Goal: Task Accomplishment & Management: Use online tool/utility

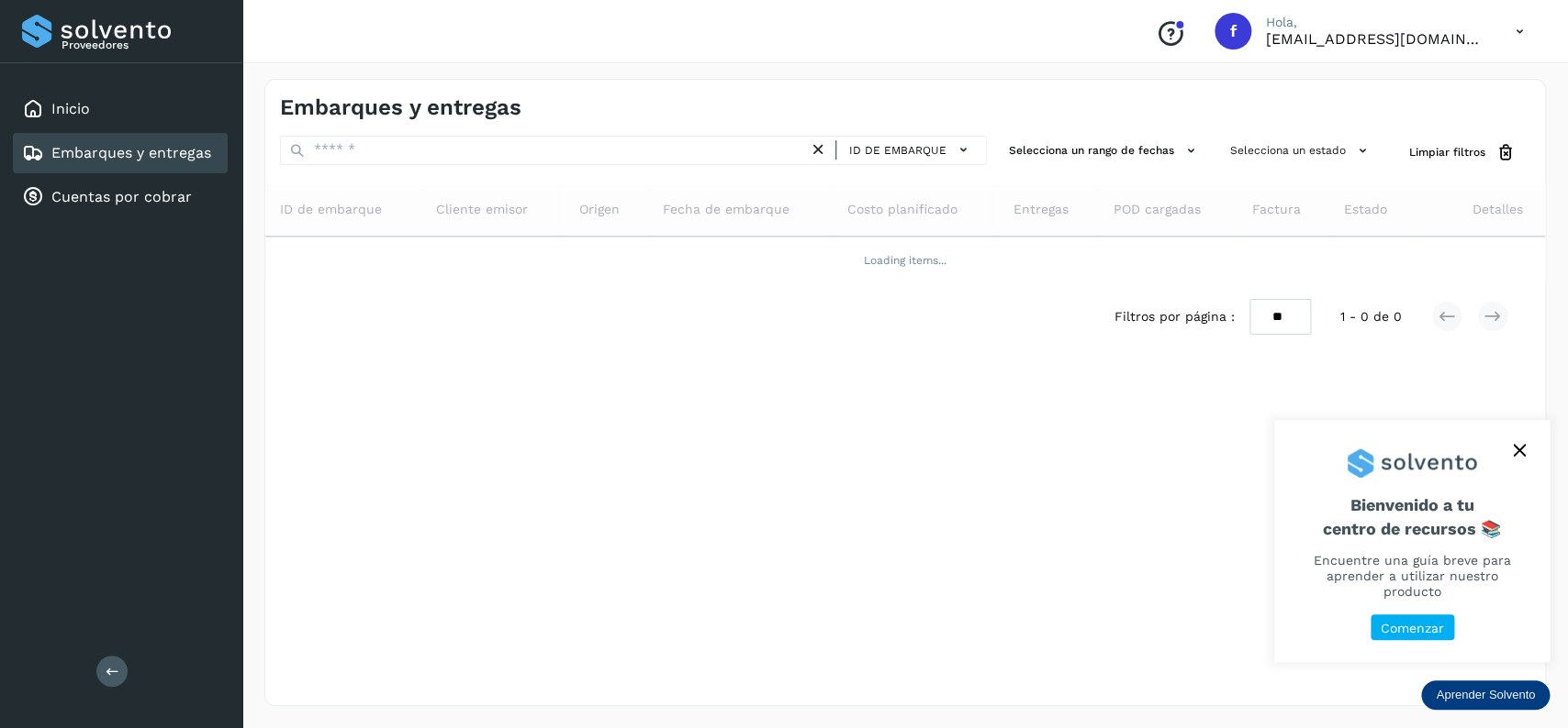
click at [137, 136] on div "Embarques y entregas" at bounding box center [121, 152] width 215 height 40
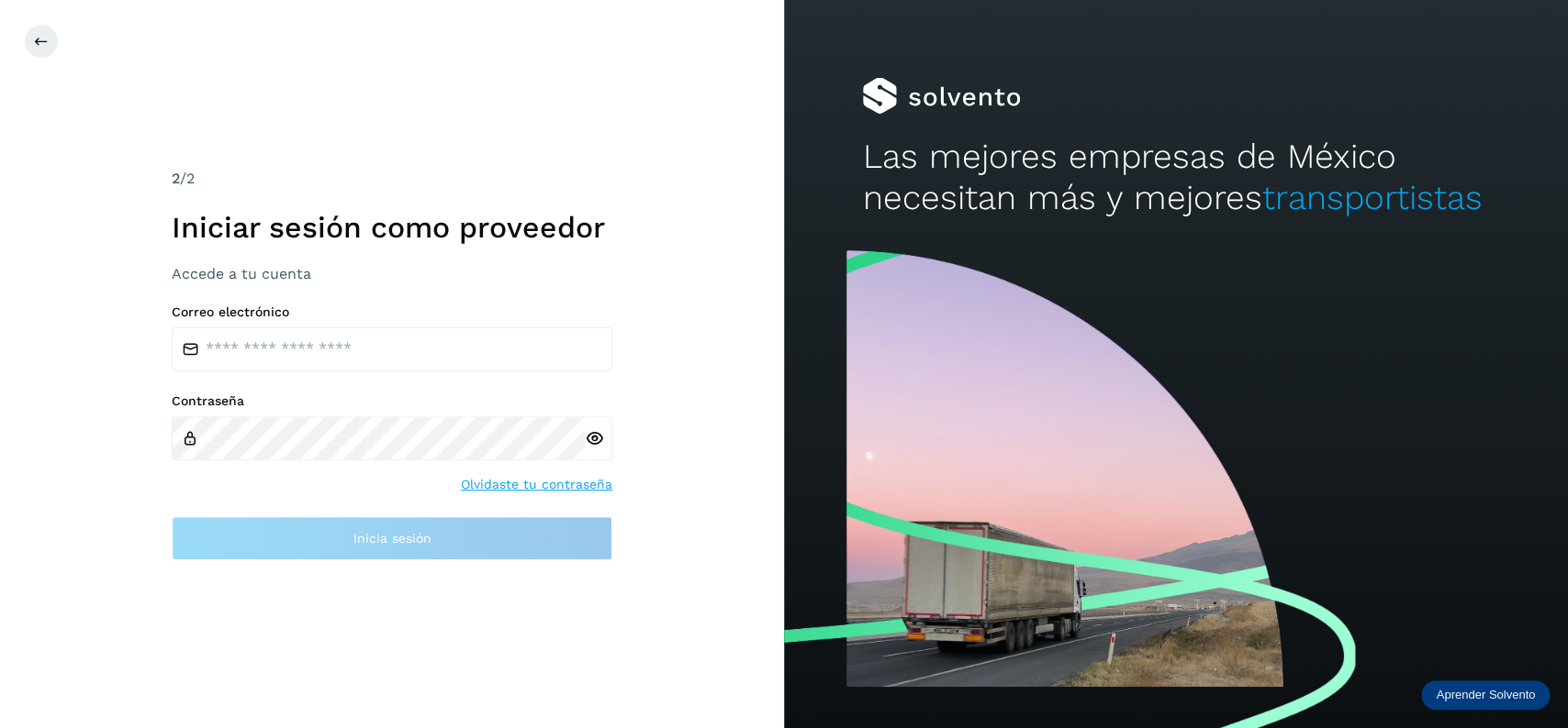
type input "**********"
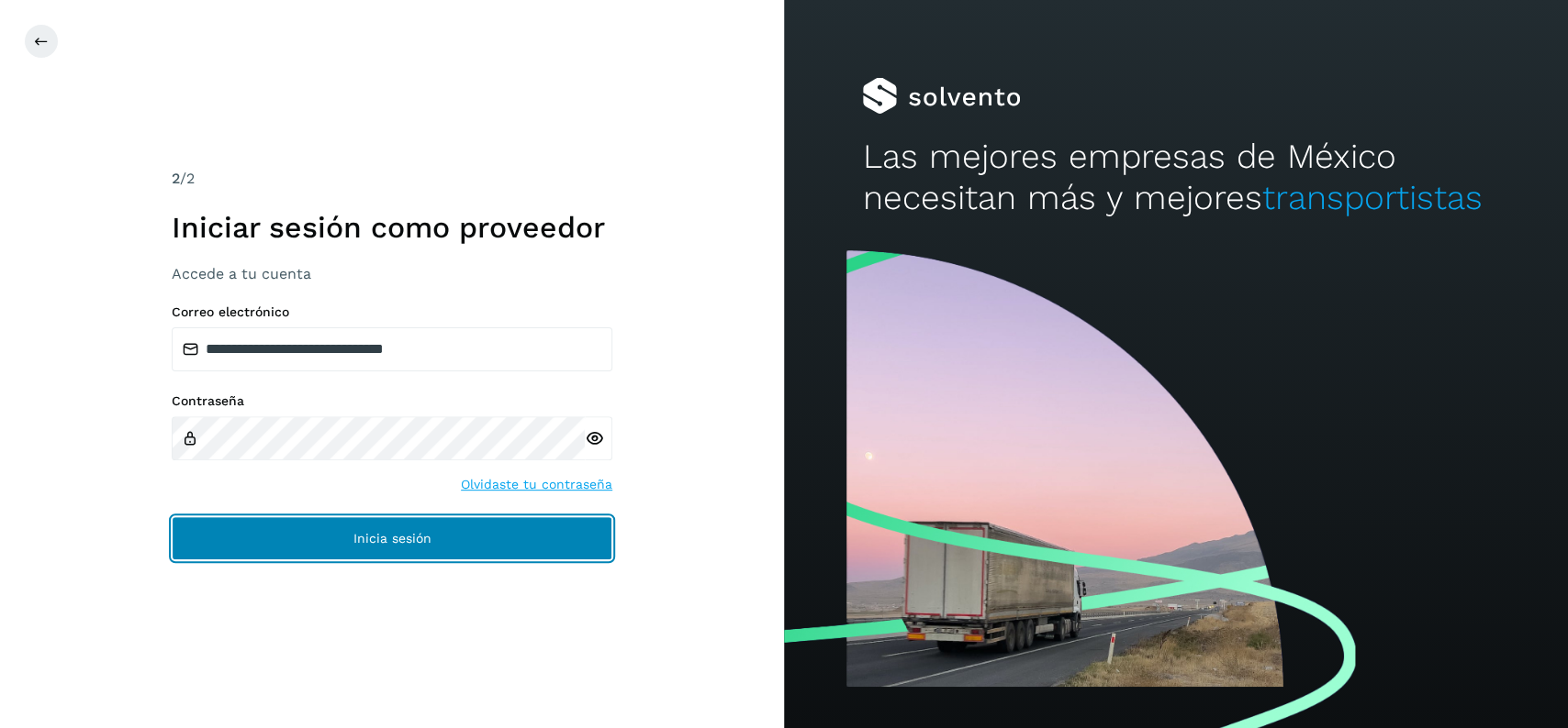
click at [463, 550] on button "Inicia sesión" at bounding box center [392, 538] width 440 height 44
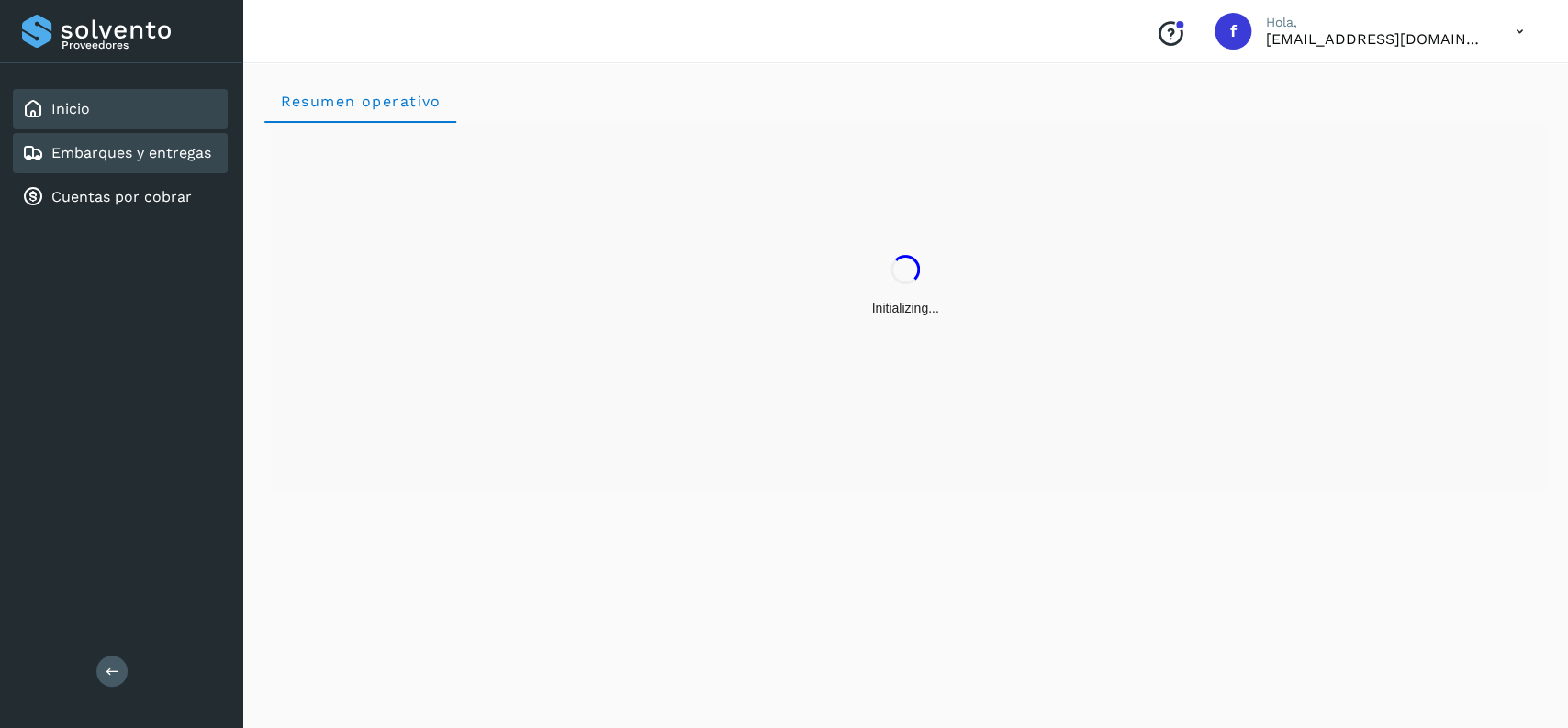
drag, startPoint x: 171, startPoint y: 175, endPoint x: 173, endPoint y: 156, distance: 19.1
click at [171, 173] on div "Inicio Embarques y entregas Cuentas por cobrar" at bounding box center [121, 153] width 242 height 179
click at [173, 155] on link "Embarques y entregas" at bounding box center [131, 152] width 160 height 18
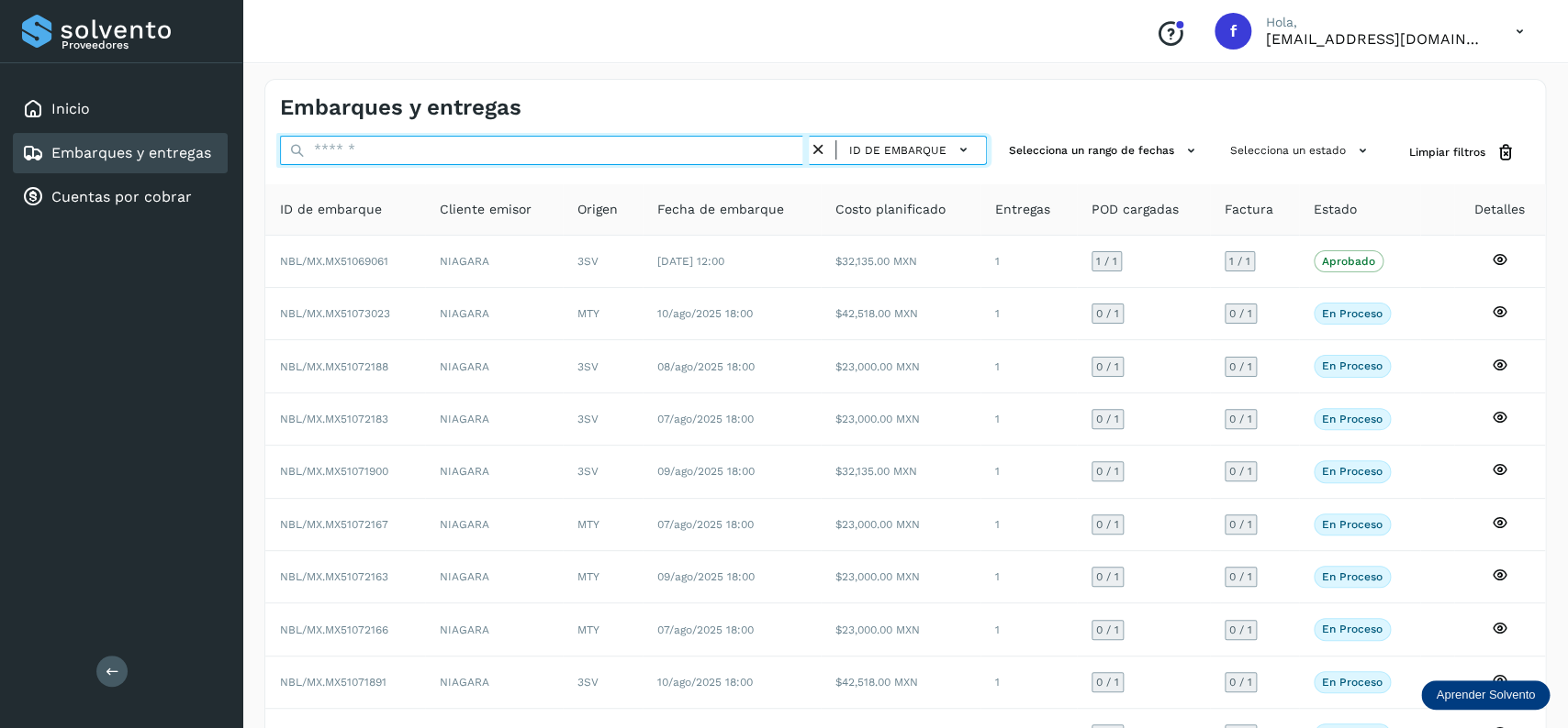
click at [367, 148] on input "text" at bounding box center [543, 150] width 528 height 29
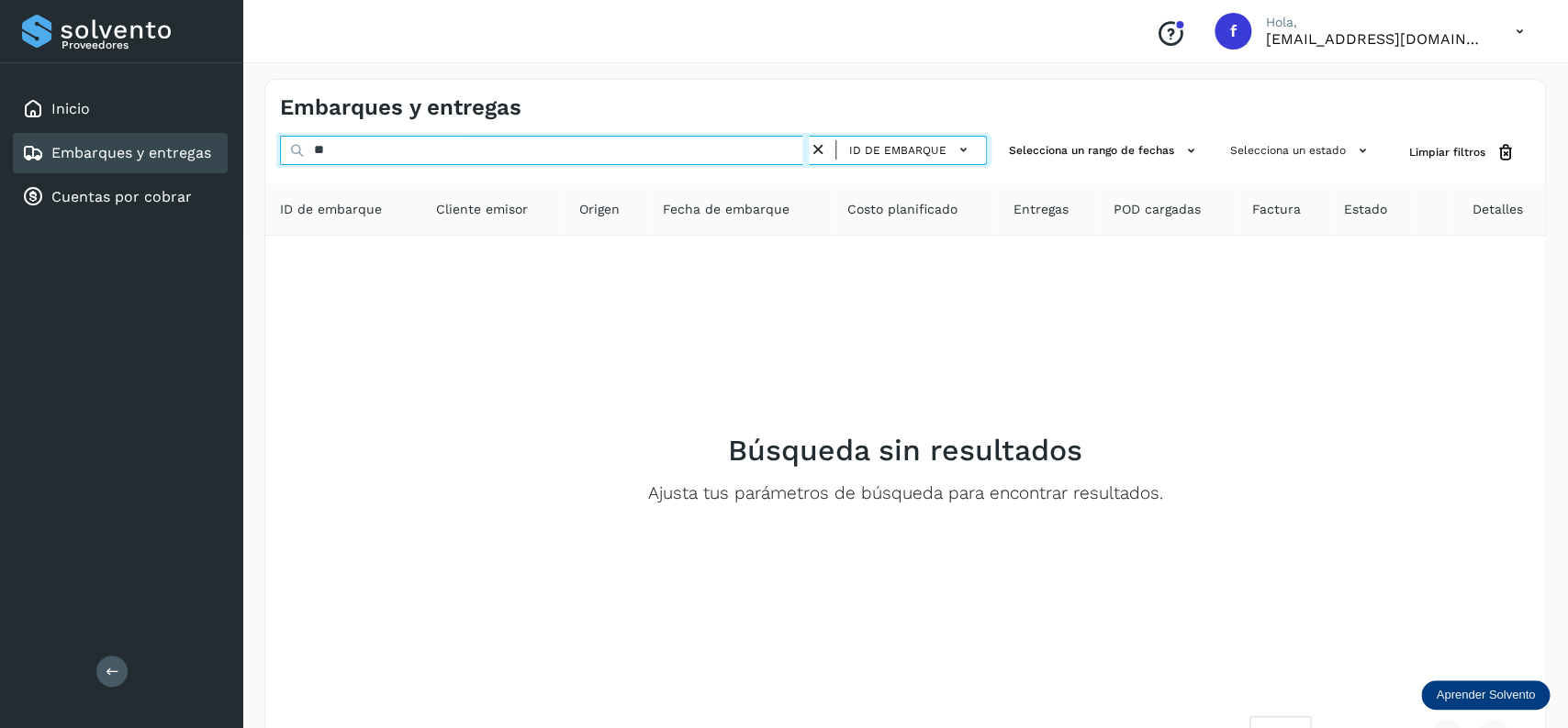
type input "*"
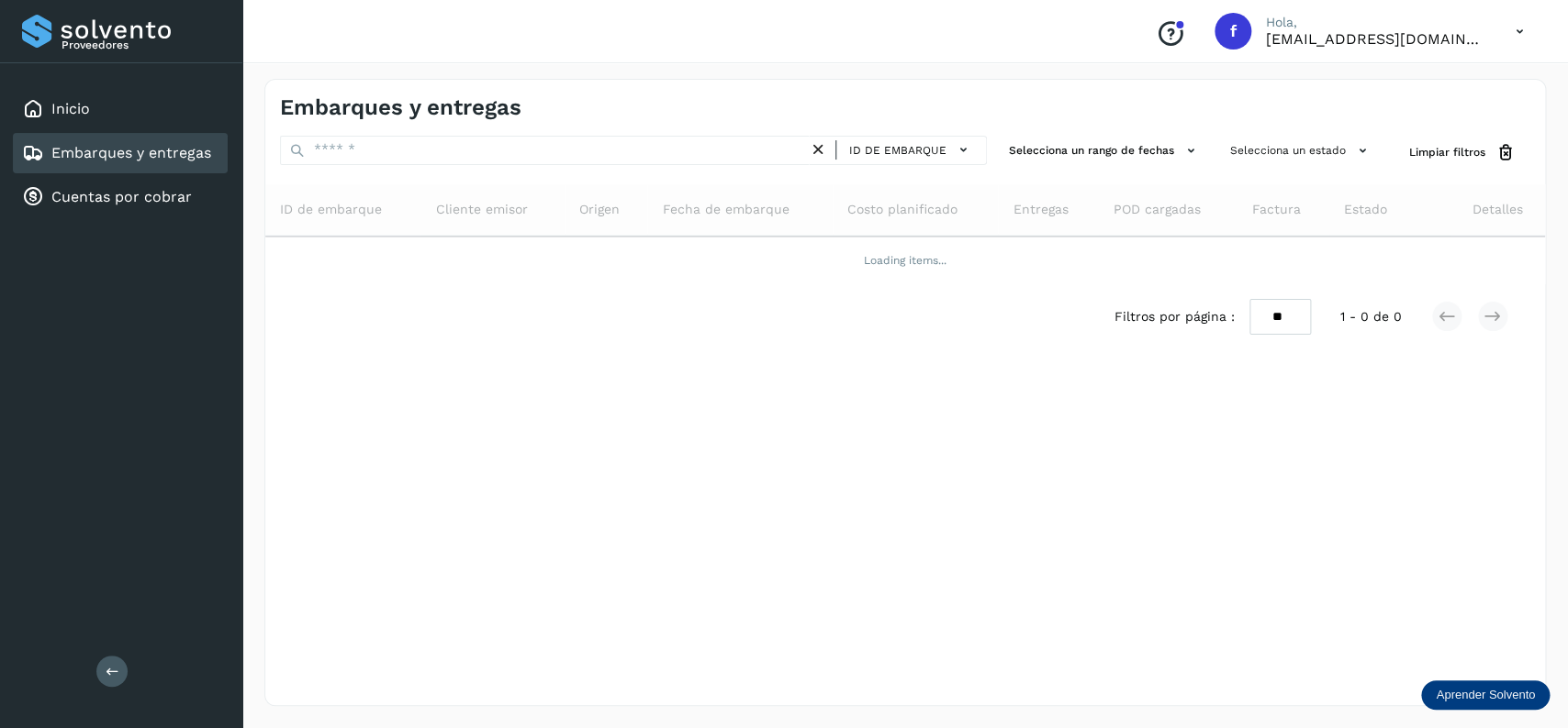
click at [917, 136] on div "ID de embarque" at bounding box center [898, 150] width 178 height 29
click at [922, 150] on span "ID de embarque" at bounding box center [898, 150] width 97 height 17
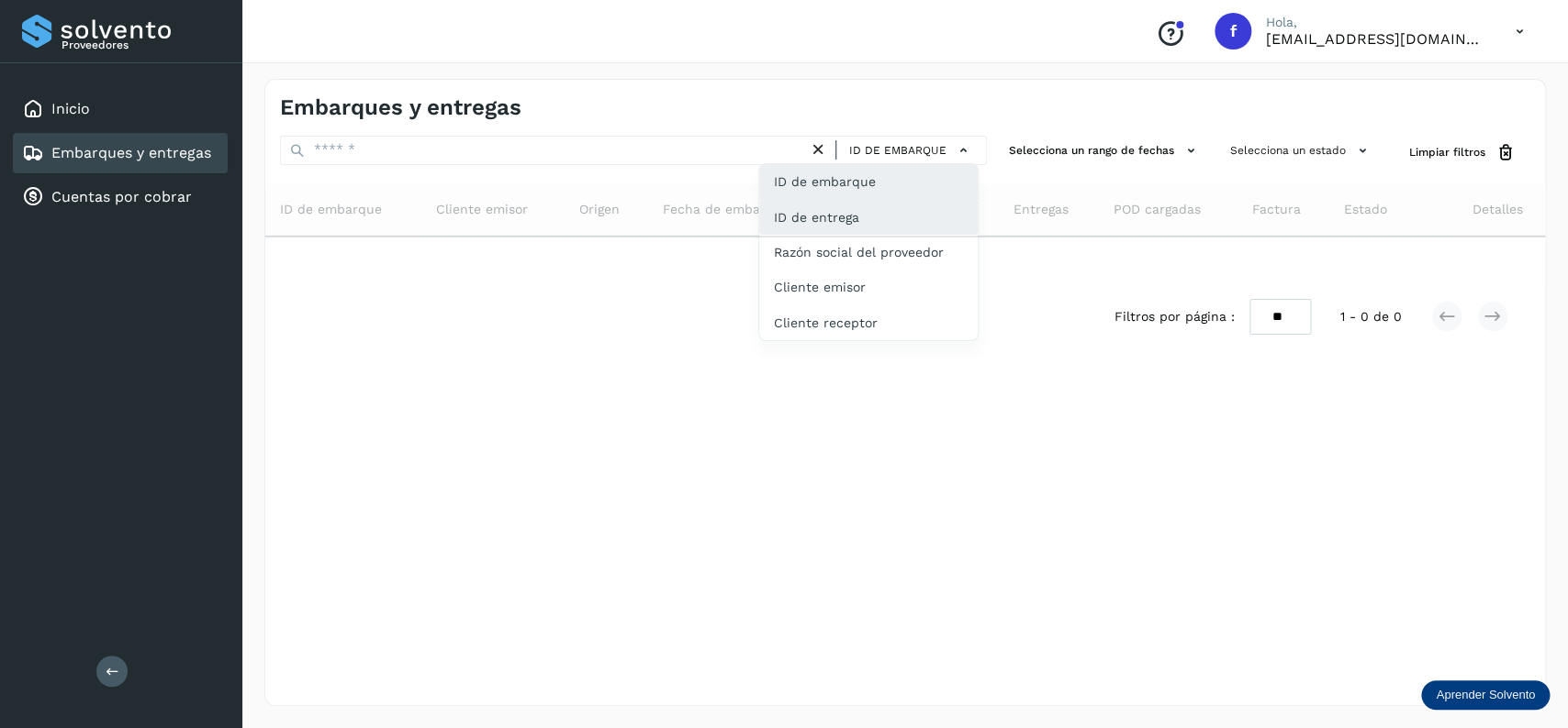
drag, startPoint x: 815, startPoint y: 191, endPoint x: 833, endPoint y: 209, distance: 25.5
click at [827, 205] on div "ID de embarque ID de entrega Razón social del proveedor Cliente emisor Cliente …" at bounding box center [869, 252] width 221 height 178
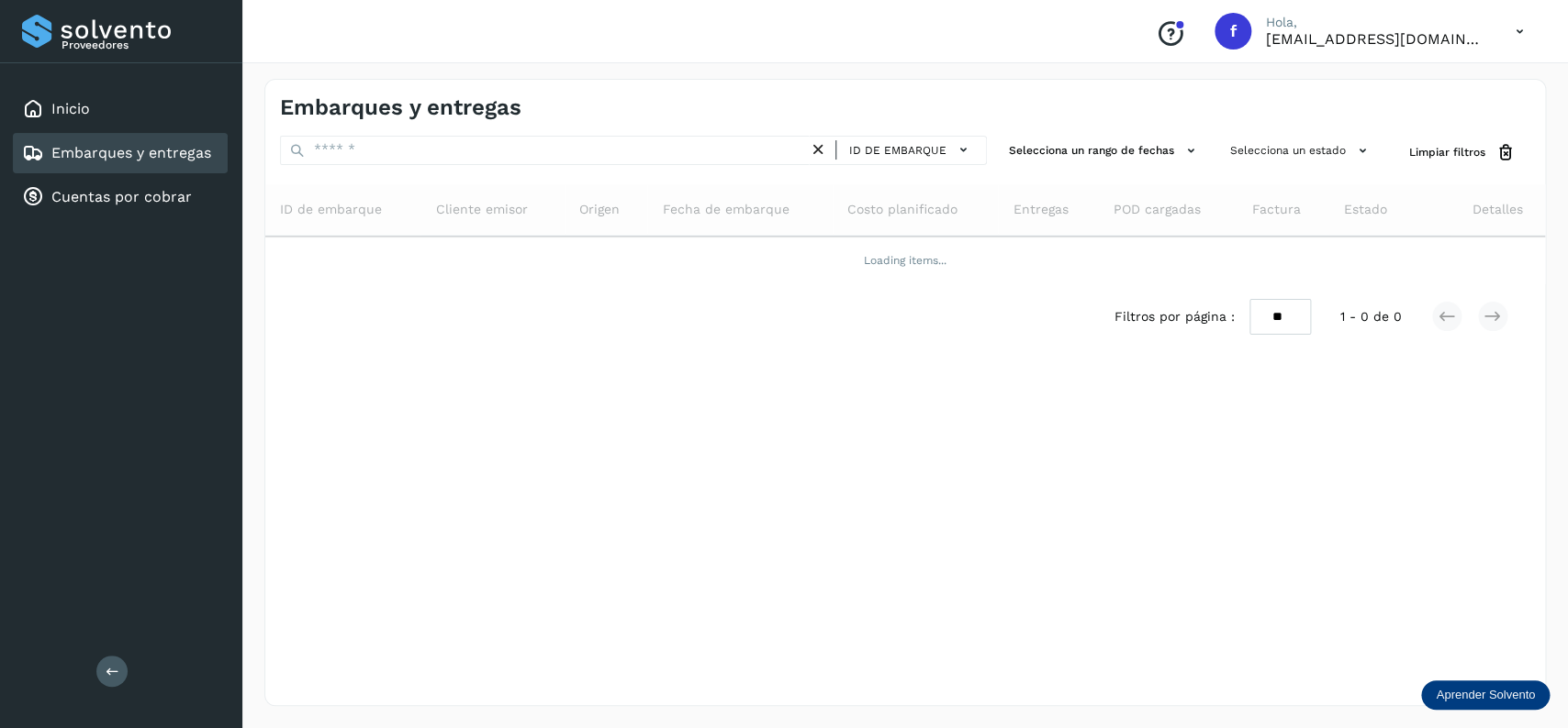
click at [834, 251] on div "ID de entrega" at bounding box center [873, 268] width 209 height 34
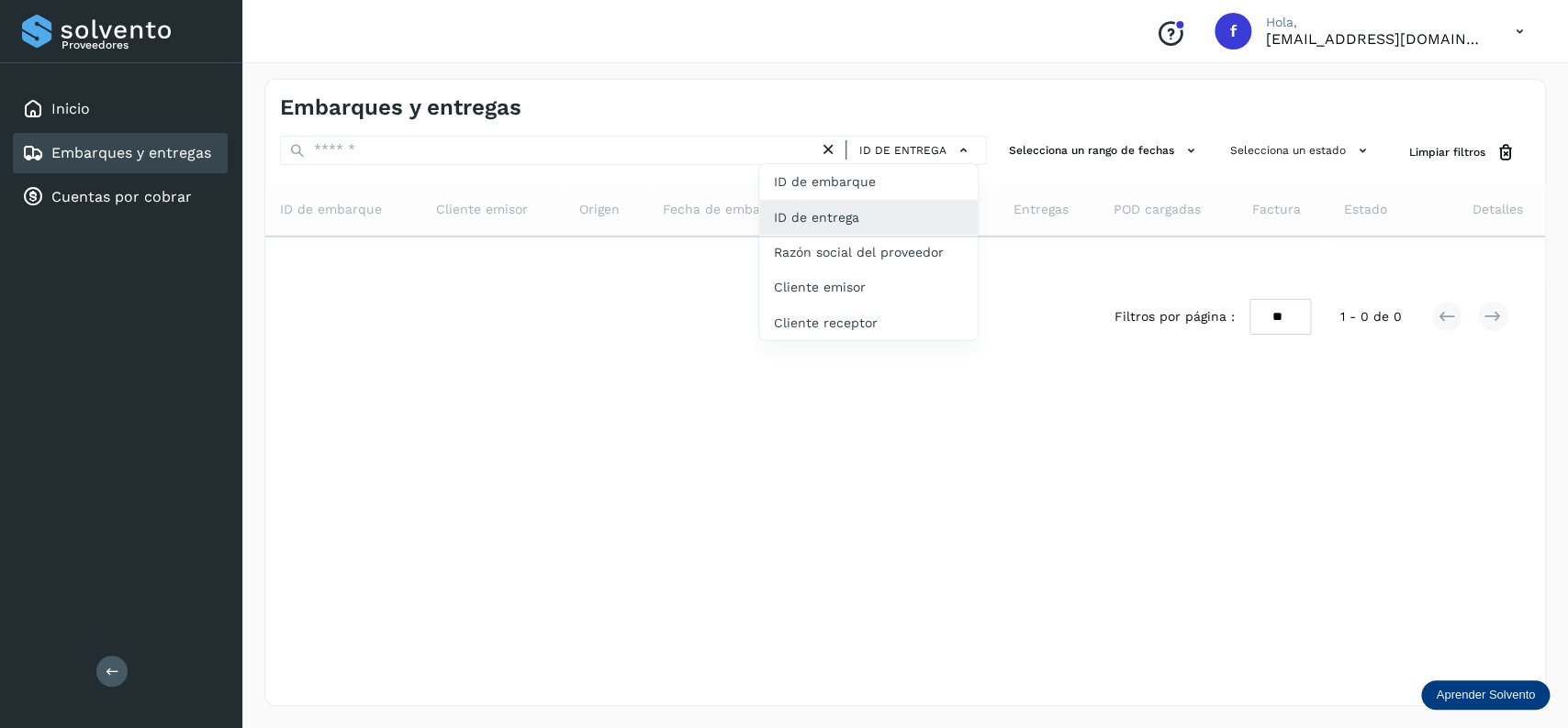
click at [577, 170] on div at bounding box center [784, 364] width 1568 height 728
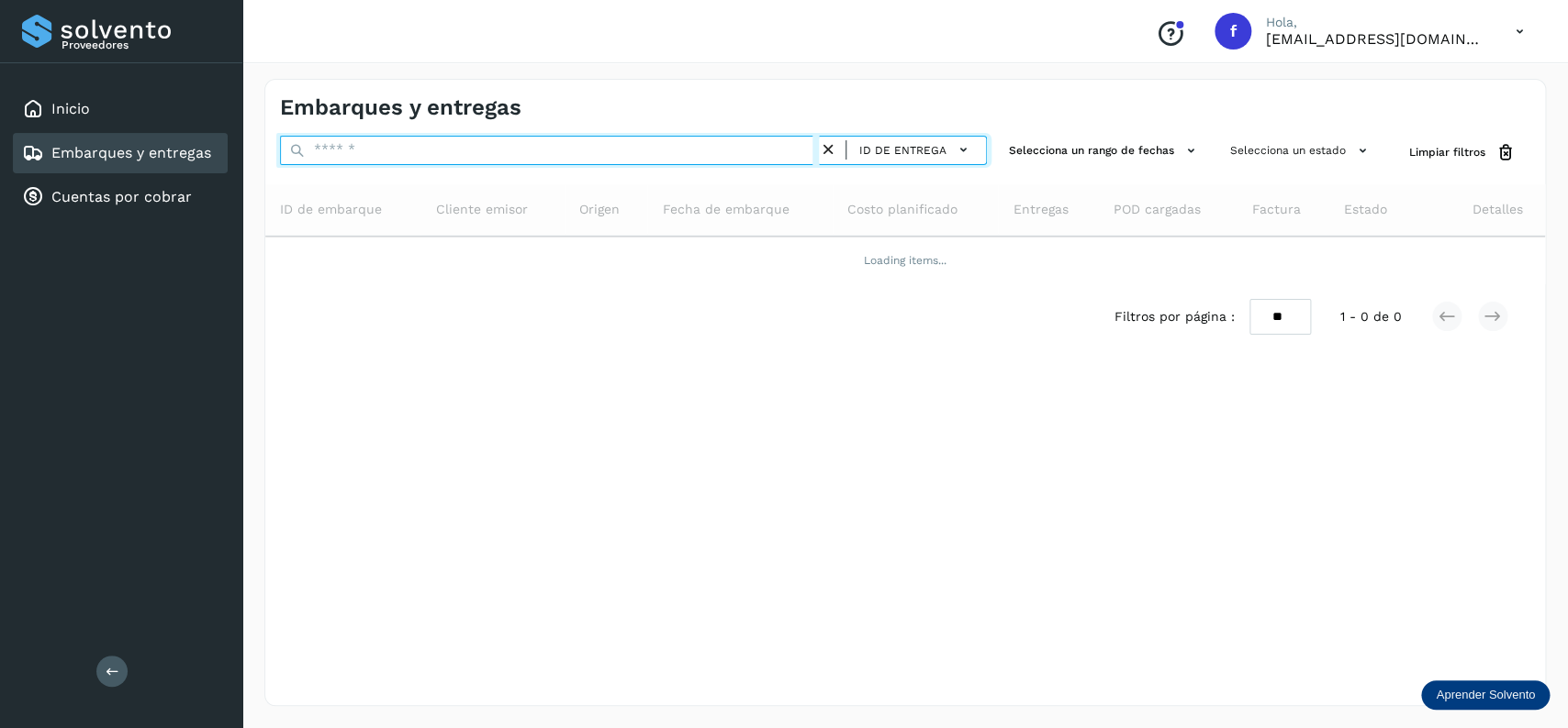
click at [579, 157] on input "text" at bounding box center [549, 150] width 539 height 29
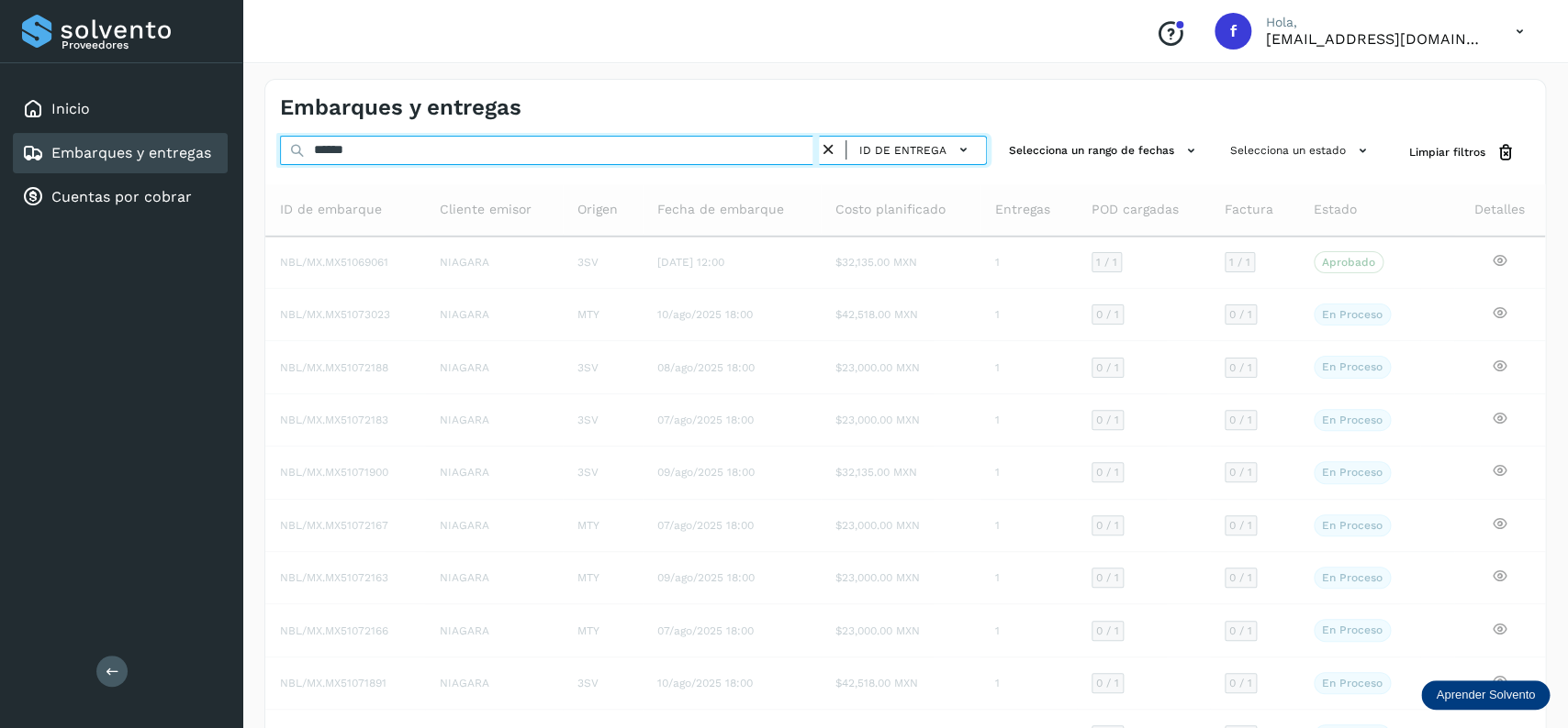
type input "******"
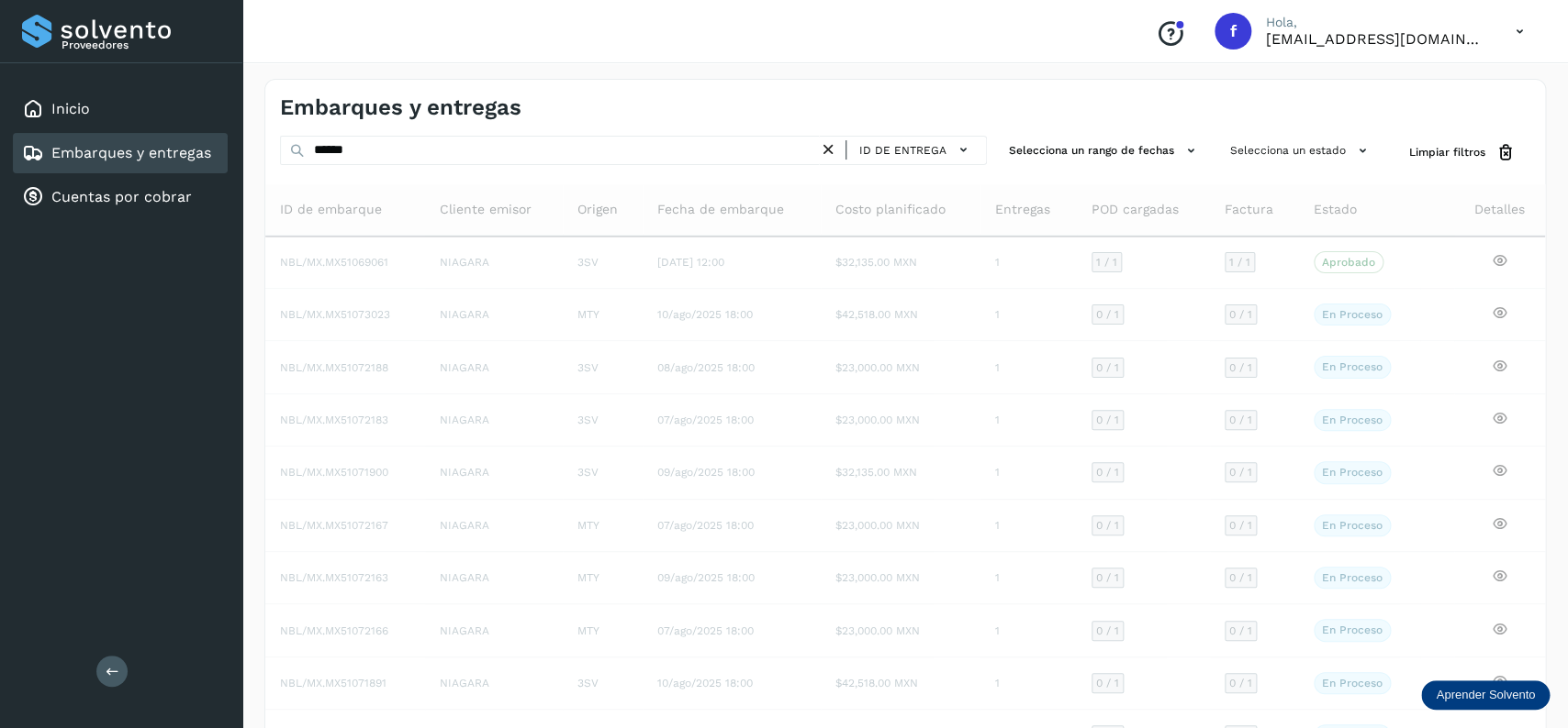
click at [830, 148] on icon at bounding box center [828, 150] width 20 height 20
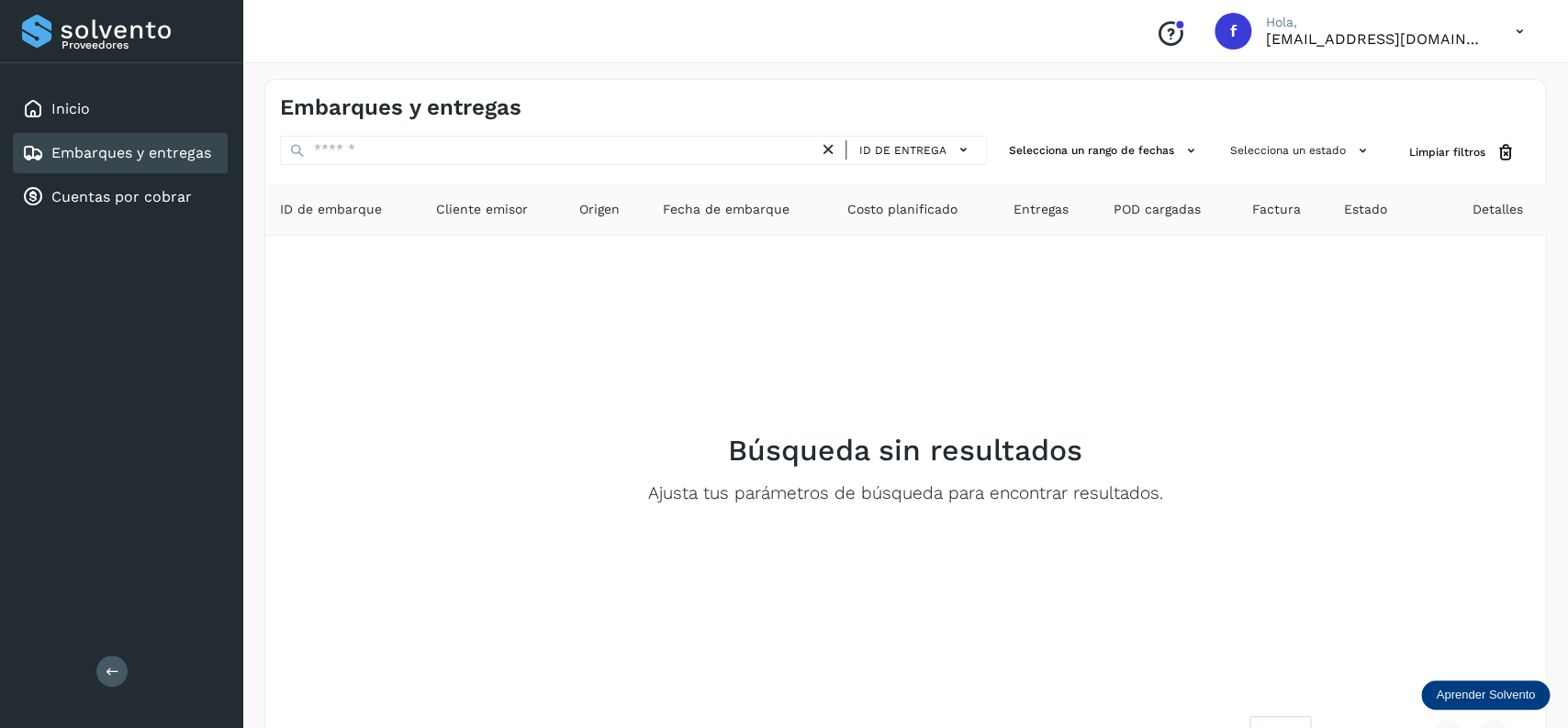
click at [830, 148] on icon at bounding box center [828, 150] width 20 height 20
click at [829, 148] on icon at bounding box center [828, 150] width 20 height 20
click at [33, 114] on icon at bounding box center [34, 109] width 22 height 22
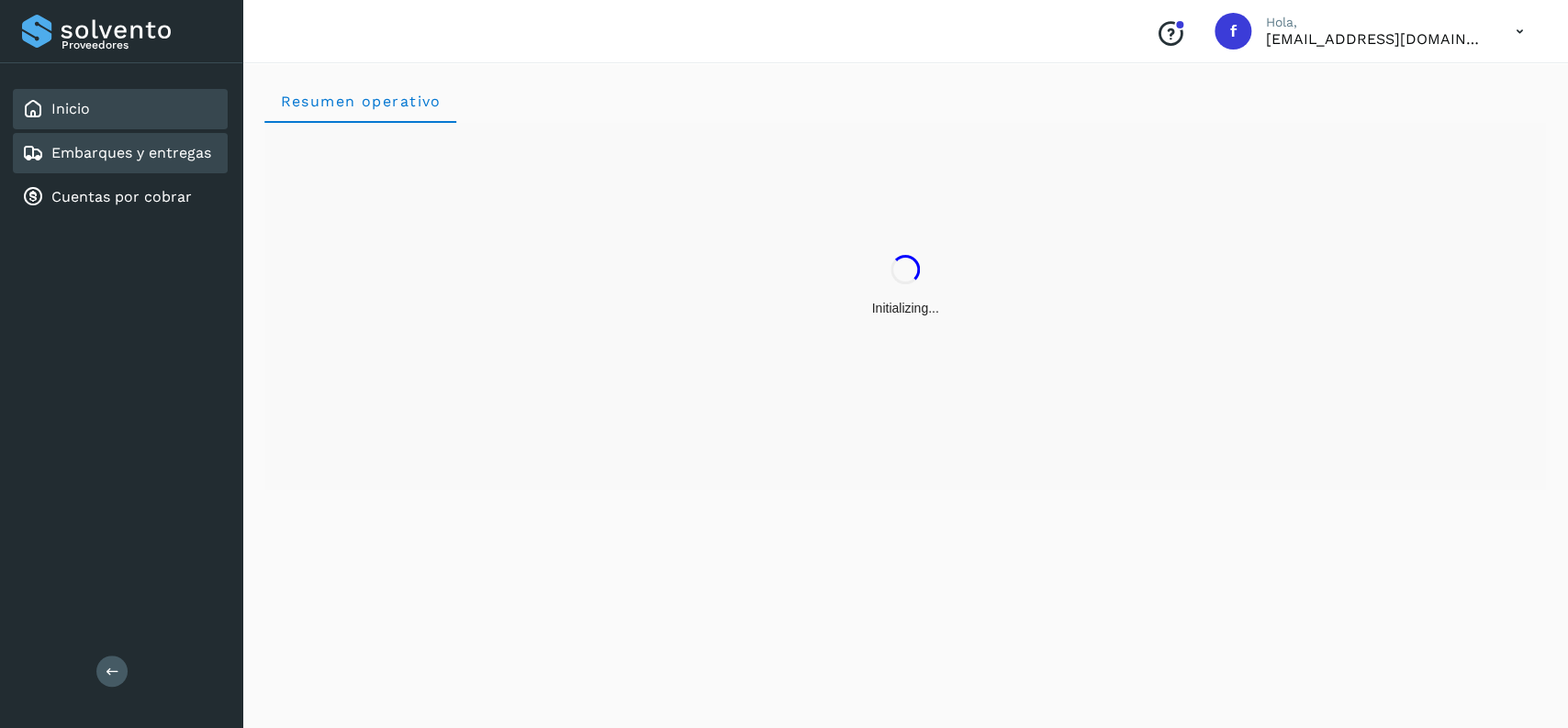
click at [92, 144] on link "Embarques y entregas" at bounding box center [131, 152] width 160 height 18
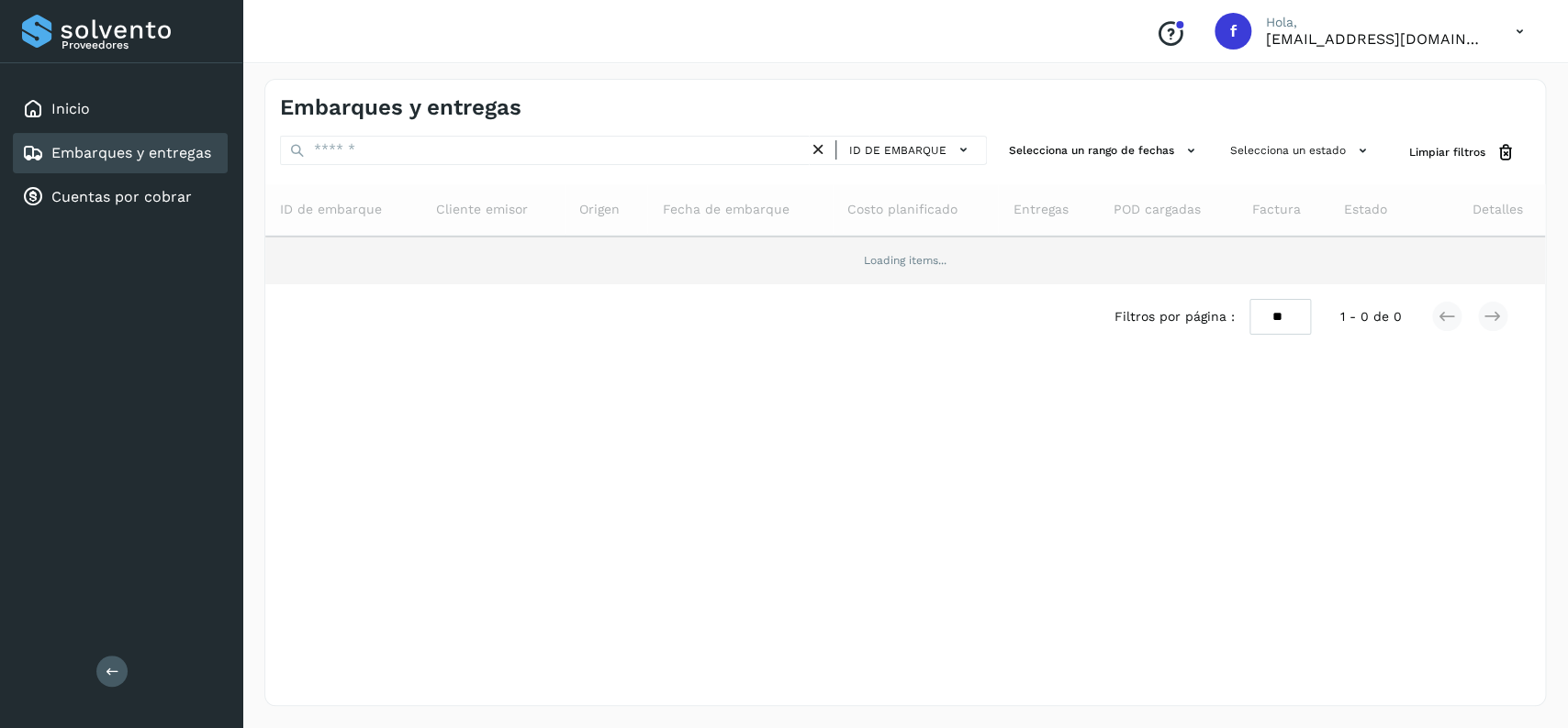
click at [929, 261] on td "Loading items..." at bounding box center [905, 260] width 1279 height 48
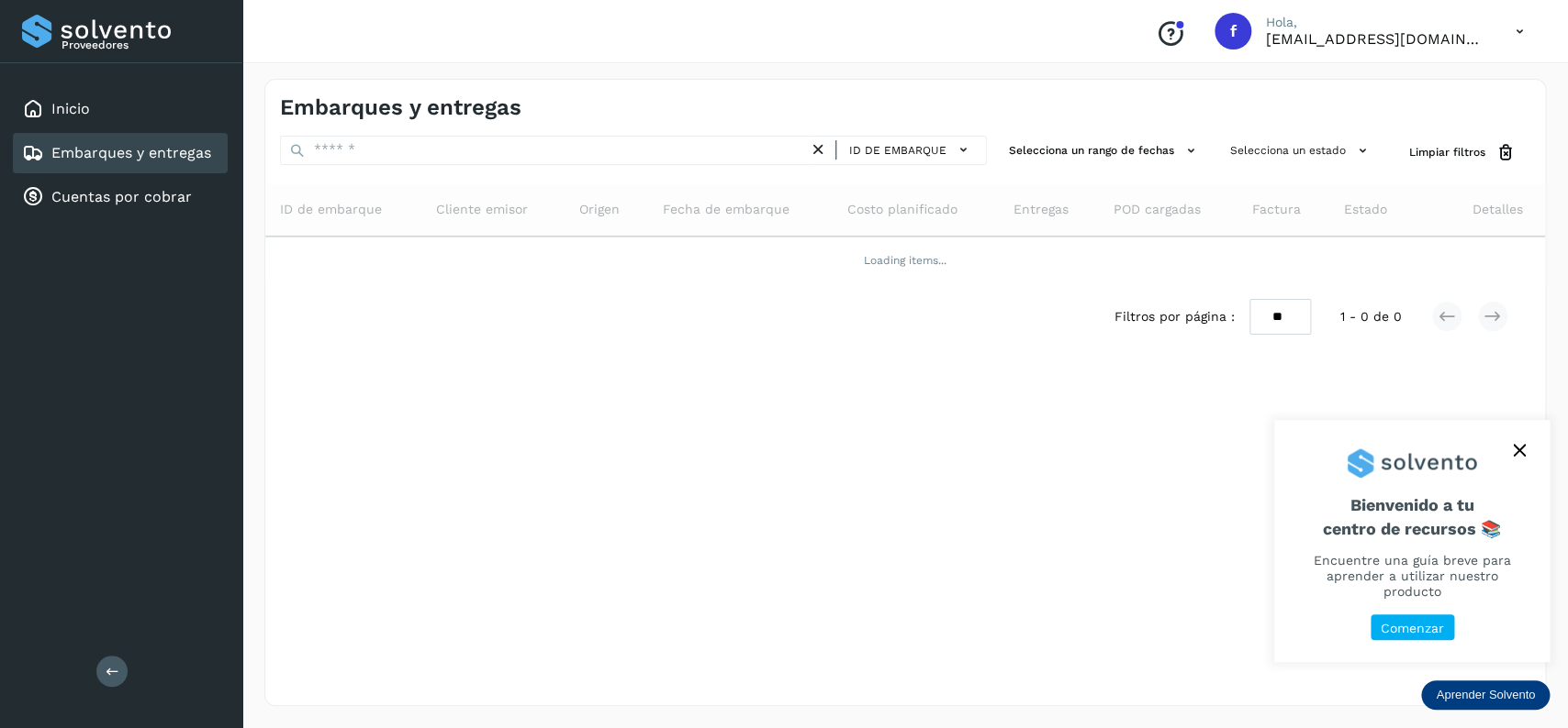
click at [191, 150] on link "Embarques y entregas" at bounding box center [131, 152] width 160 height 18
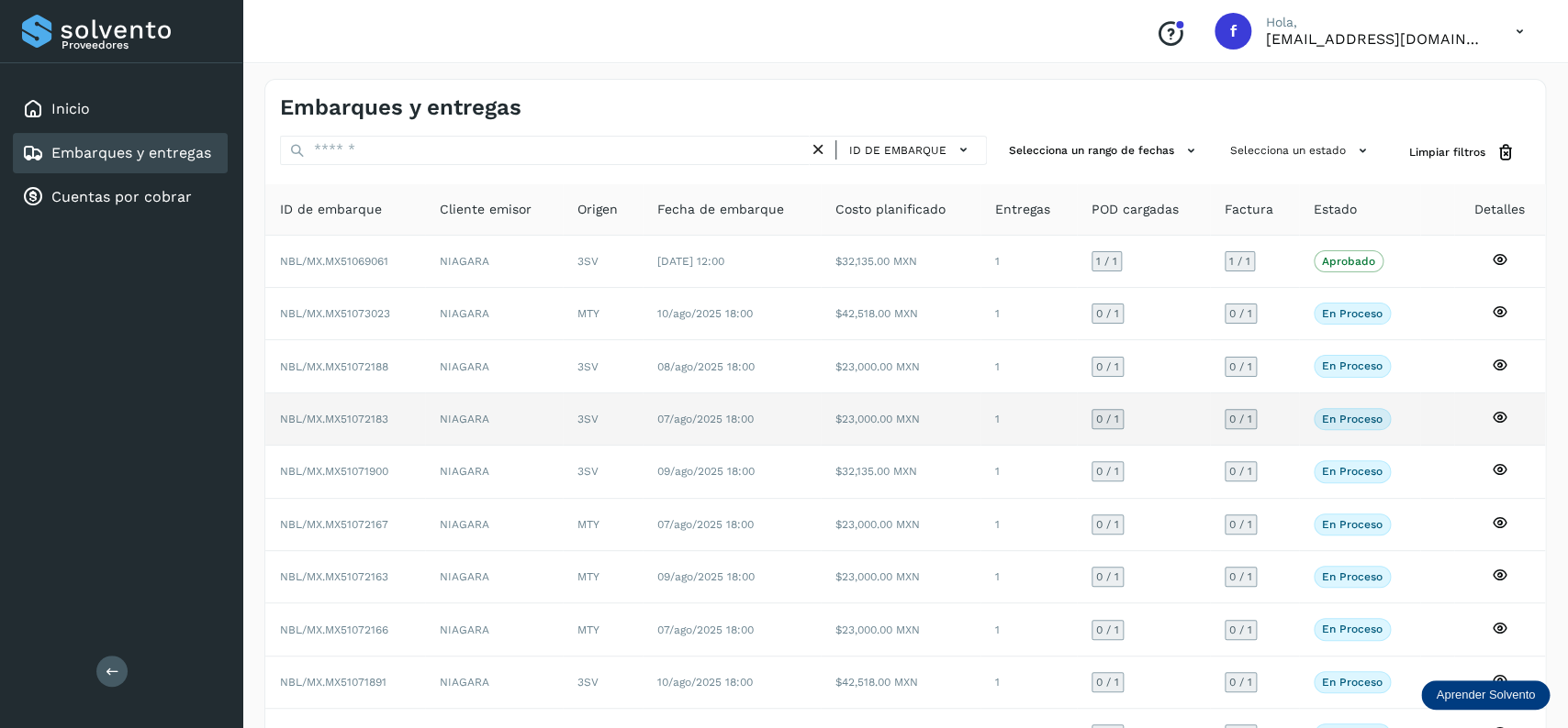
click at [828, 397] on td "$23,000.00 MXN" at bounding box center [900, 420] width 160 height 52
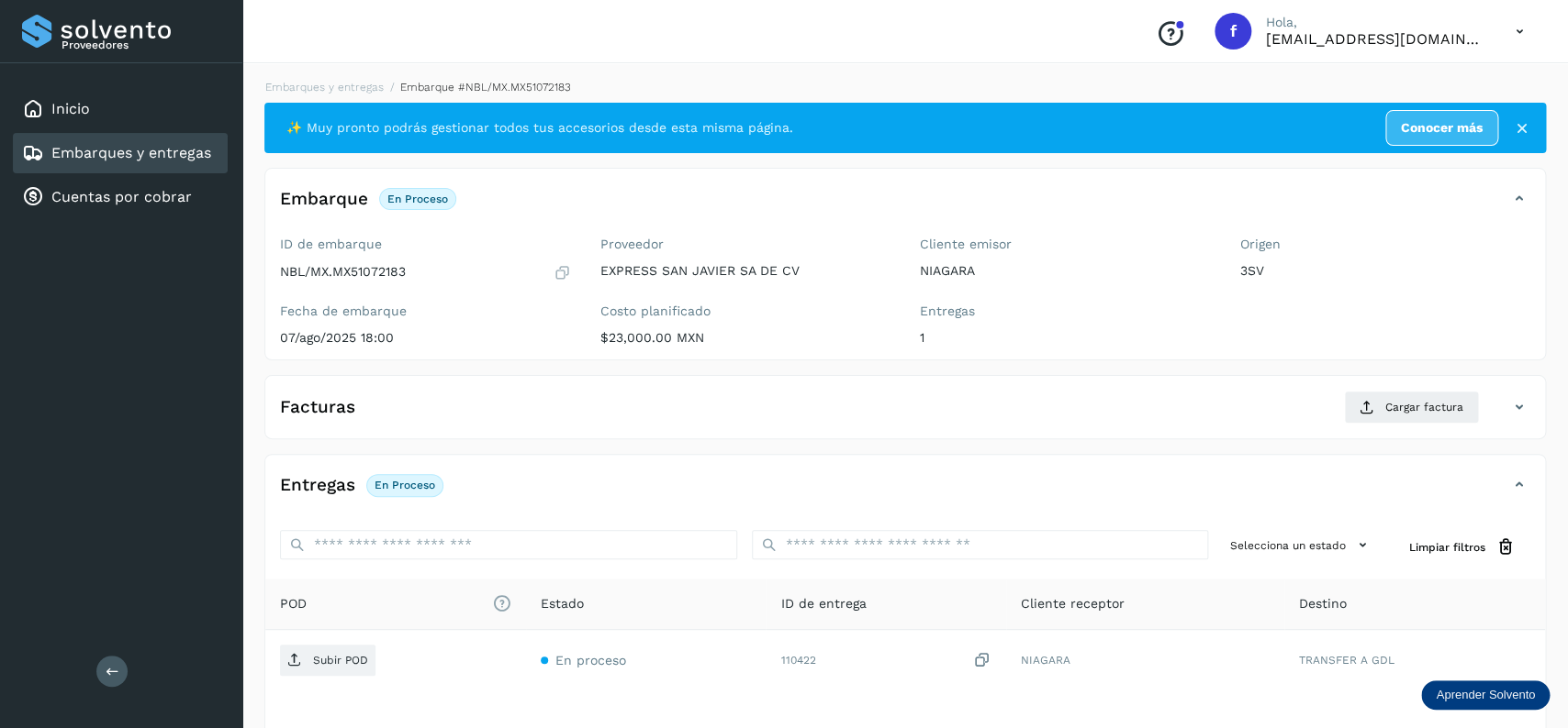
scroll to position [145, 0]
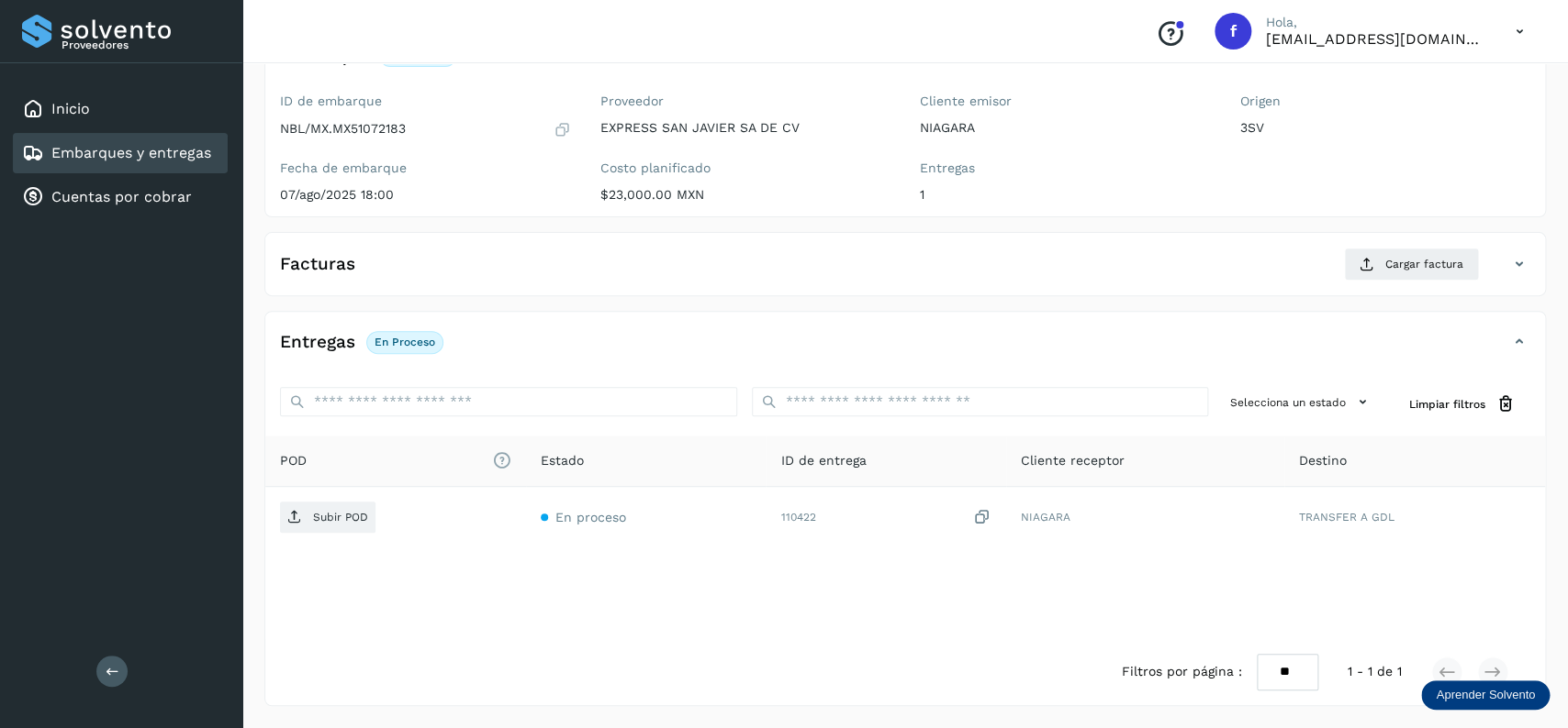
click at [155, 154] on link "Embarques y entregas" at bounding box center [131, 152] width 160 height 18
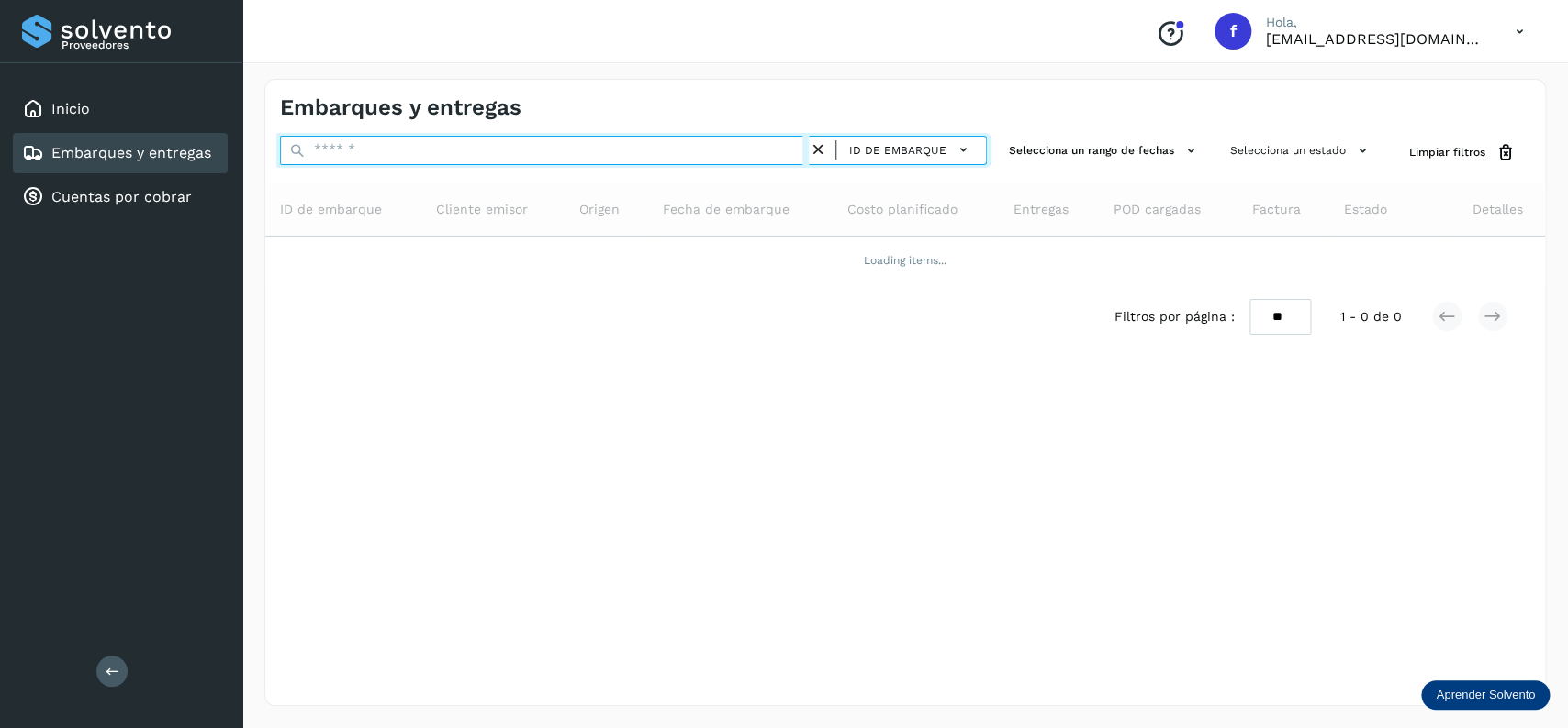
click at [572, 154] on input "text" at bounding box center [543, 150] width 528 height 29
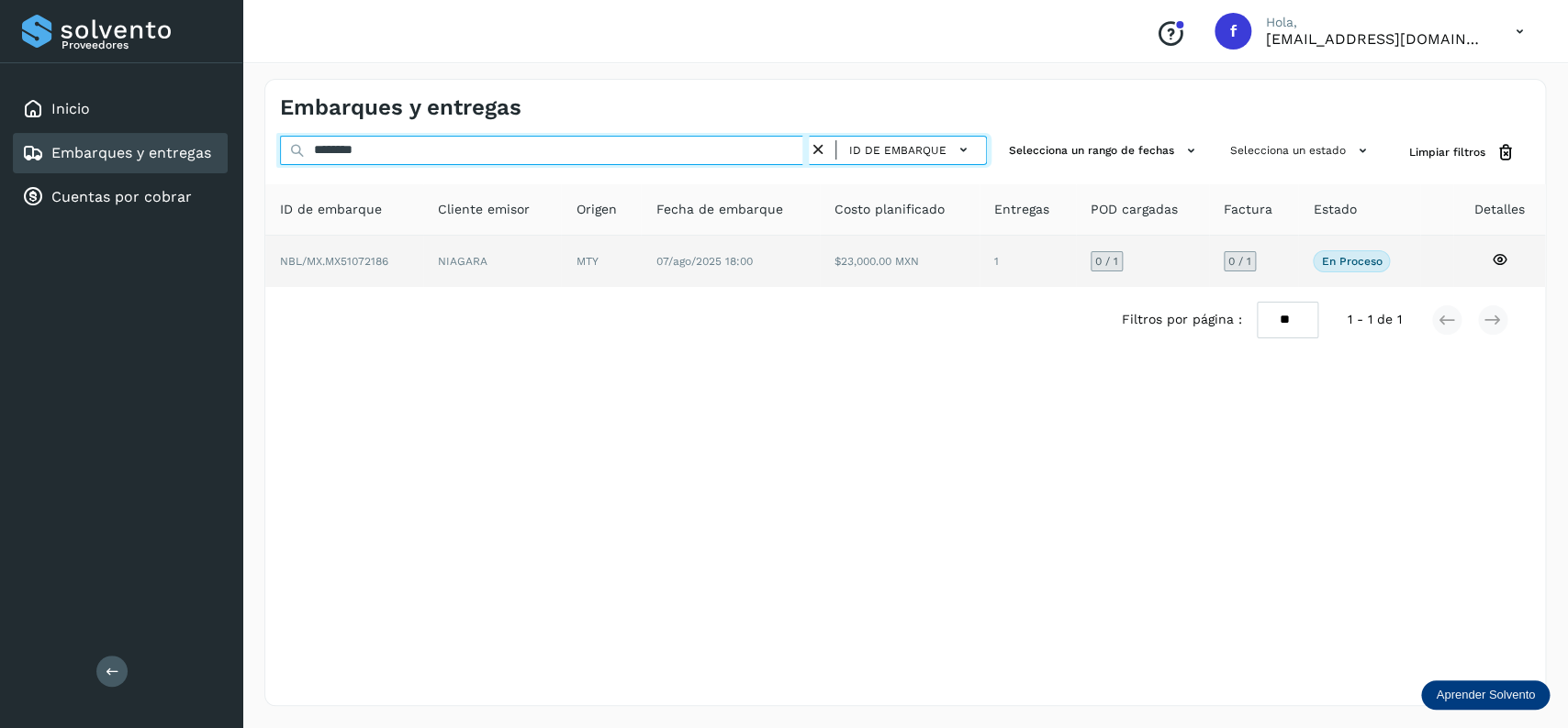
type input "********"
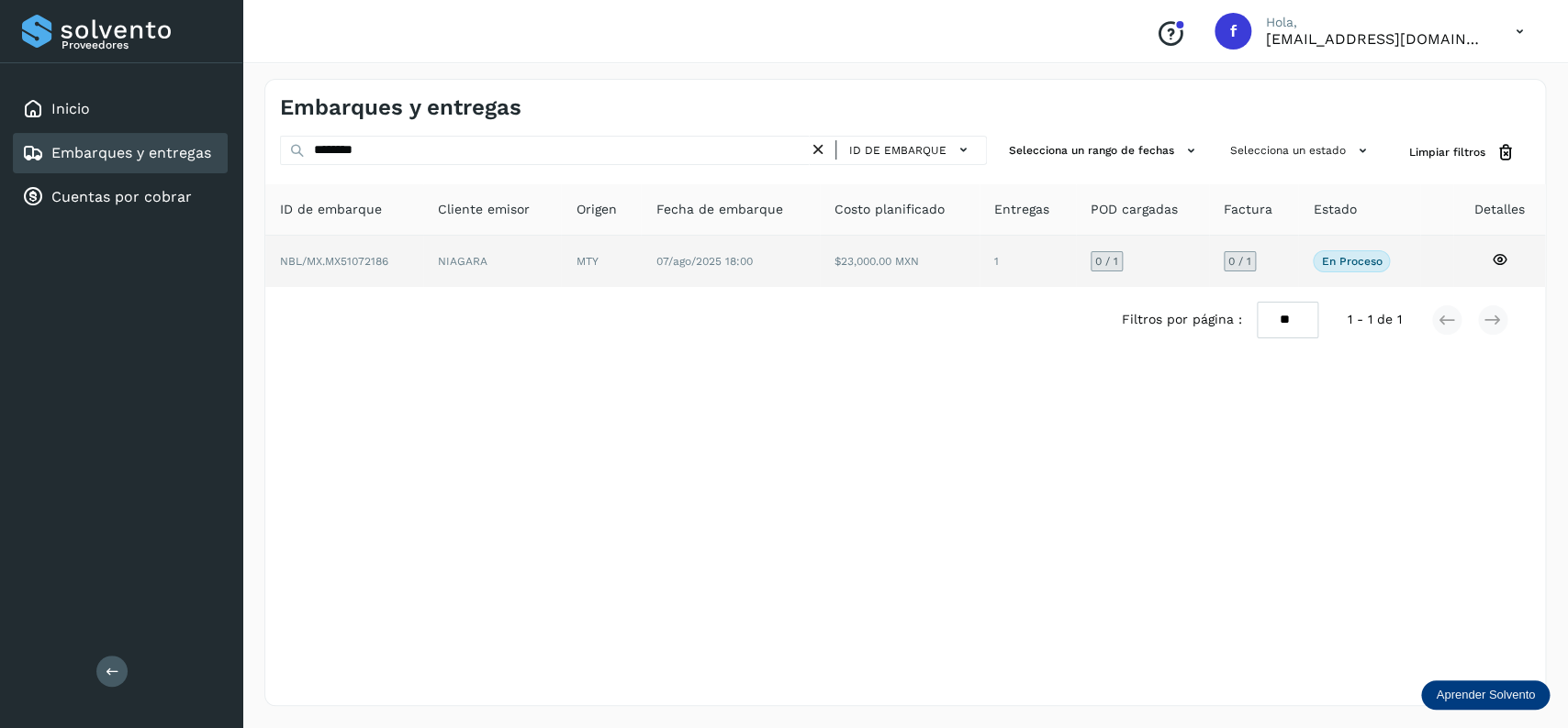
click at [820, 264] on td "07/ago/2025 18:00" at bounding box center [899, 261] width 160 height 51
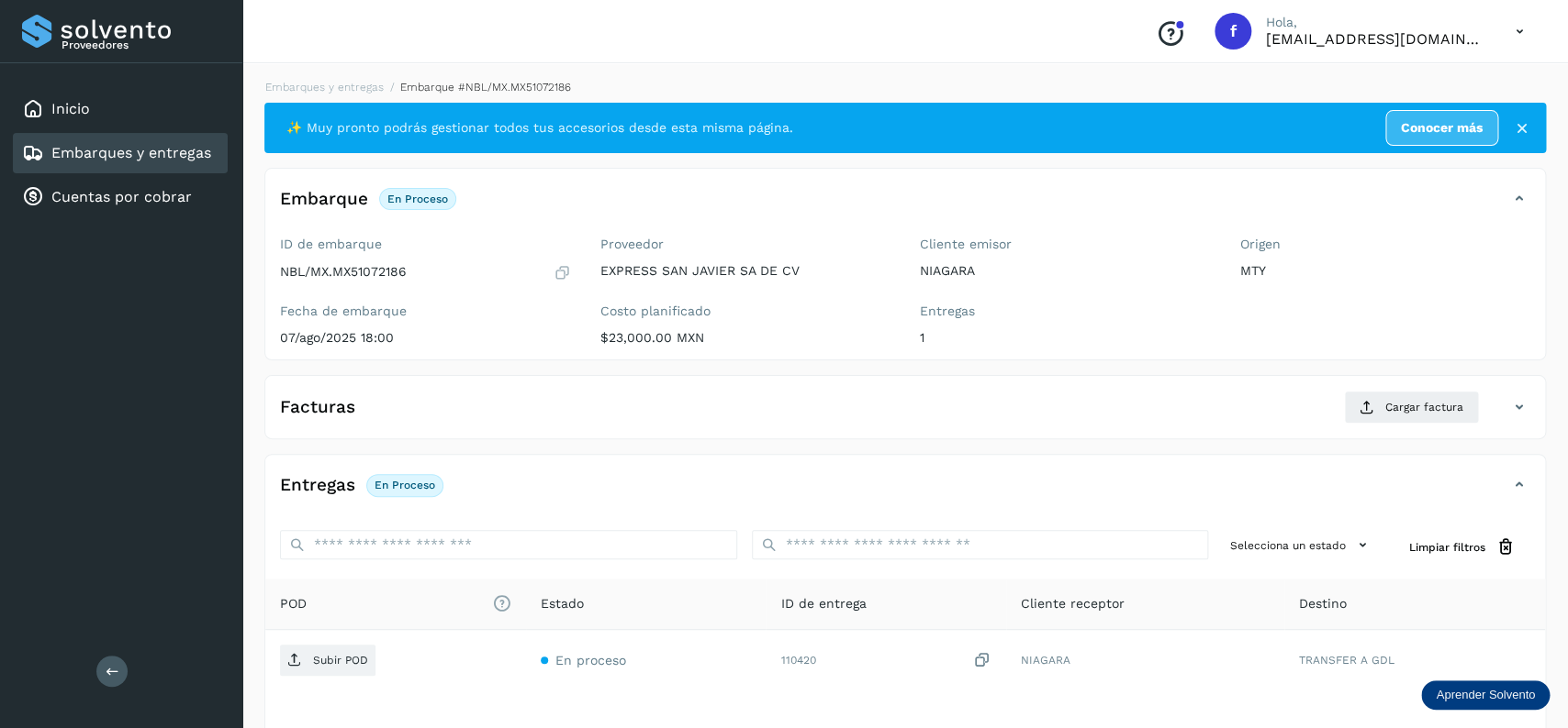
click at [42, 157] on icon at bounding box center [34, 153] width 22 height 22
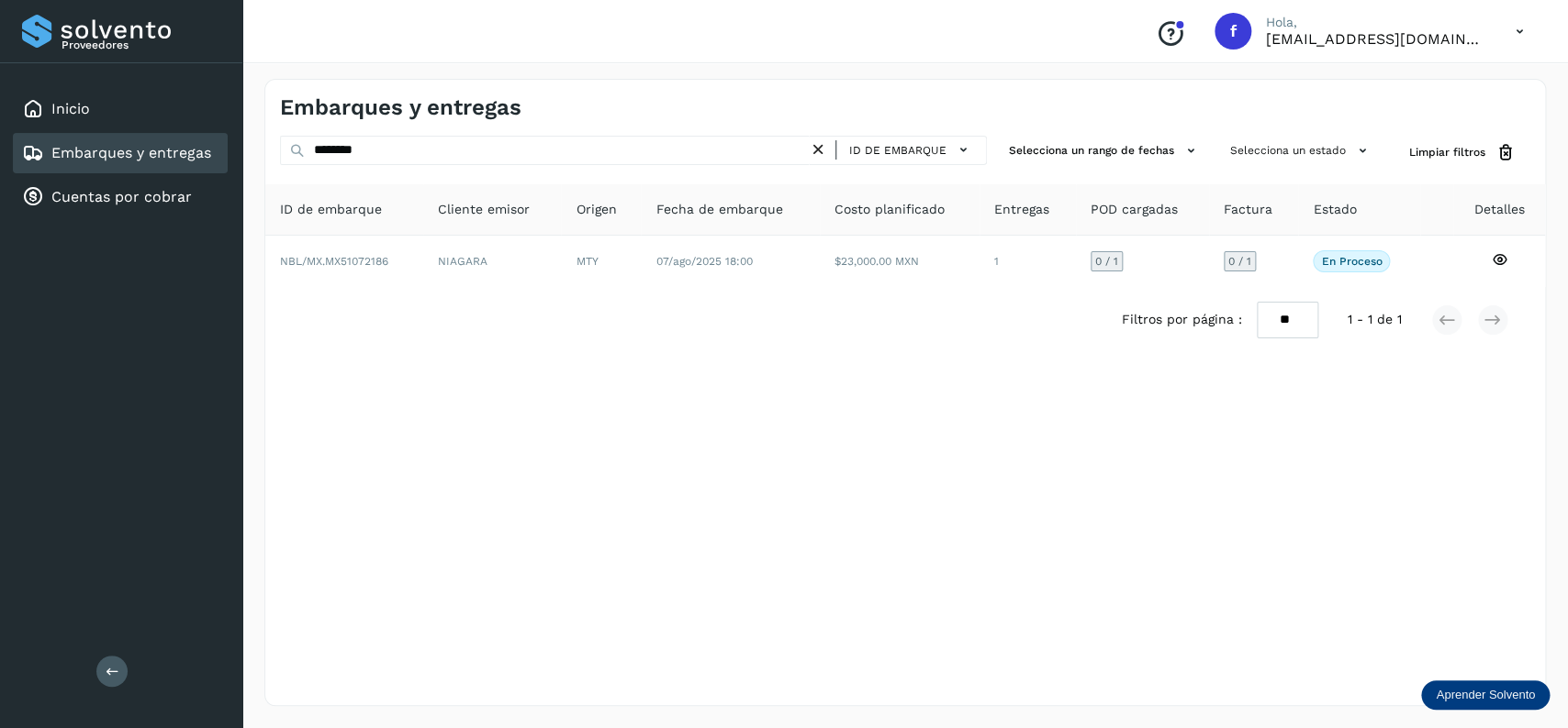
click at [813, 147] on icon at bounding box center [818, 150] width 20 height 20
click at [914, 147] on span "ID de embarque" at bounding box center [898, 150] width 97 height 17
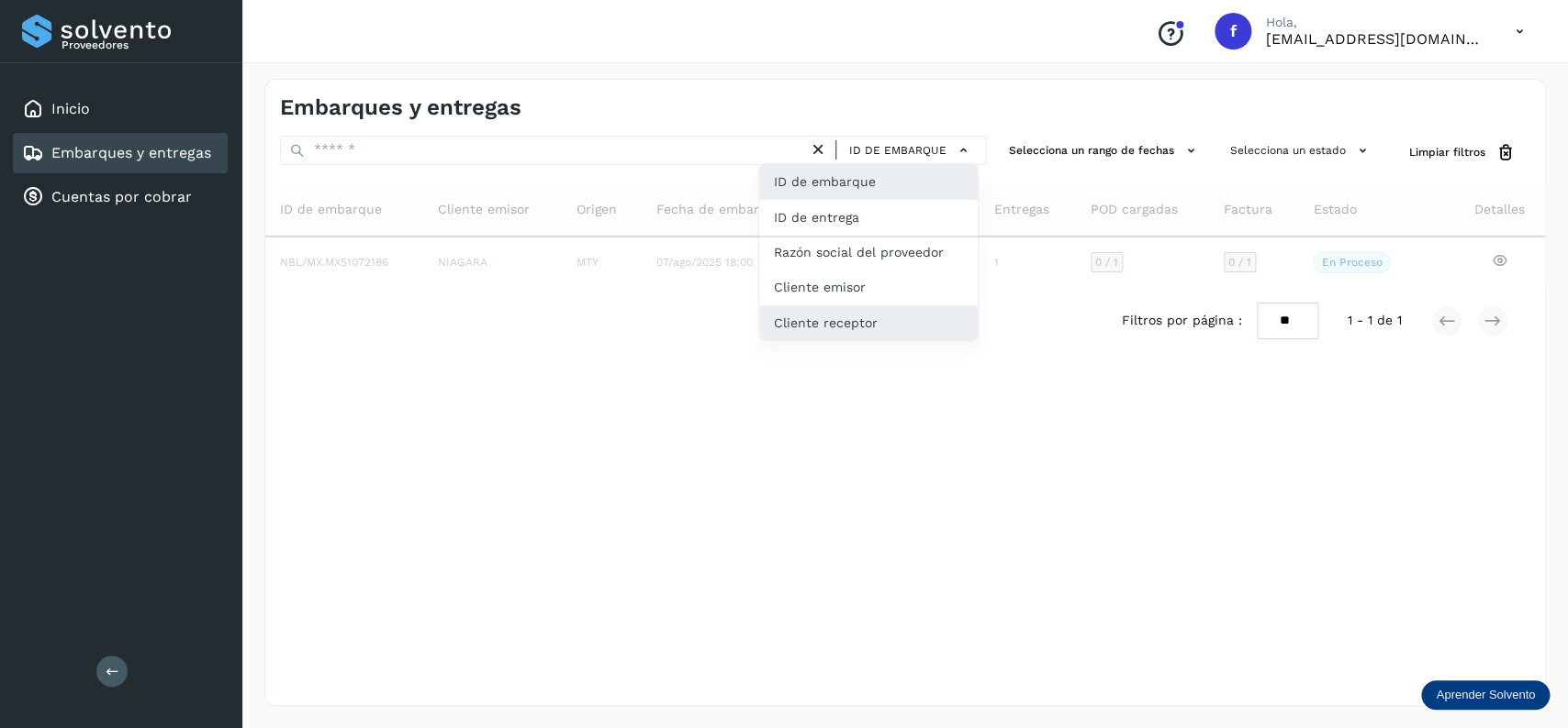
click at [902, 321] on div "Cliente receptor" at bounding box center [869, 322] width 219 height 35
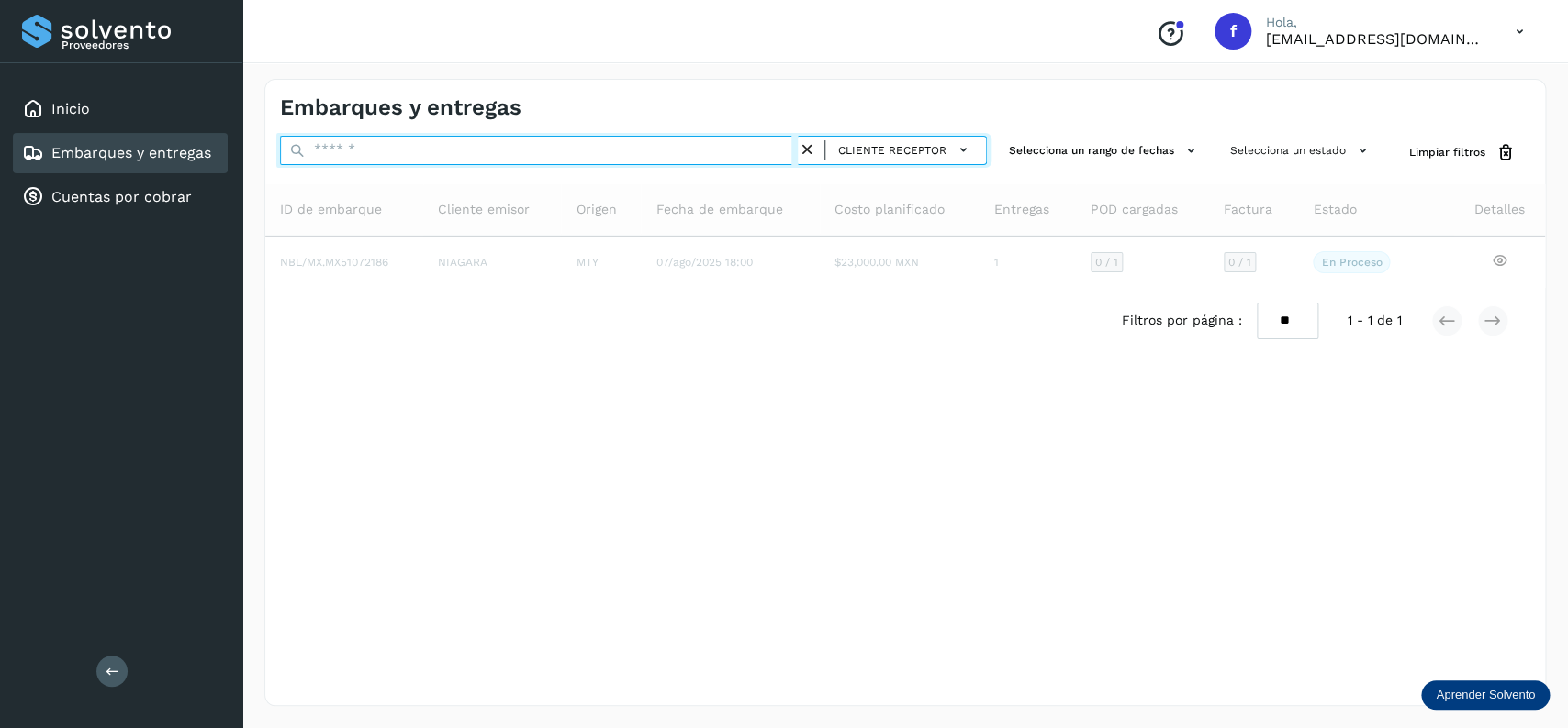
click at [541, 157] on input "text" at bounding box center [539, 150] width 518 height 29
type input "*"
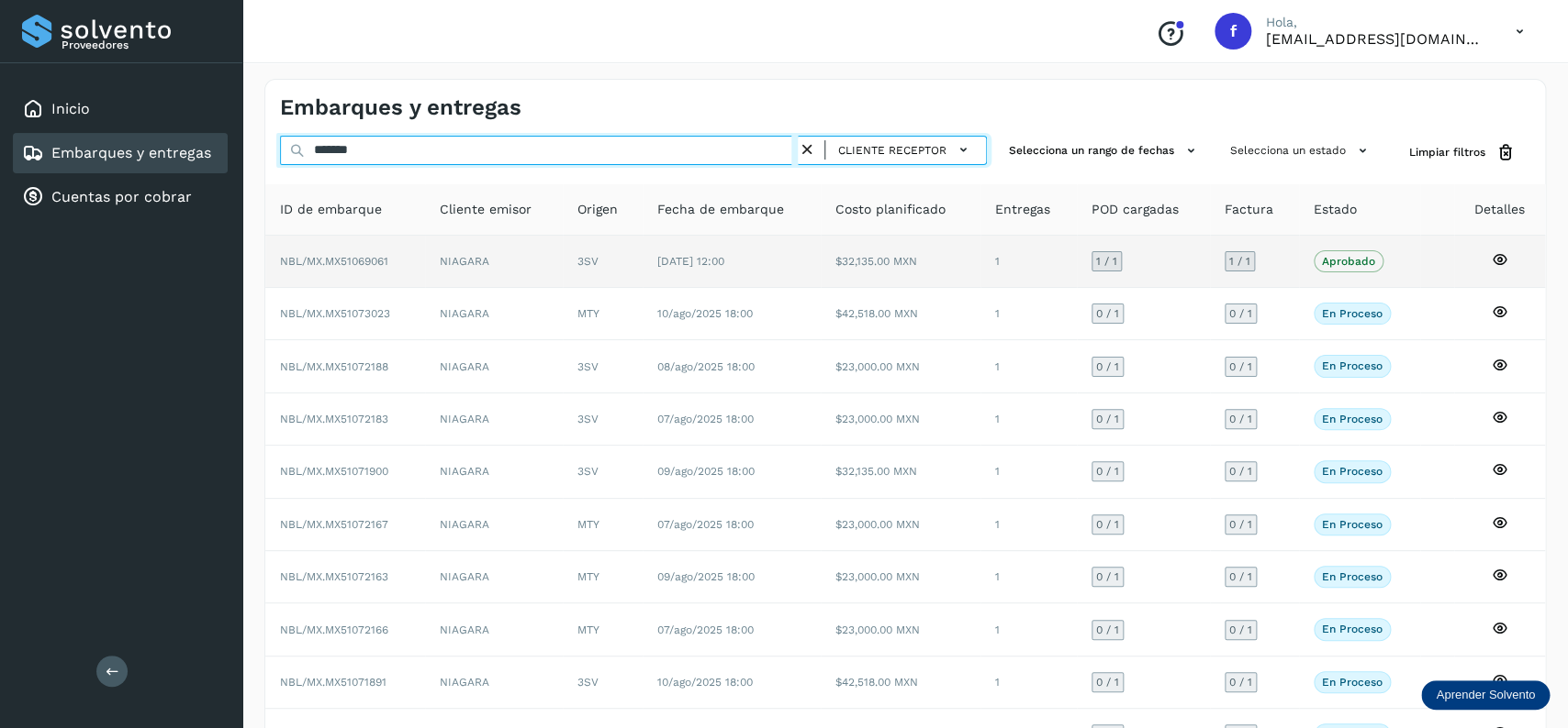
type input "*******"
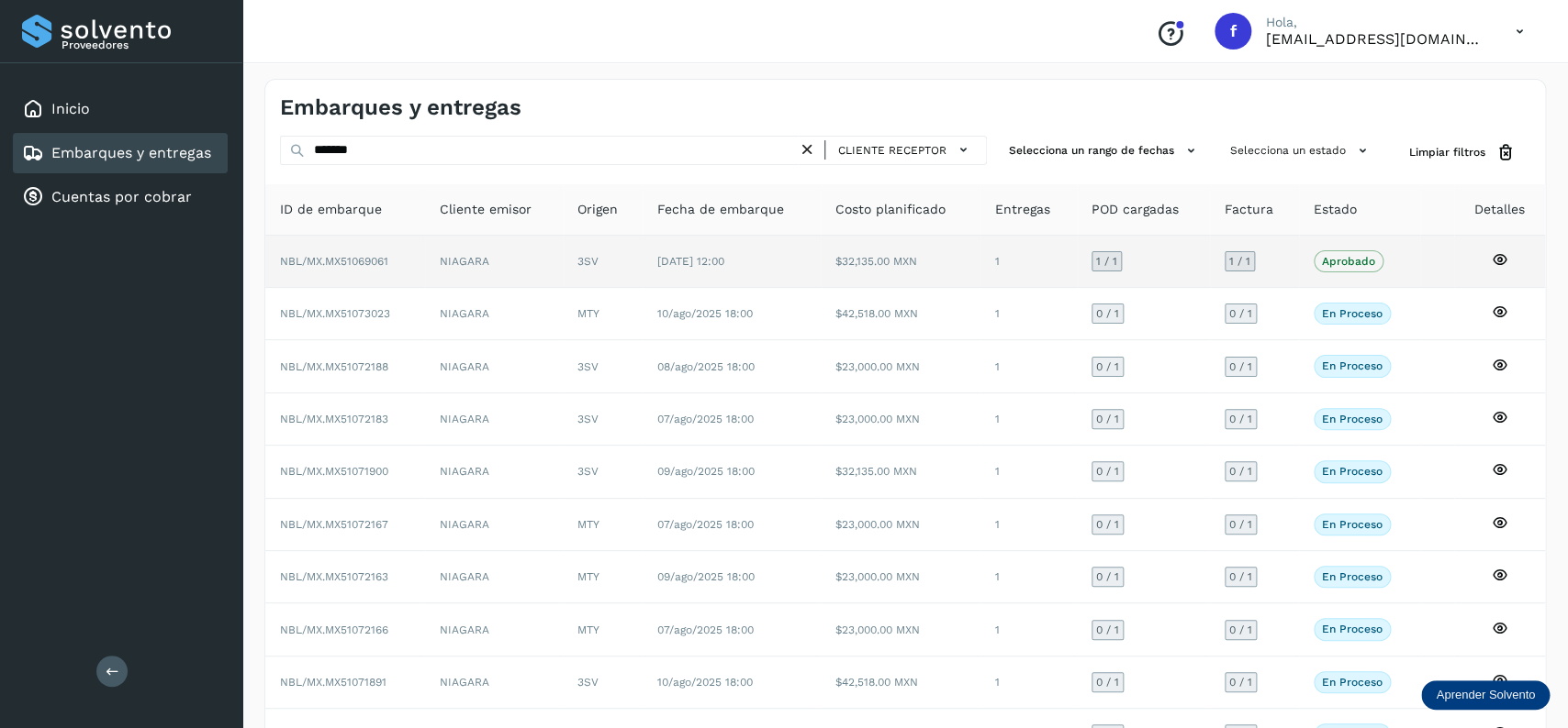
click at [669, 284] on td "[DATE] 12:00" at bounding box center [731, 262] width 178 height 52
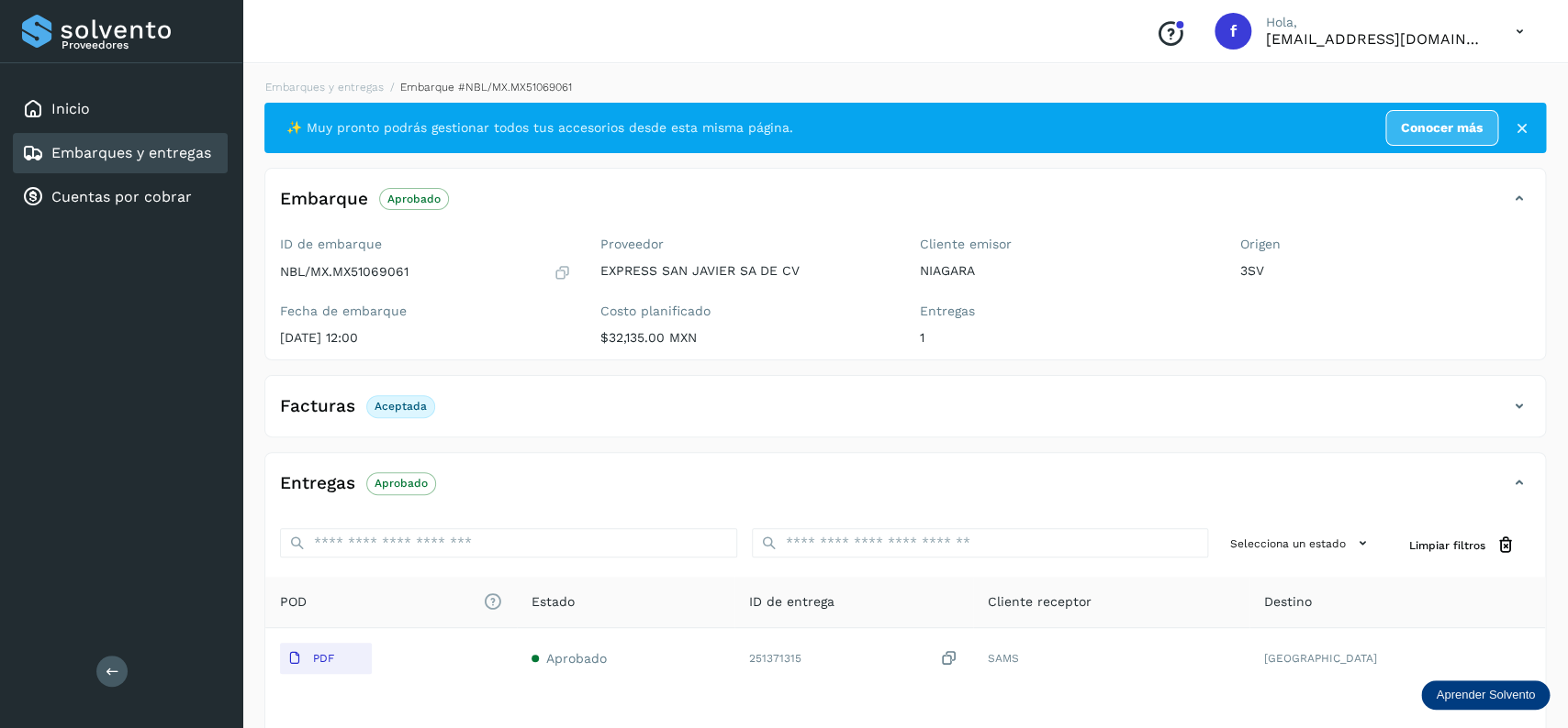
scroll to position [143, 0]
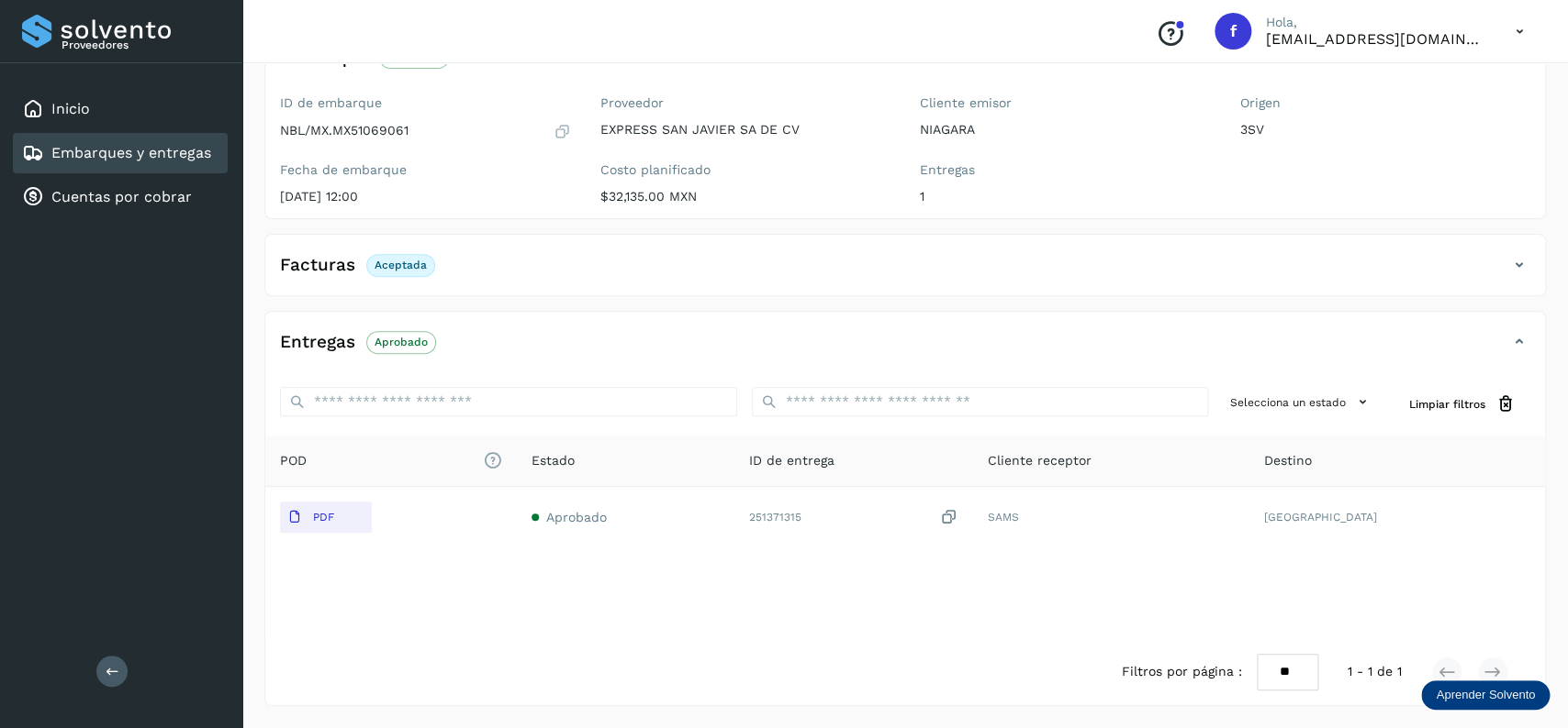
click at [133, 144] on link "Embarques y entregas" at bounding box center [131, 152] width 160 height 18
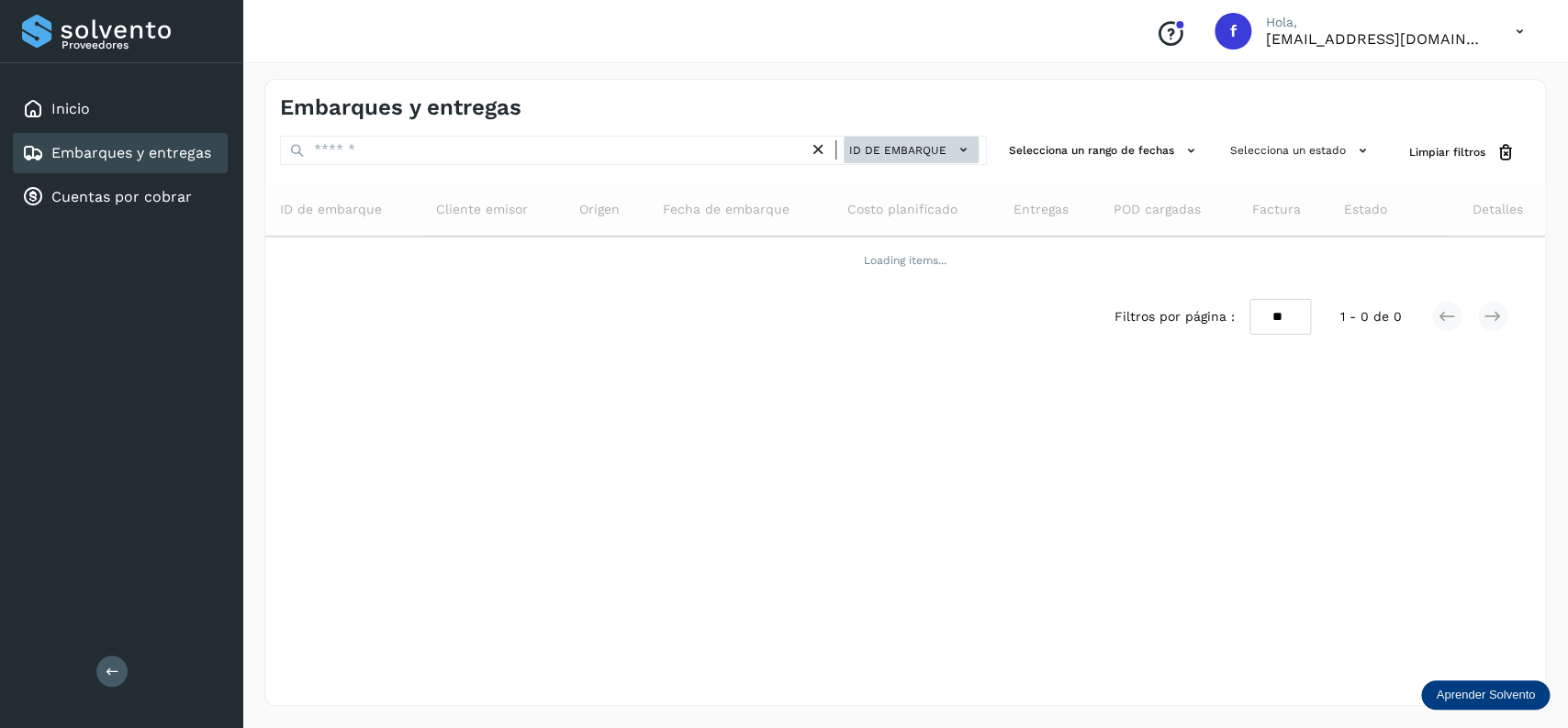
click at [949, 147] on button "ID de embarque" at bounding box center [911, 150] width 135 height 26
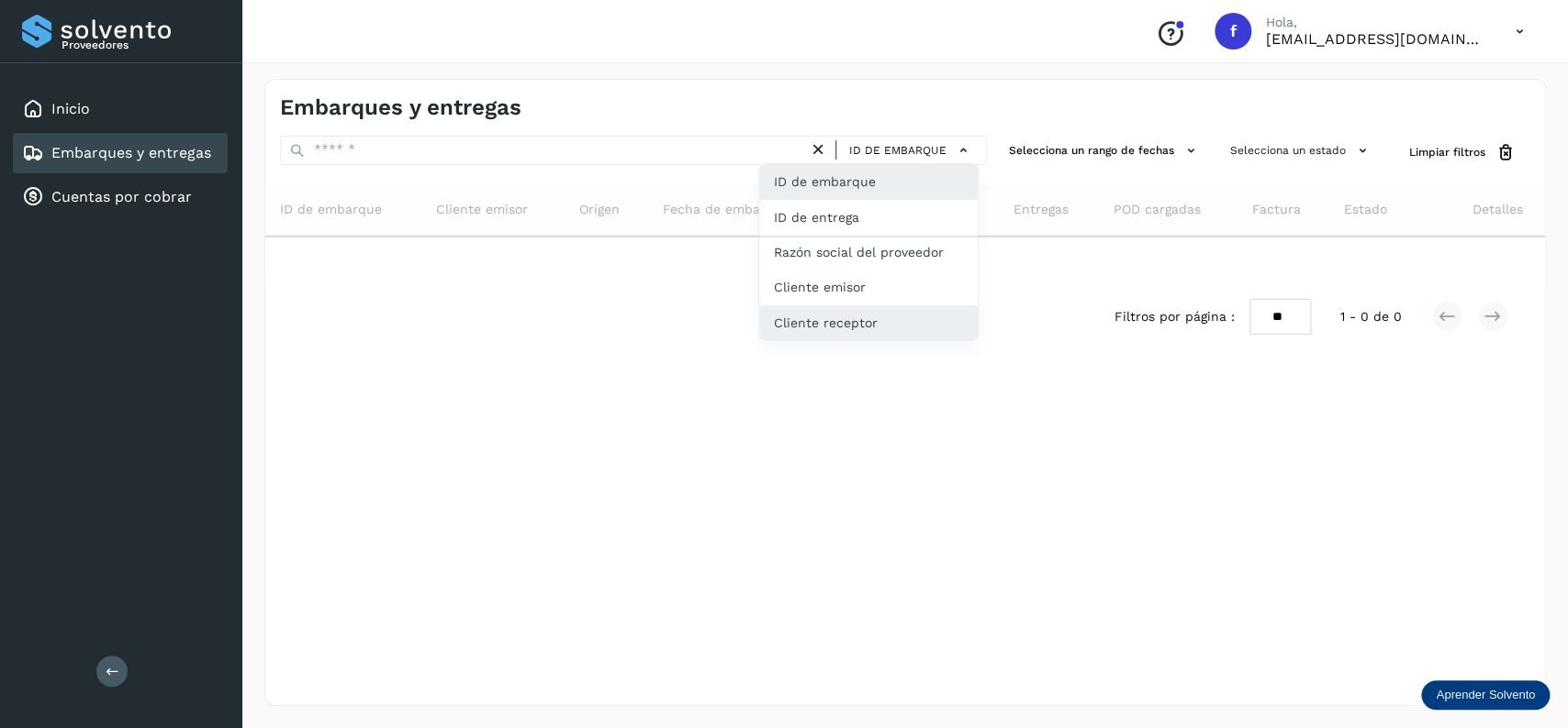
click at [876, 307] on div "Cliente receptor" at bounding box center [869, 322] width 219 height 35
type input "*******"
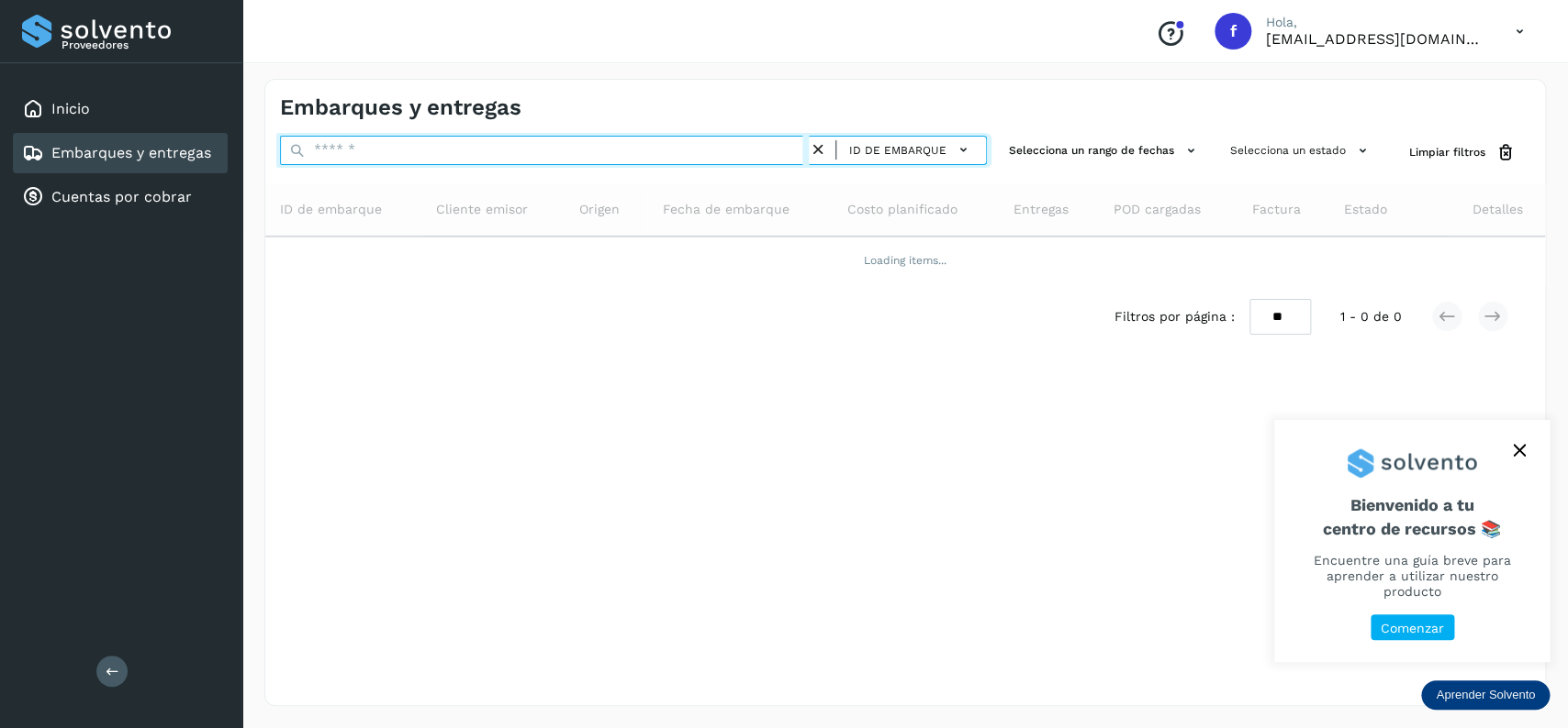
click at [368, 140] on input "text" at bounding box center [543, 150] width 528 height 29
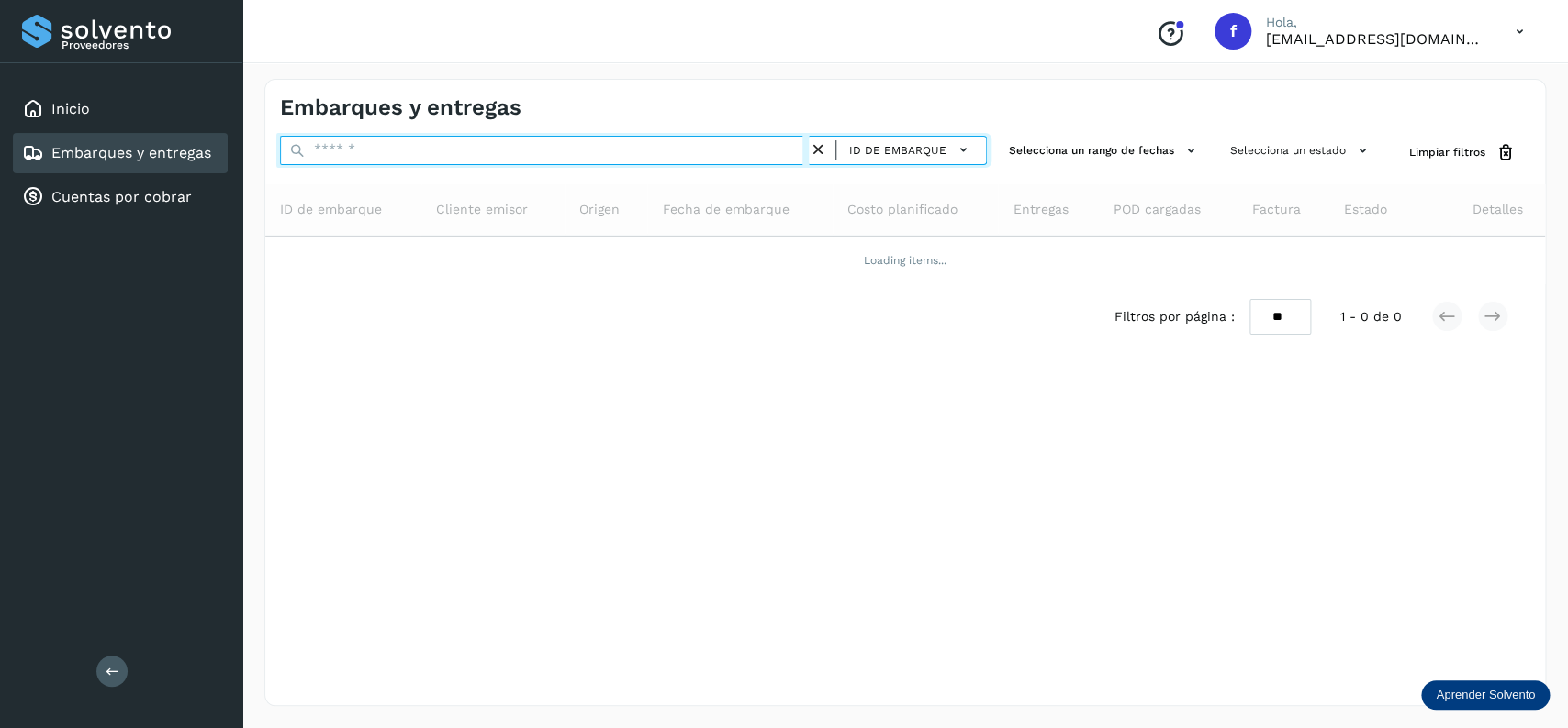
click at [368, 141] on input "text" at bounding box center [543, 150] width 528 height 29
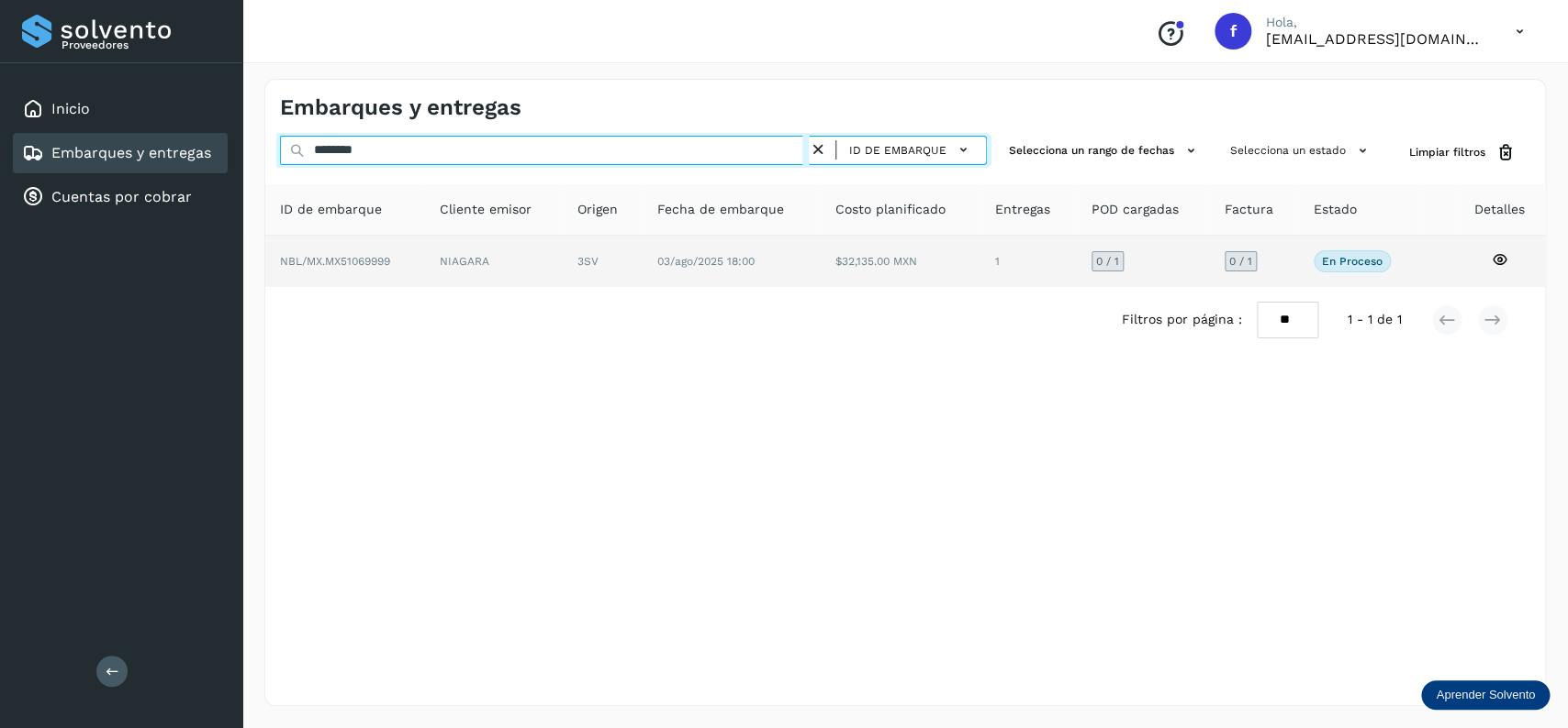
type input "********"
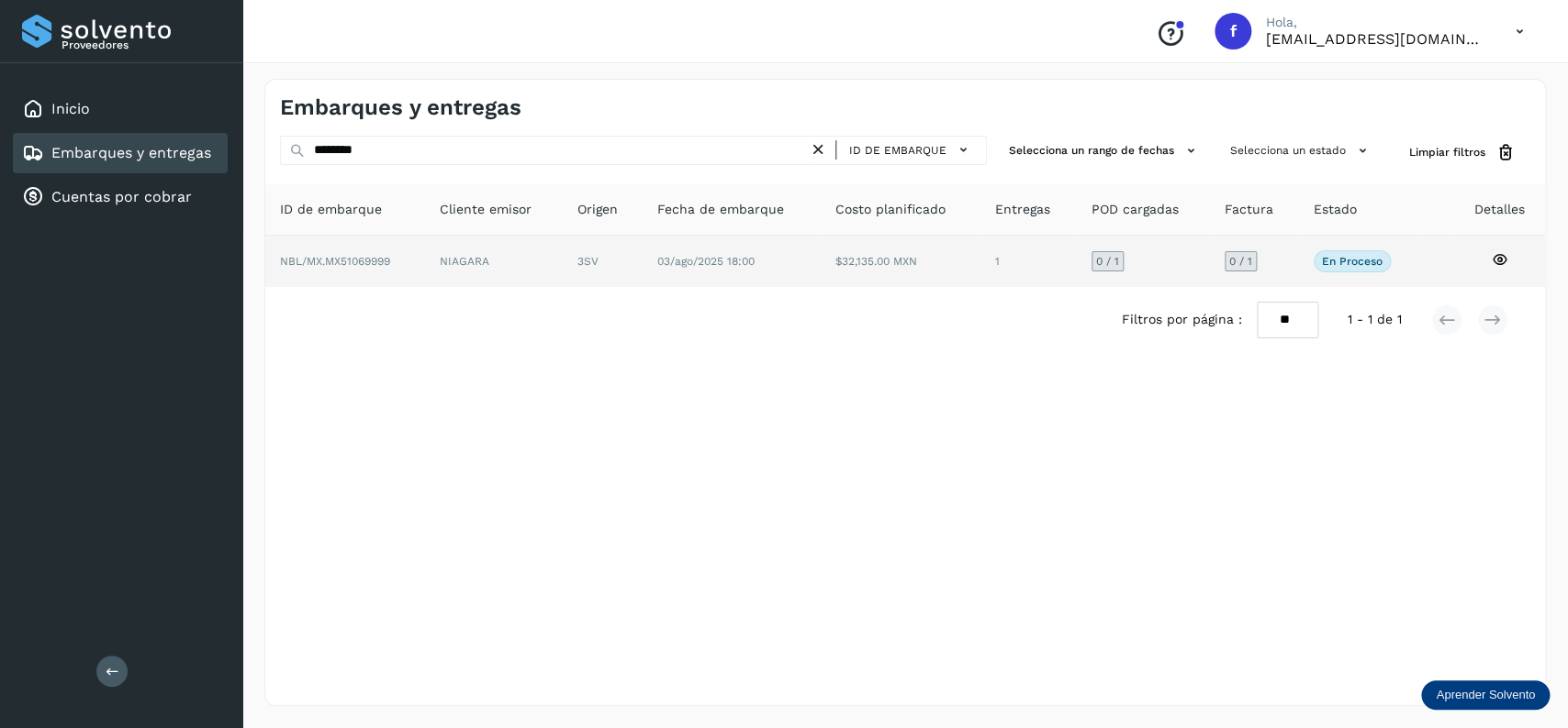
click at [563, 257] on td "NIAGARA" at bounding box center [602, 261] width 79 height 51
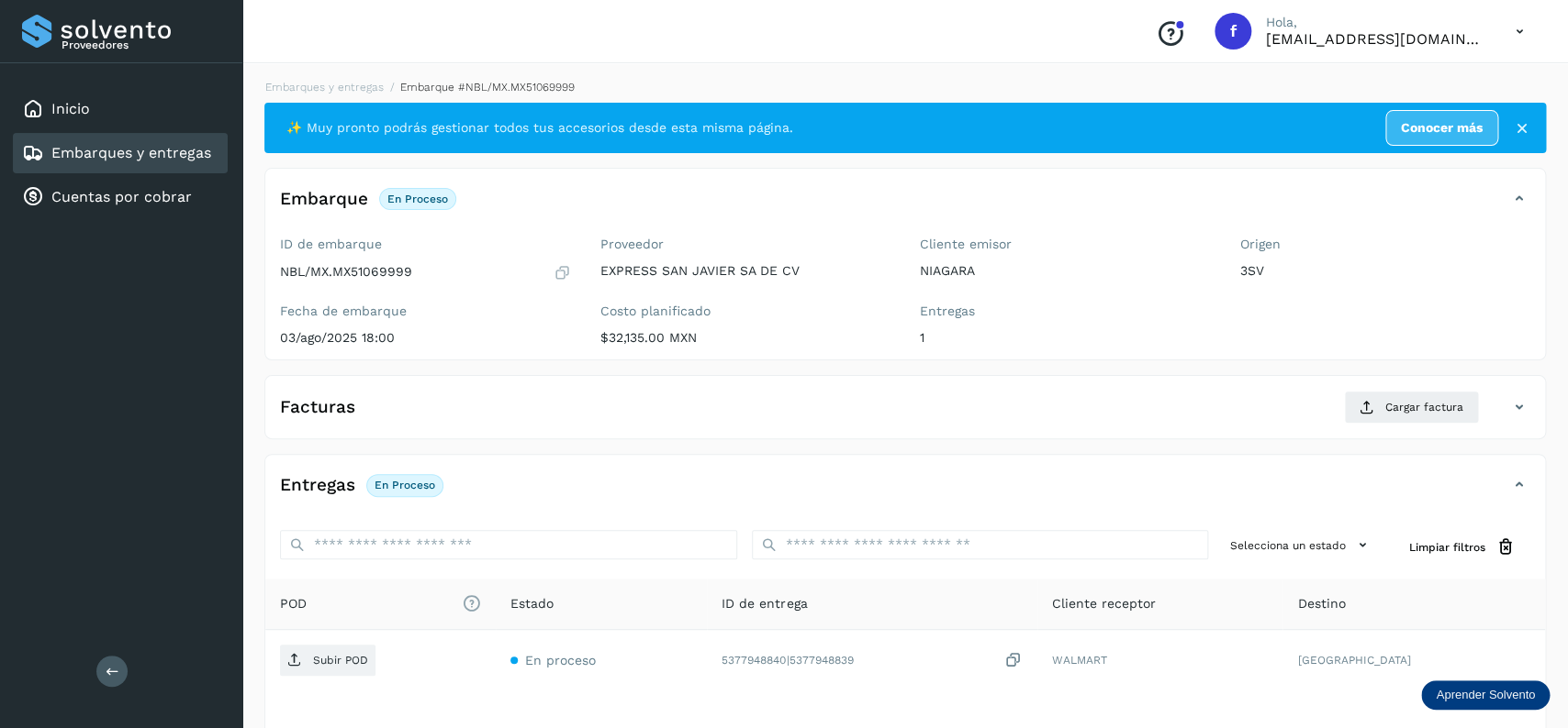
scroll to position [145, 0]
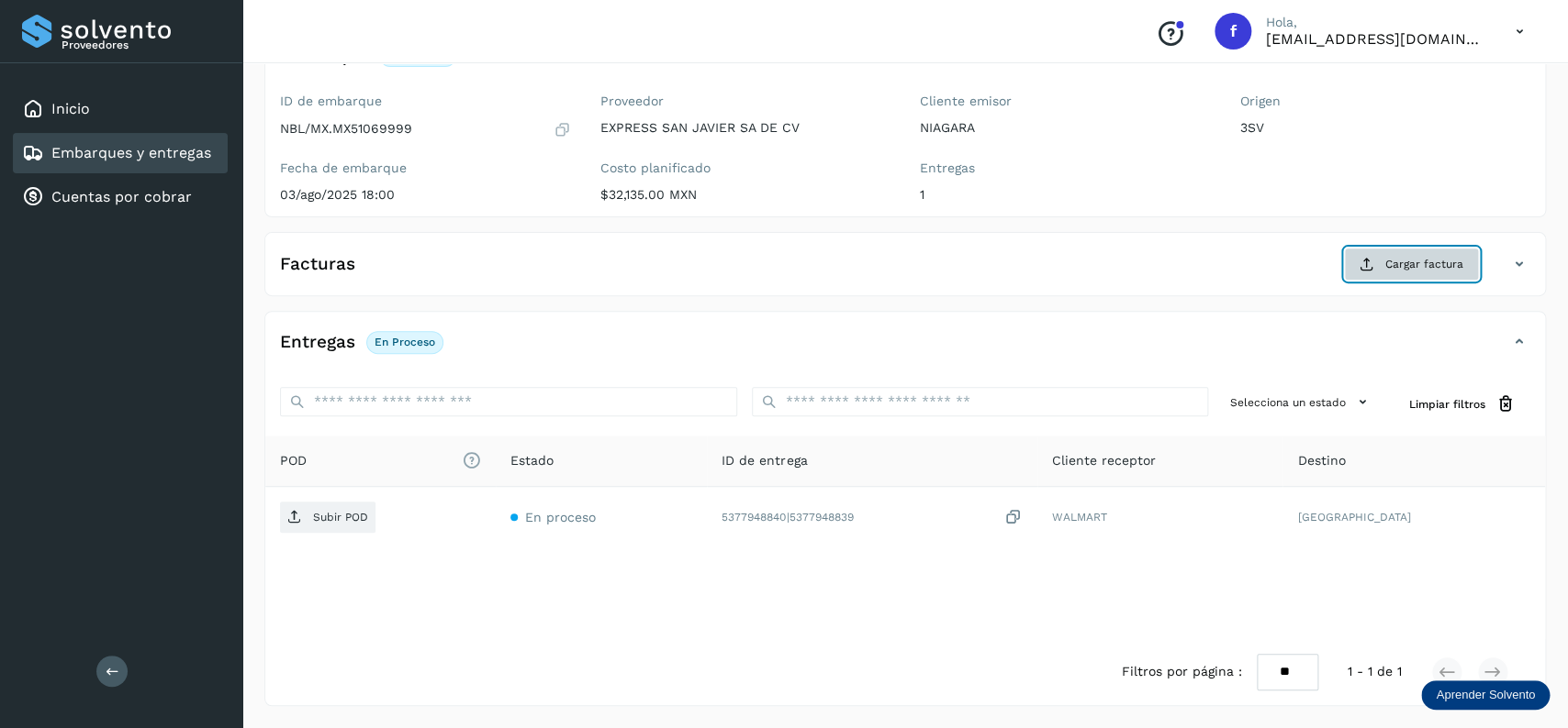
click at [1377, 272] on button "Cargar factura" at bounding box center [1411, 264] width 135 height 33
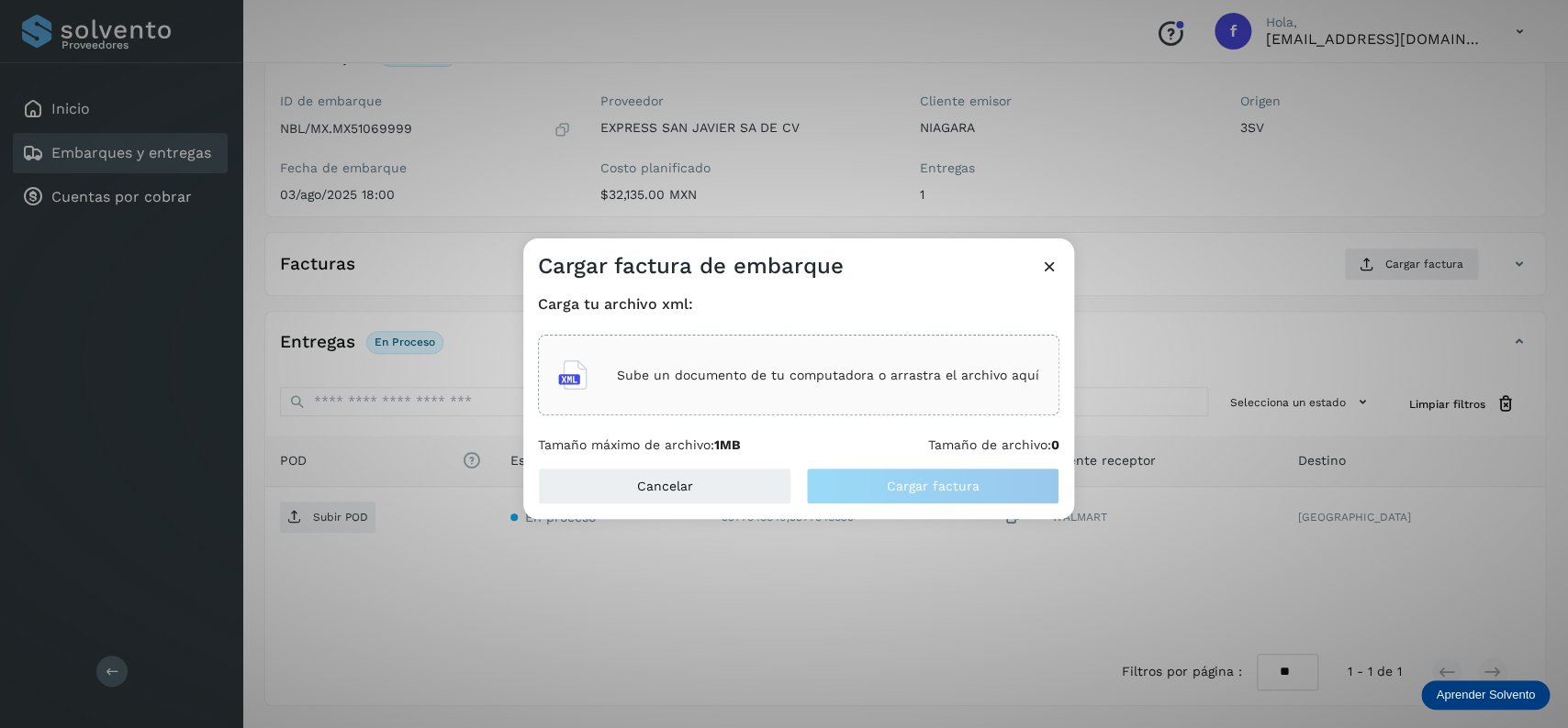
click at [936, 393] on div "Sube un documento de tu computadora o arrastra el archivo aquí" at bounding box center [798, 375] width 481 height 50
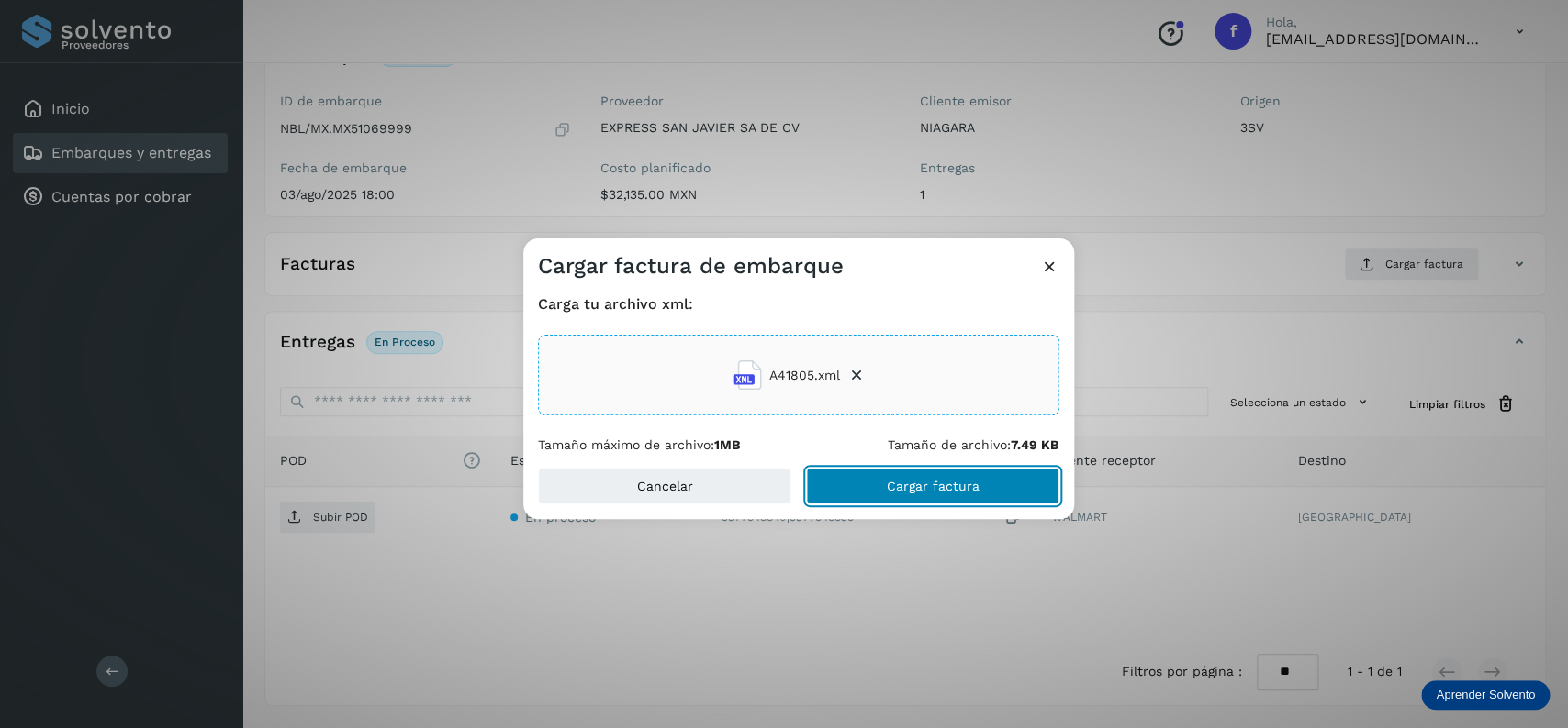
click at [914, 472] on button "Cargar factura" at bounding box center [932, 486] width 253 height 36
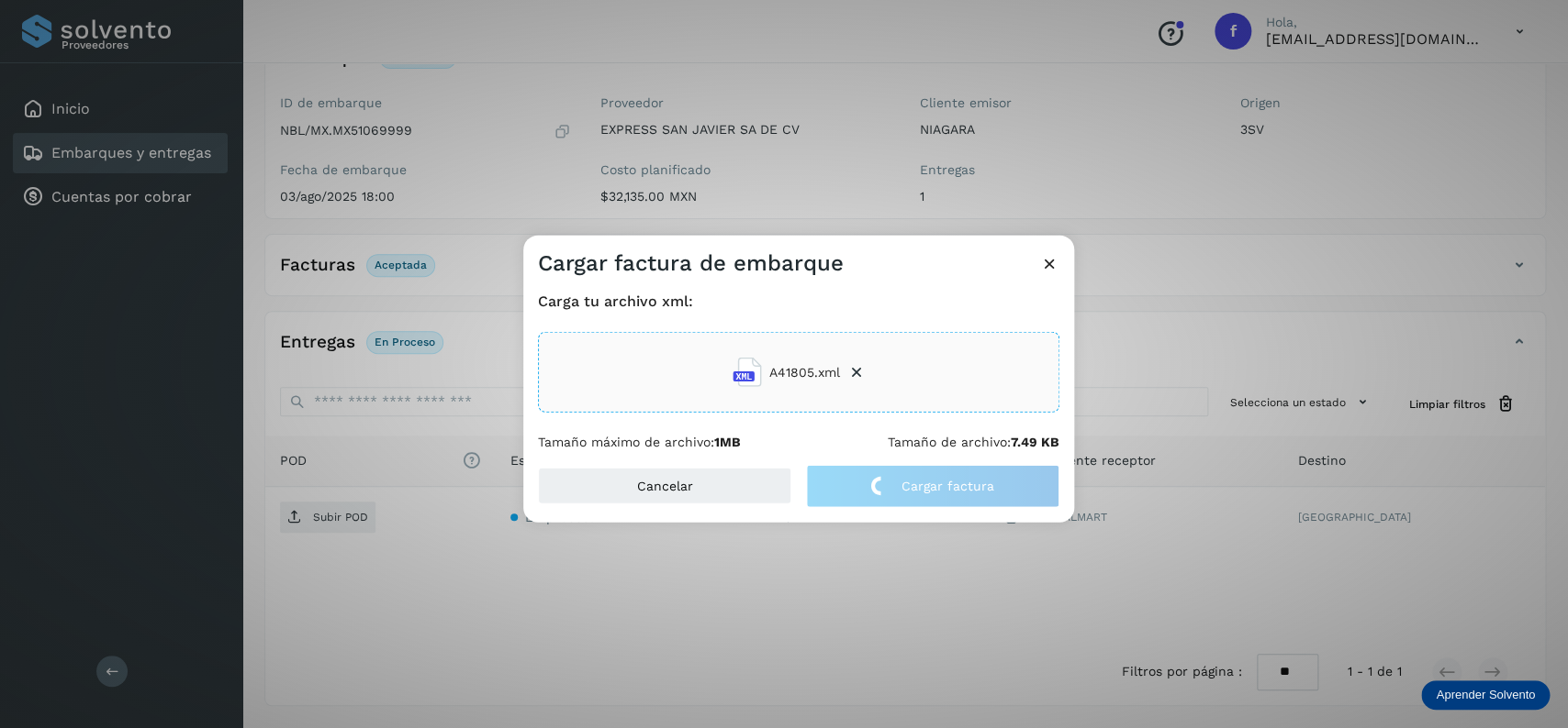
scroll to position [143, 0]
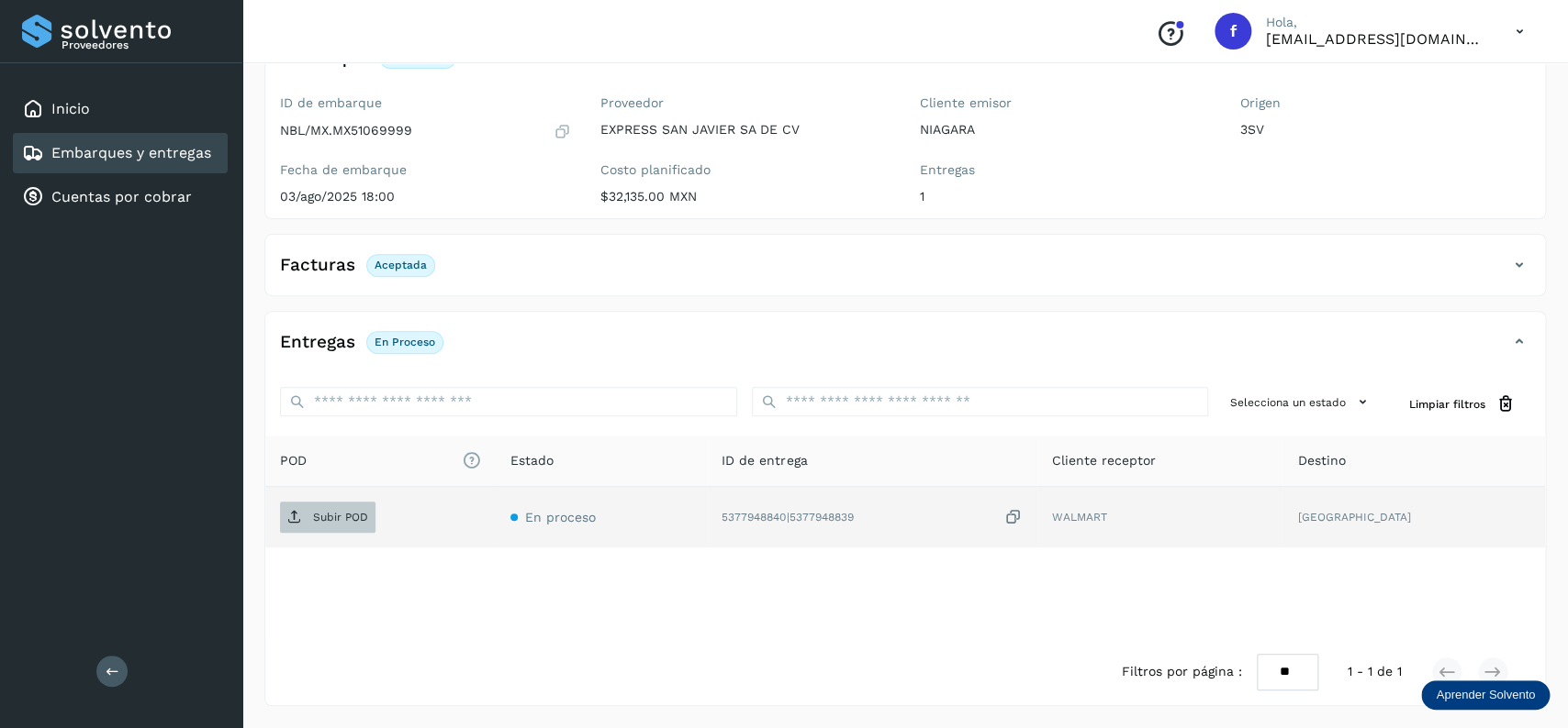
click at [348, 524] on span "Subir POD" at bounding box center [327, 517] width 95 height 29
click at [173, 128] on div "Inicio Embarques y entregas Cuentas por cobrar" at bounding box center [121, 153] width 242 height 179
click at [165, 133] on div "Embarques y entregas" at bounding box center [121, 152] width 215 height 40
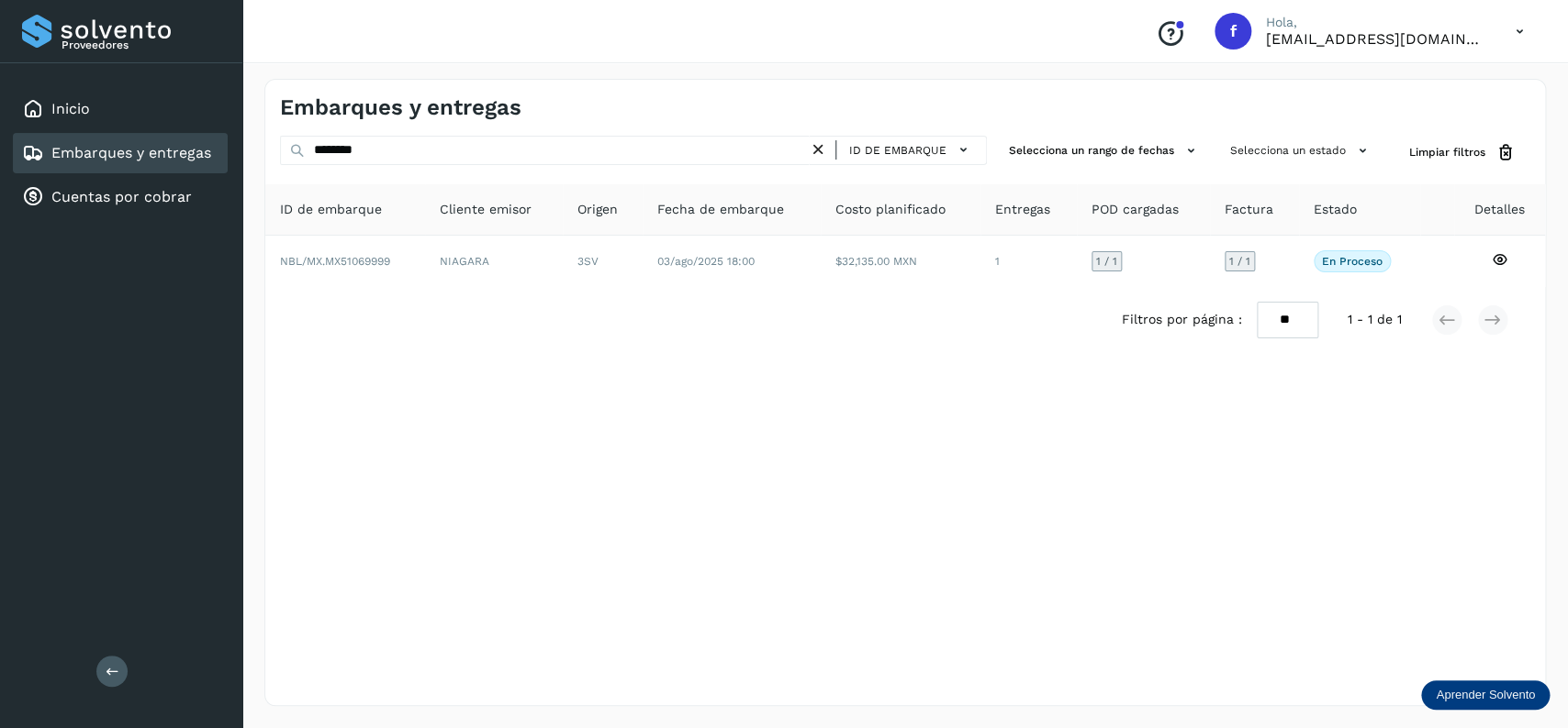
click at [825, 161] on div "ID de embarque" at bounding box center [898, 150] width 178 height 29
click at [825, 160] on icon at bounding box center [818, 150] width 20 height 20
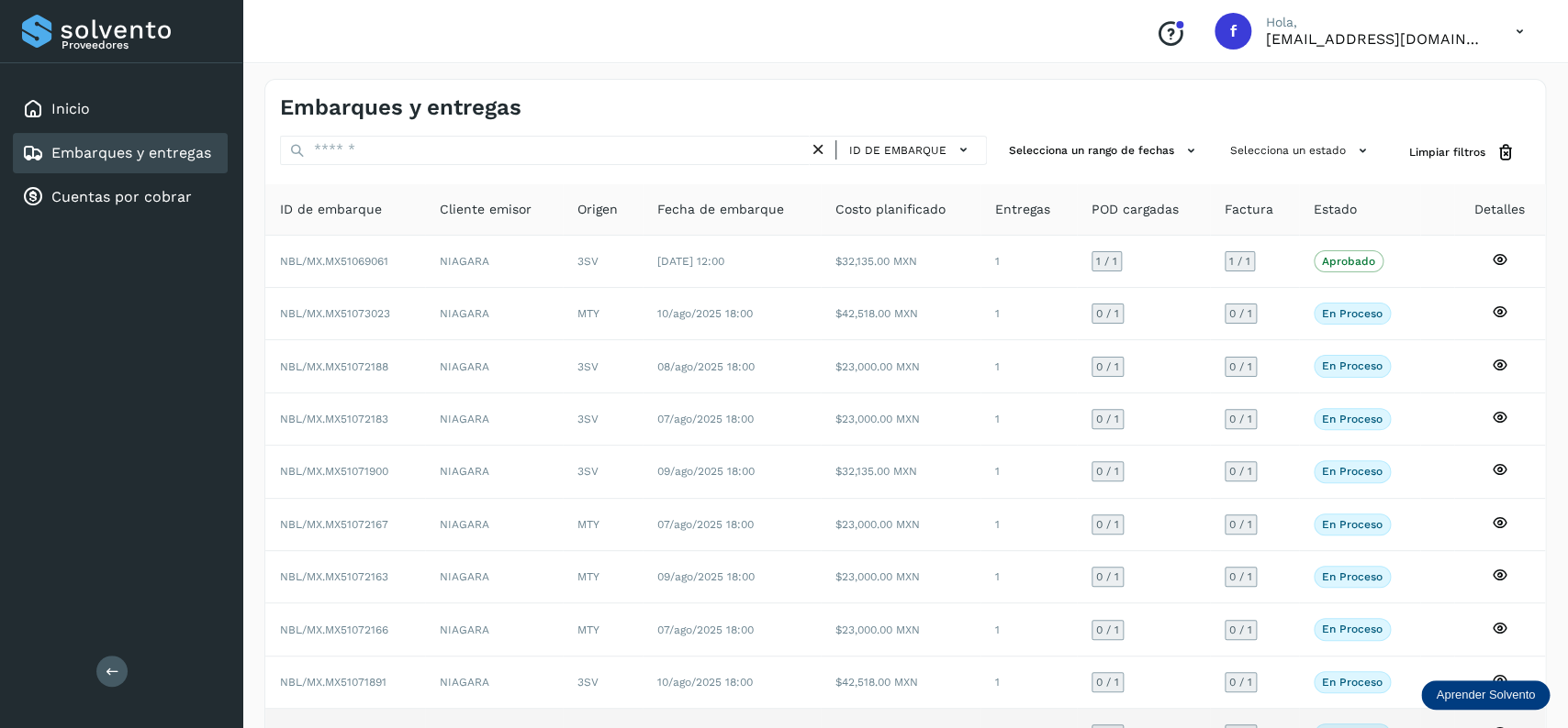
click at [927, 726] on td "$23,000.00 MXN" at bounding box center [900, 735] width 160 height 51
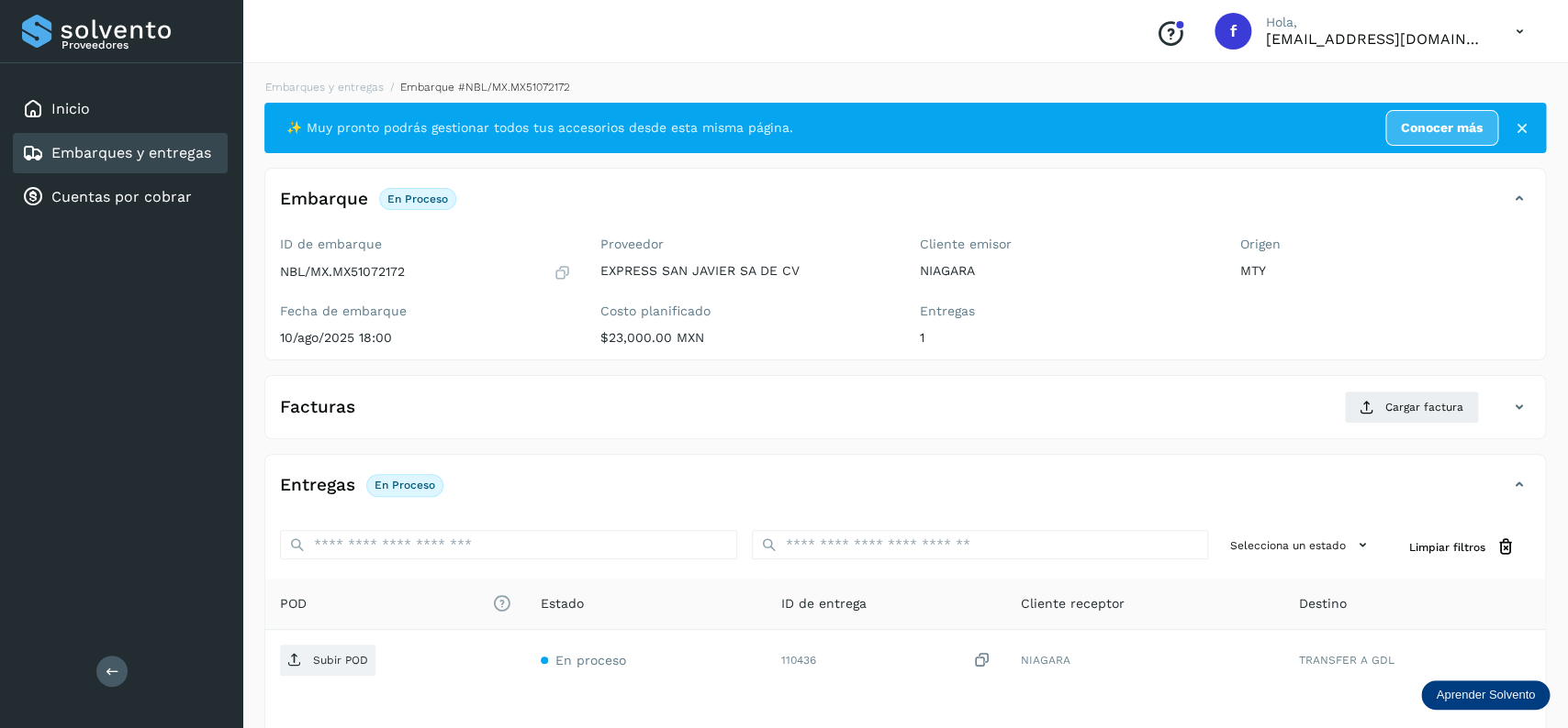
click at [180, 145] on link "Embarques y entregas" at bounding box center [131, 152] width 160 height 18
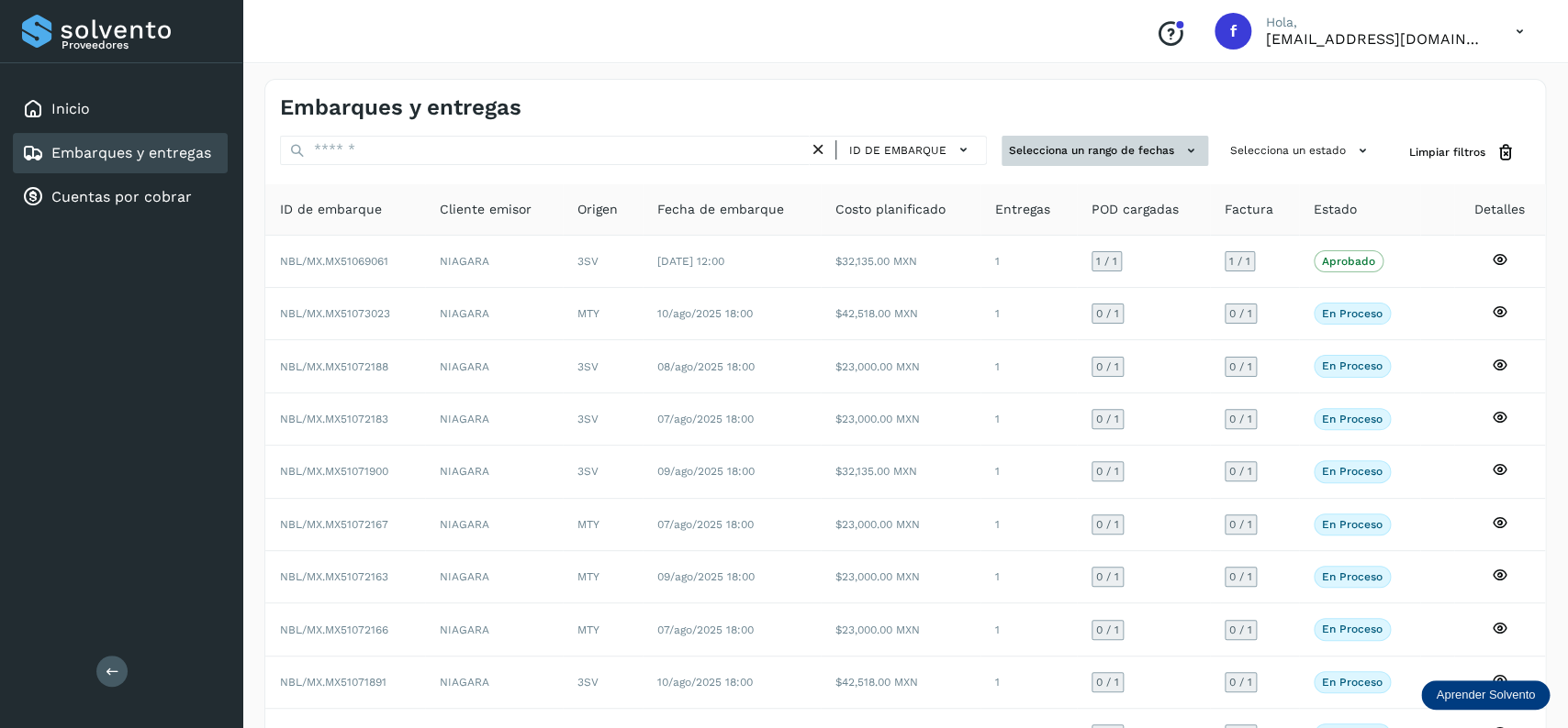
click at [1101, 143] on button "Selecciona un rango de fechas" at bounding box center [1104, 150] width 207 height 30
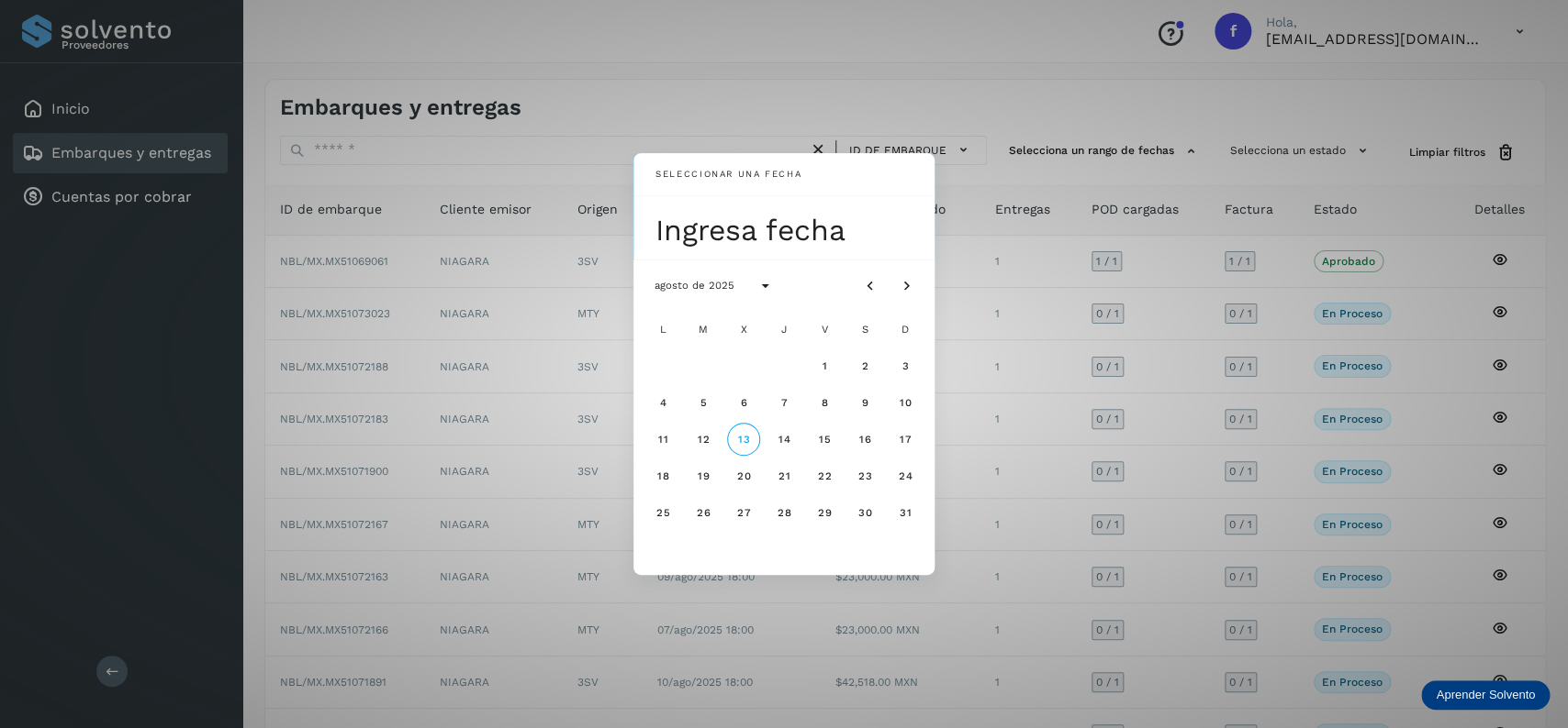
drag, startPoint x: 1042, startPoint y: 203, endPoint x: 1070, endPoint y: 203, distance: 28.0
click at [1058, 203] on div "Seleccionar una fecha Ingresa fecha agosto de 2025 L M X J V S D 1 2 3 4 5 6 7 …" at bounding box center [784, 364] width 1568 height 728
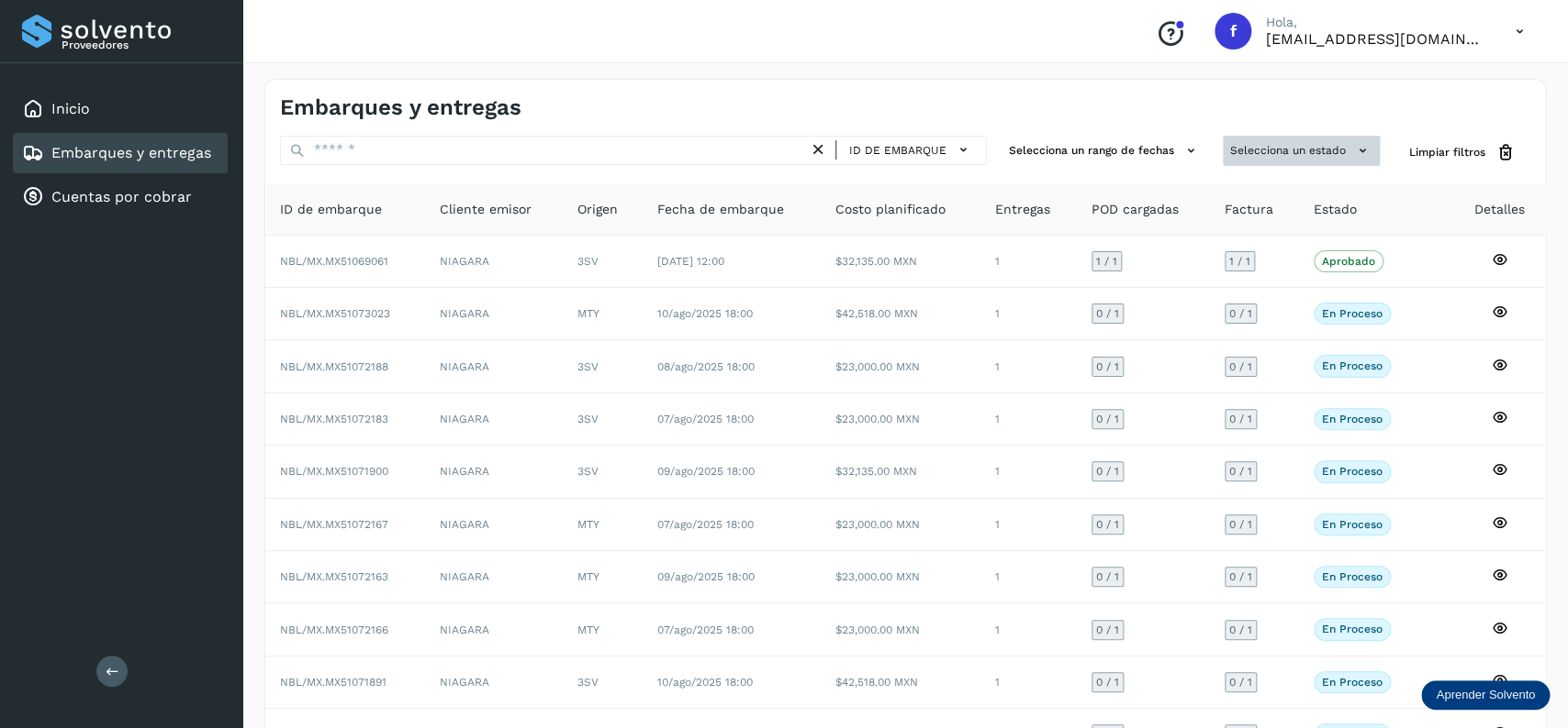
click at [1274, 137] on button "Selecciona un estado" at bounding box center [1302, 150] width 157 height 30
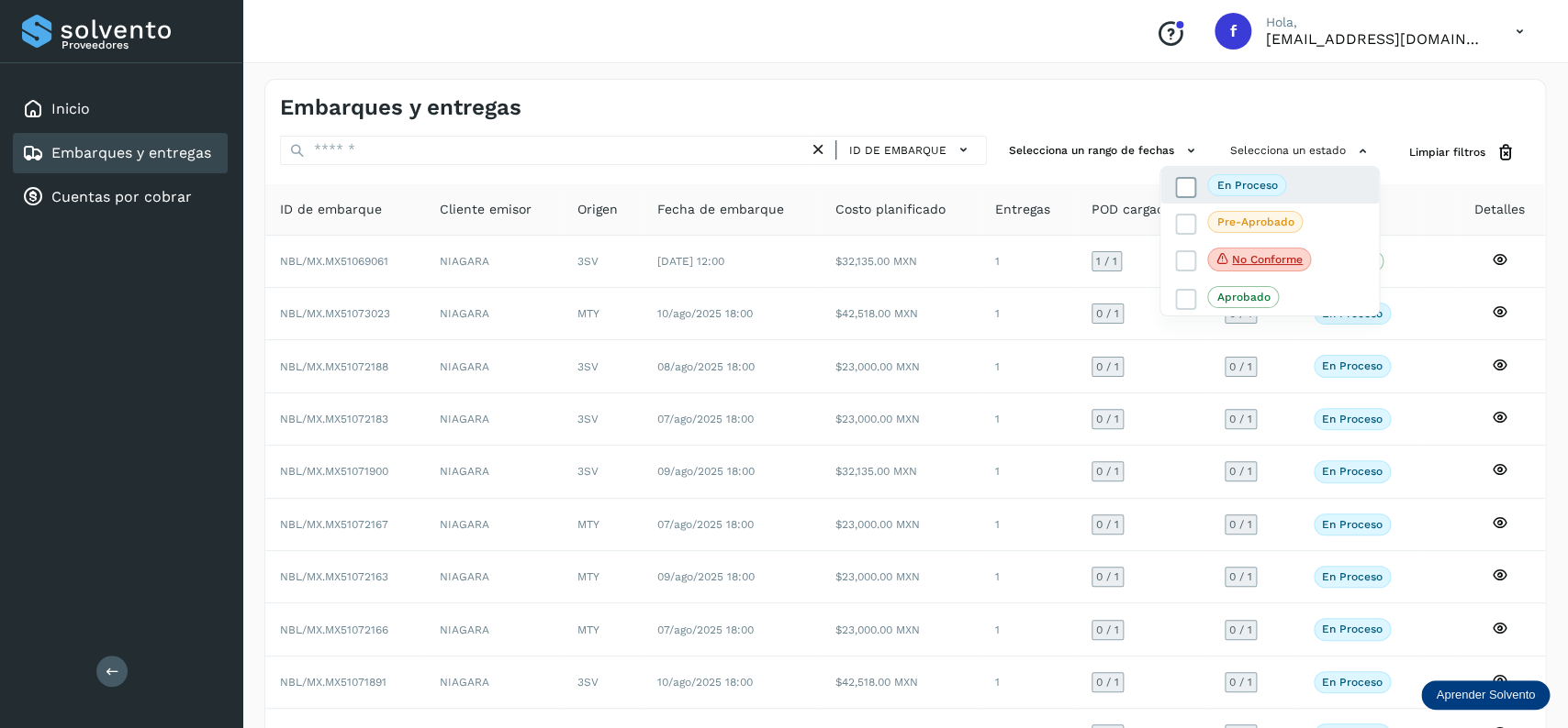
click at [1187, 177] on label "En proceso" at bounding box center [1230, 186] width 111 height 22
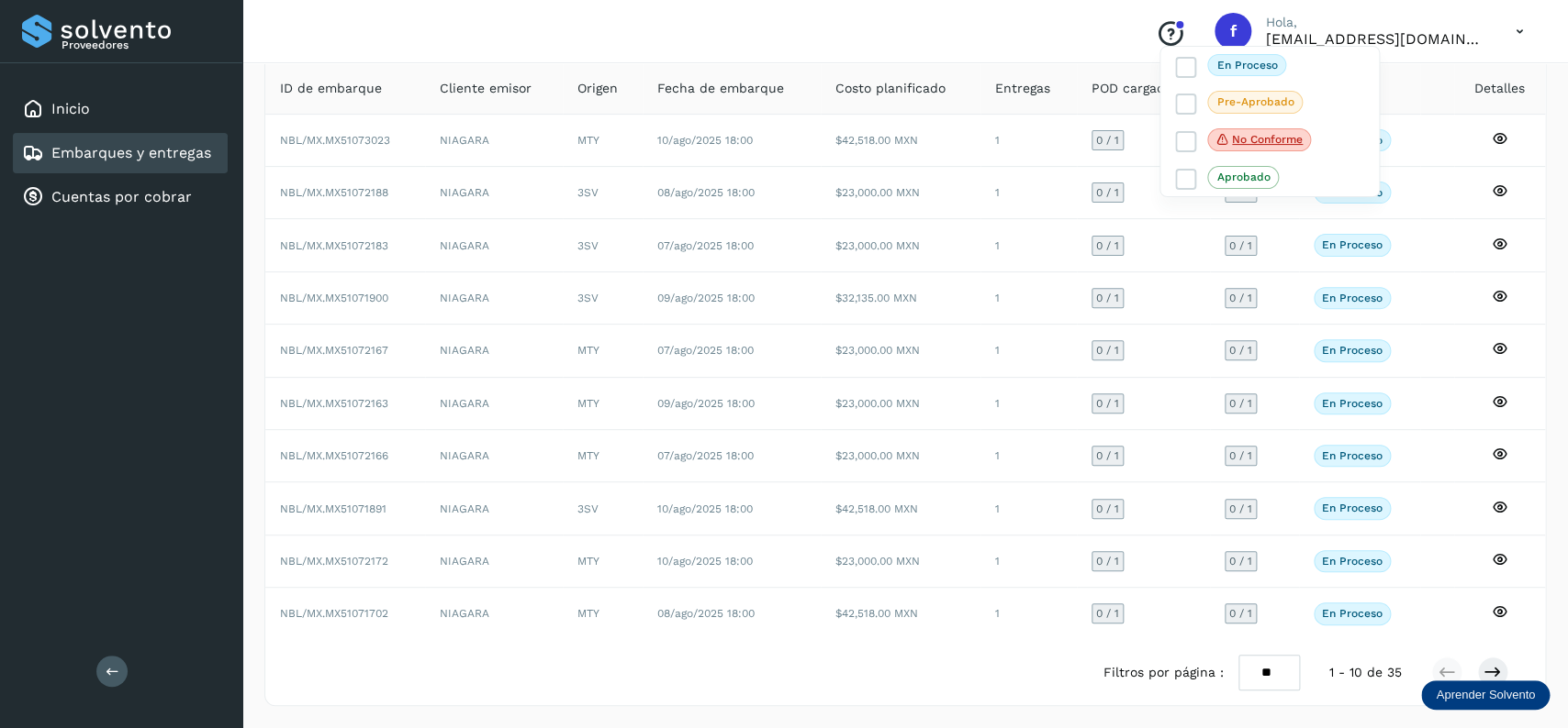
click at [976, 430] on div at bounding box center [784, 364] width 1568 height 728
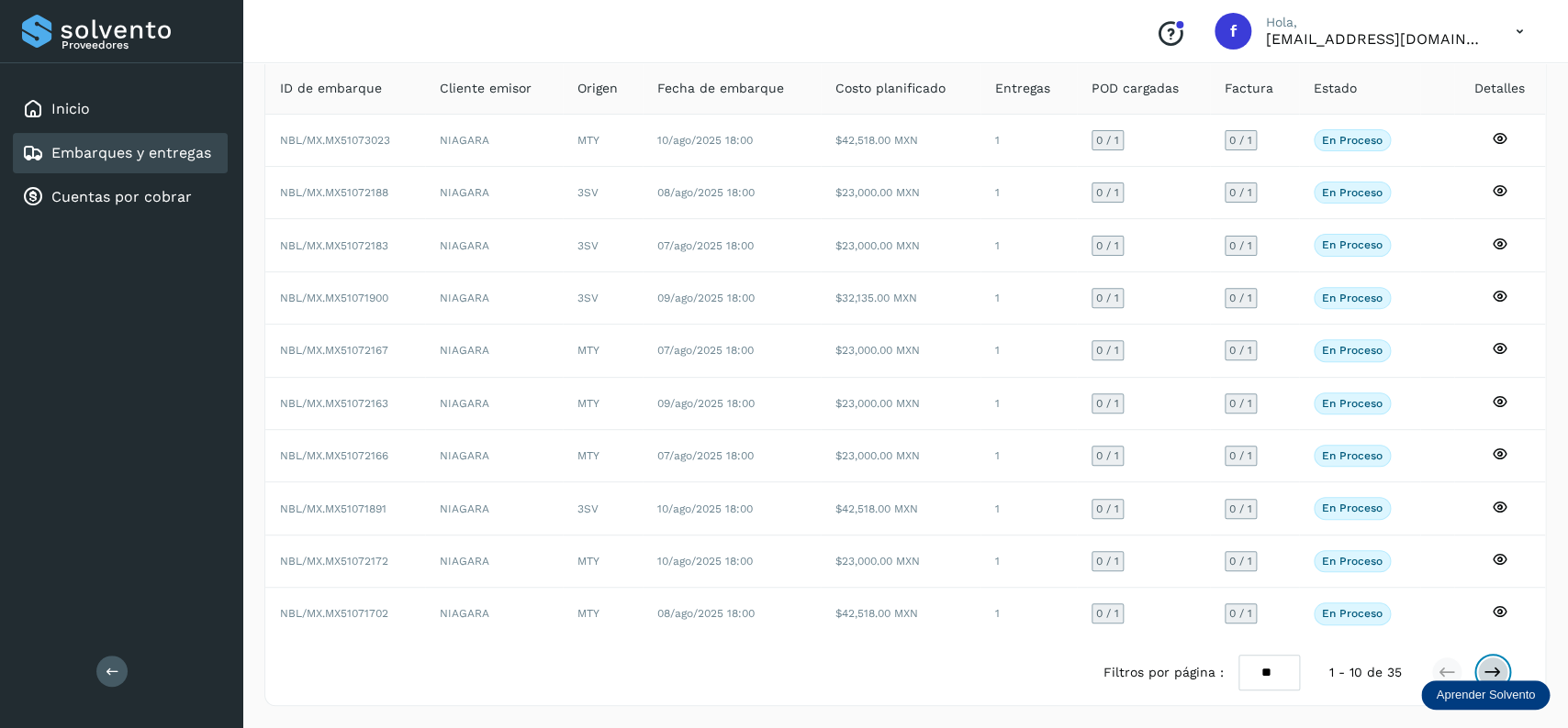
click at [1483, 673] on icon at bounding box center [1492, 673] width 19 height 19
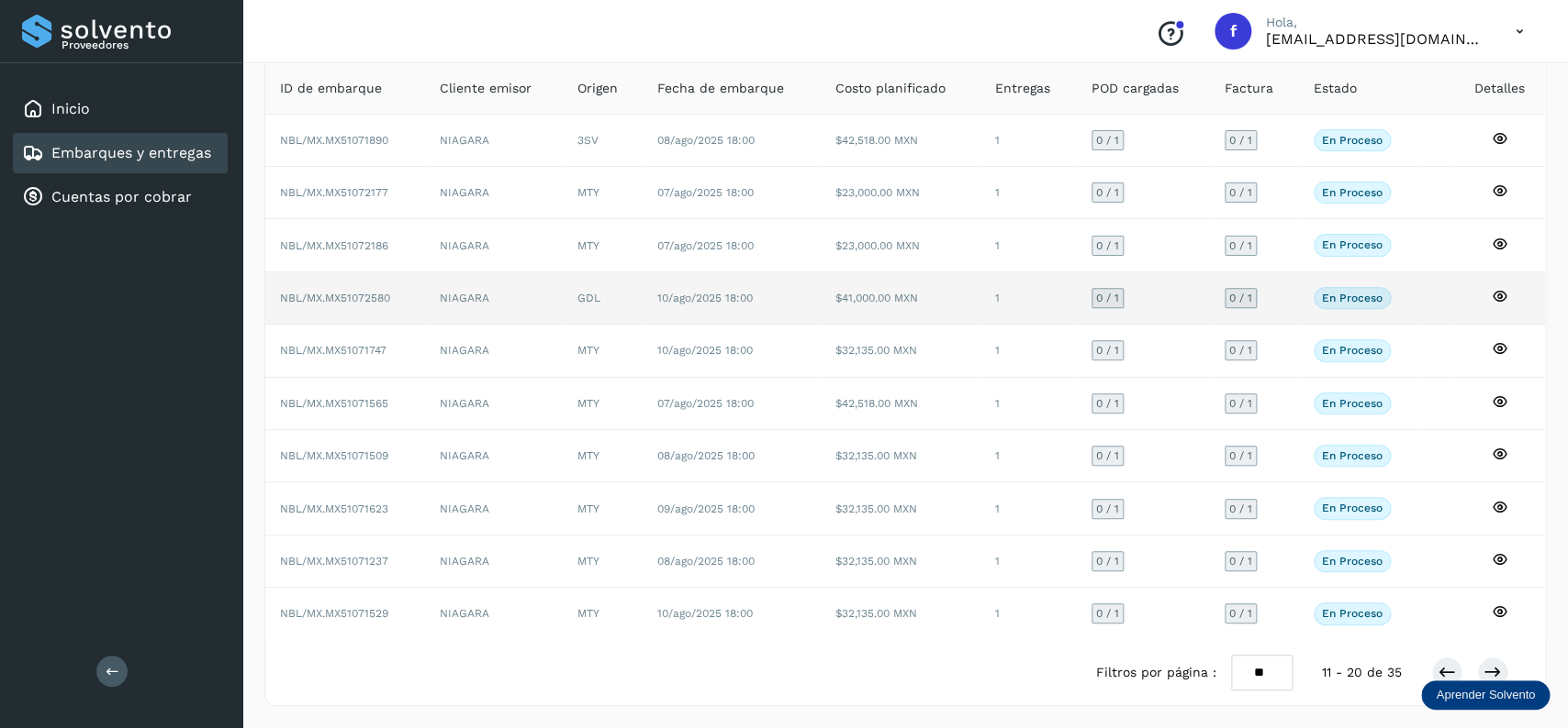
click at [927, 297] on td "$41,000.00 MXN" at bounding box center [900, 299] width 160 height 52
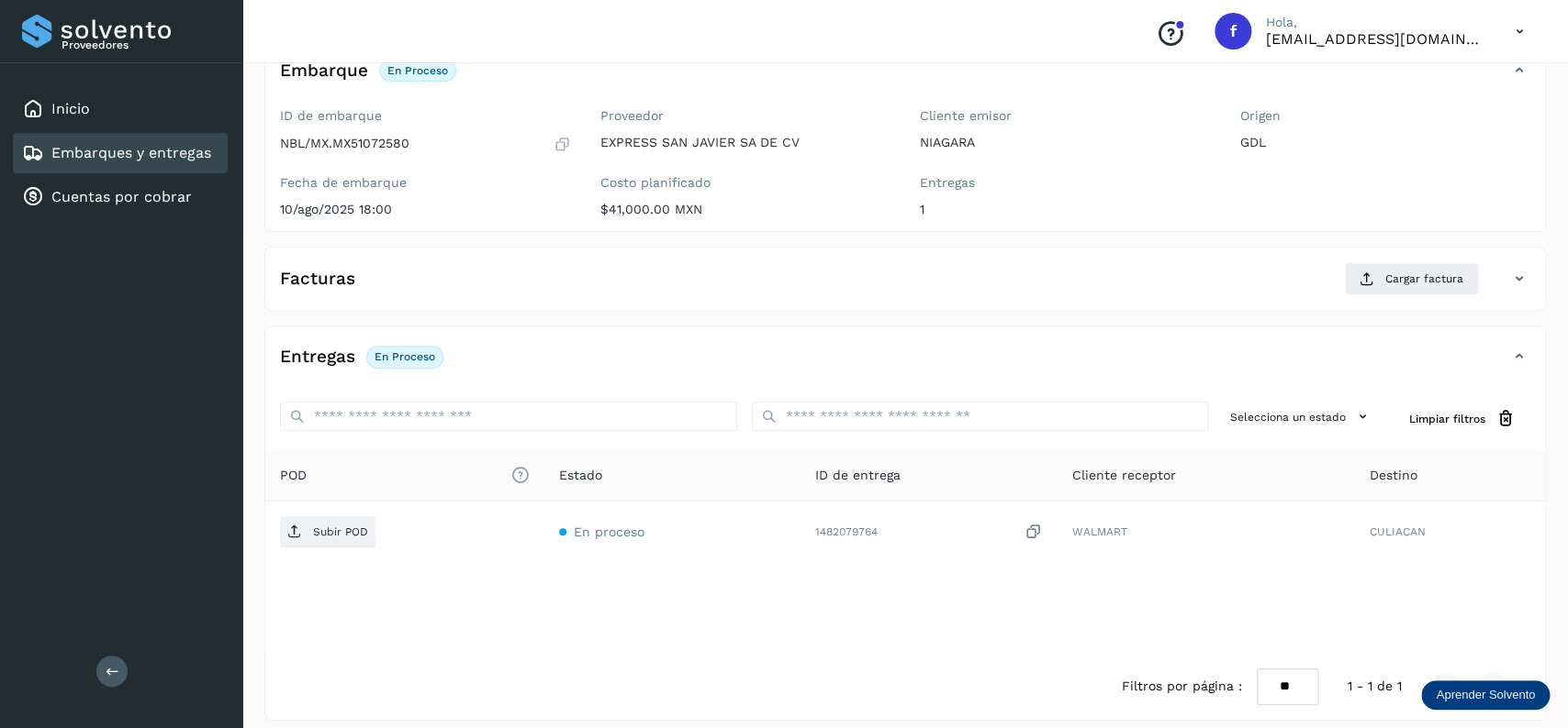
click at [368, 145] on p "NBL/MX.MX51072580" at bounding box center [344, 143] width 129 height 16
copy p "MX51072580"
click at [561, 140] on icon at bounding box center [562, 144] width 18 height 19
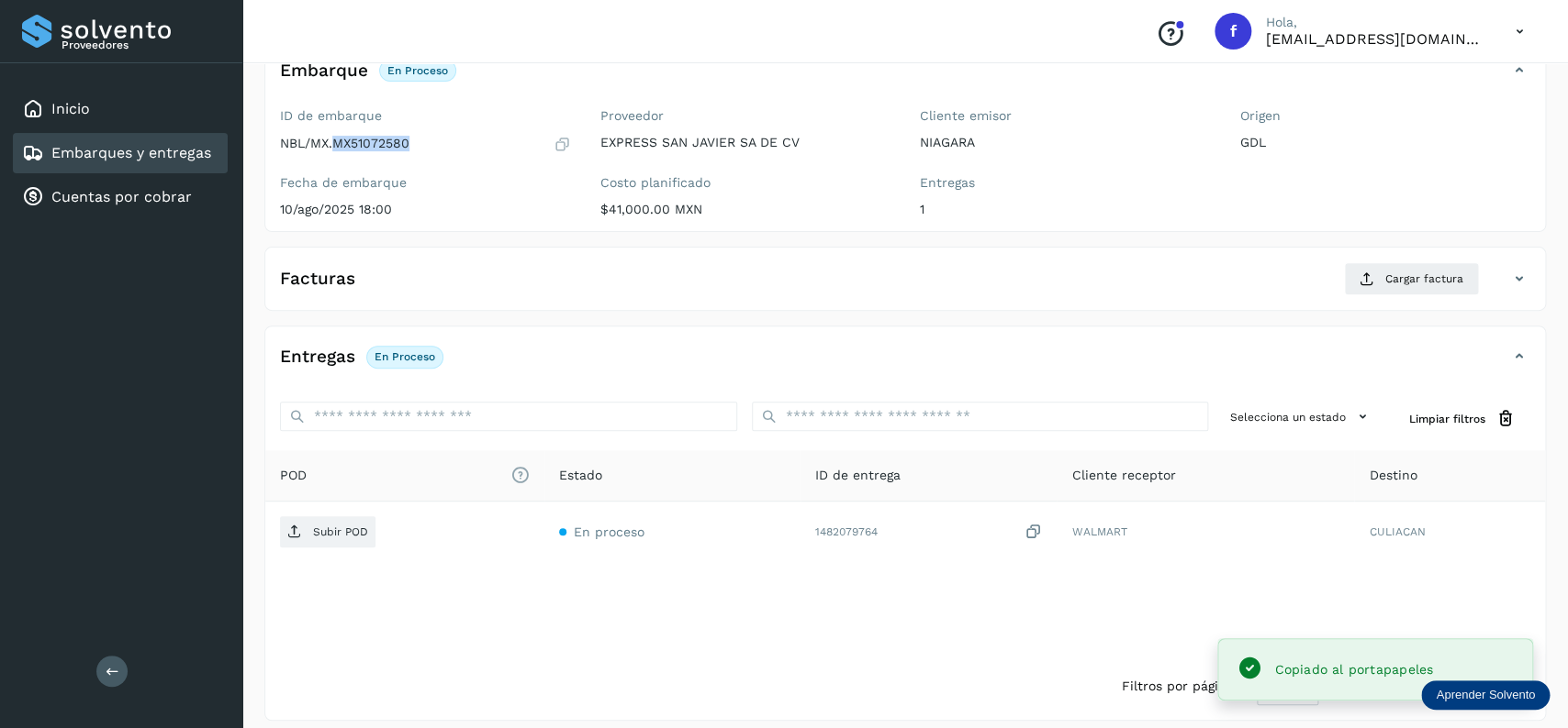
click at [175, 150] on link "Embarques y entregas" at bounding box center [131, 152] width 160 height 18
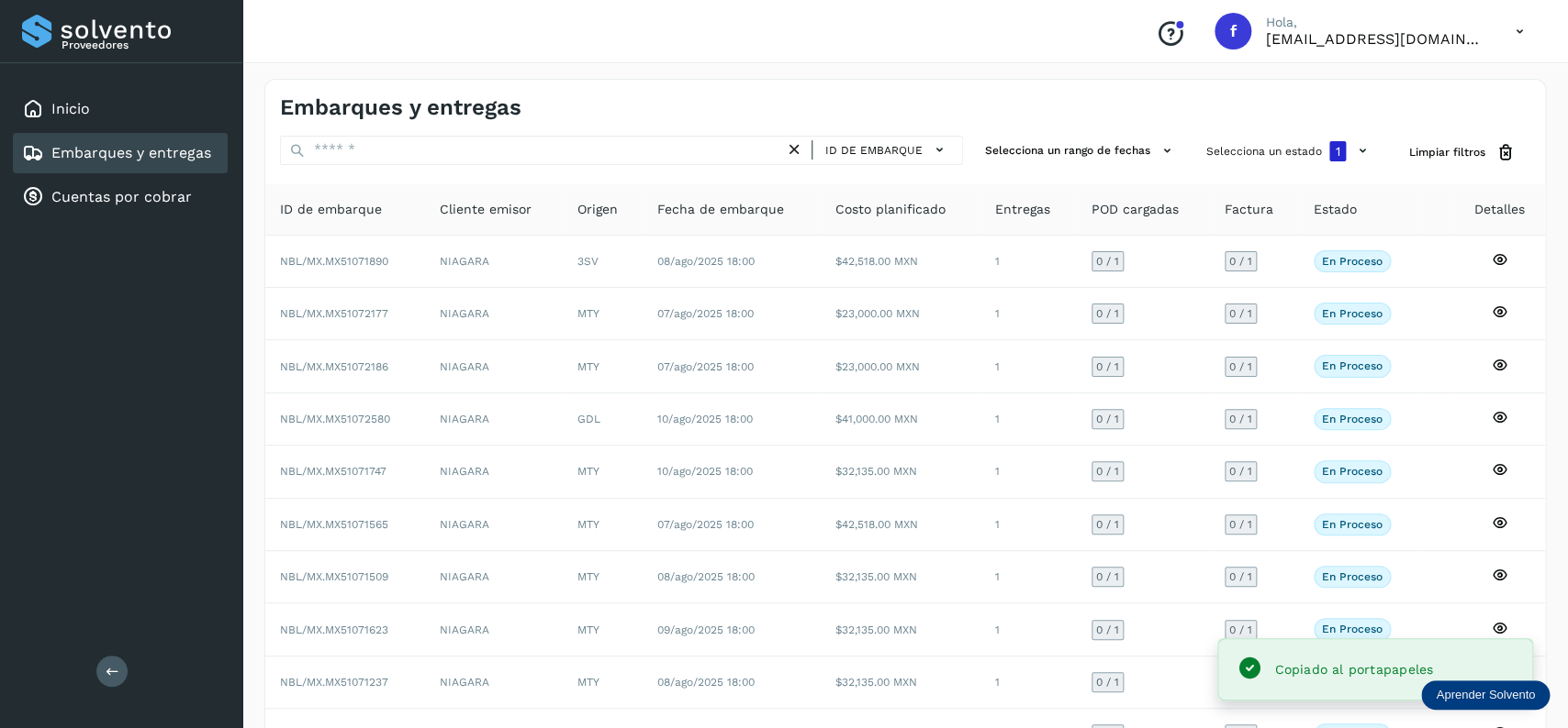
scroll to position [128, 0]
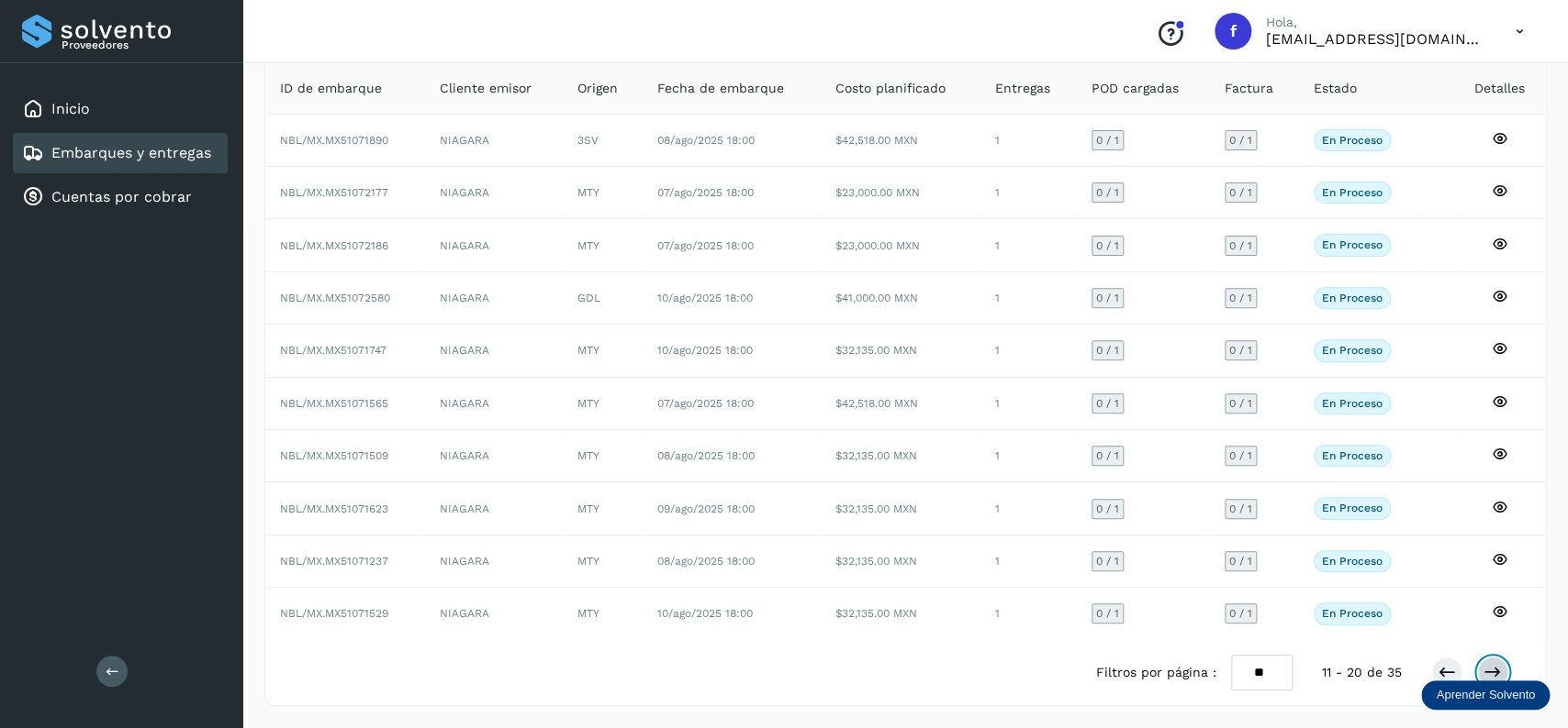
click at [1502, 664] on button at bounding box center [1492, 672] width 31 height 31
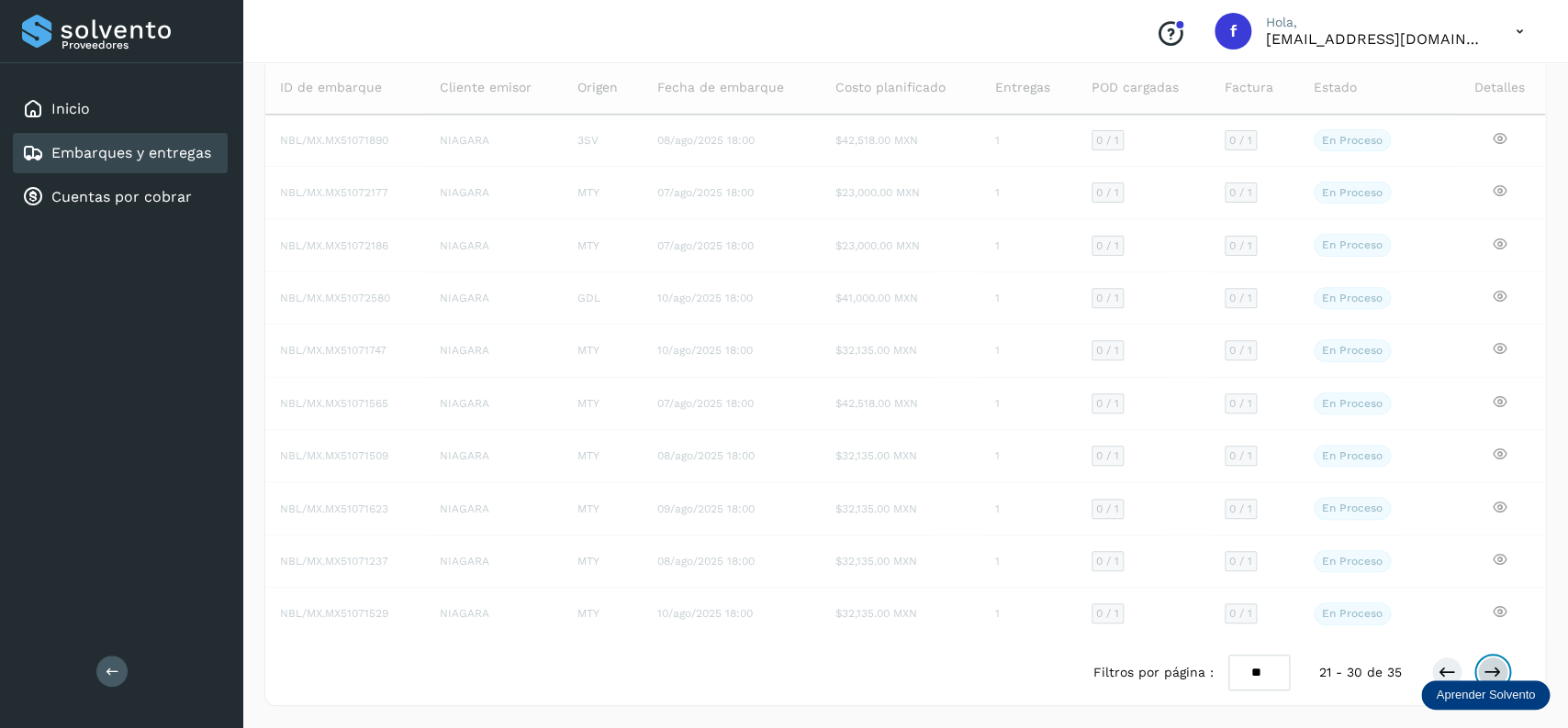
click at [1501, 662] on button at bounding box center [1492, 672] width 31 height 31
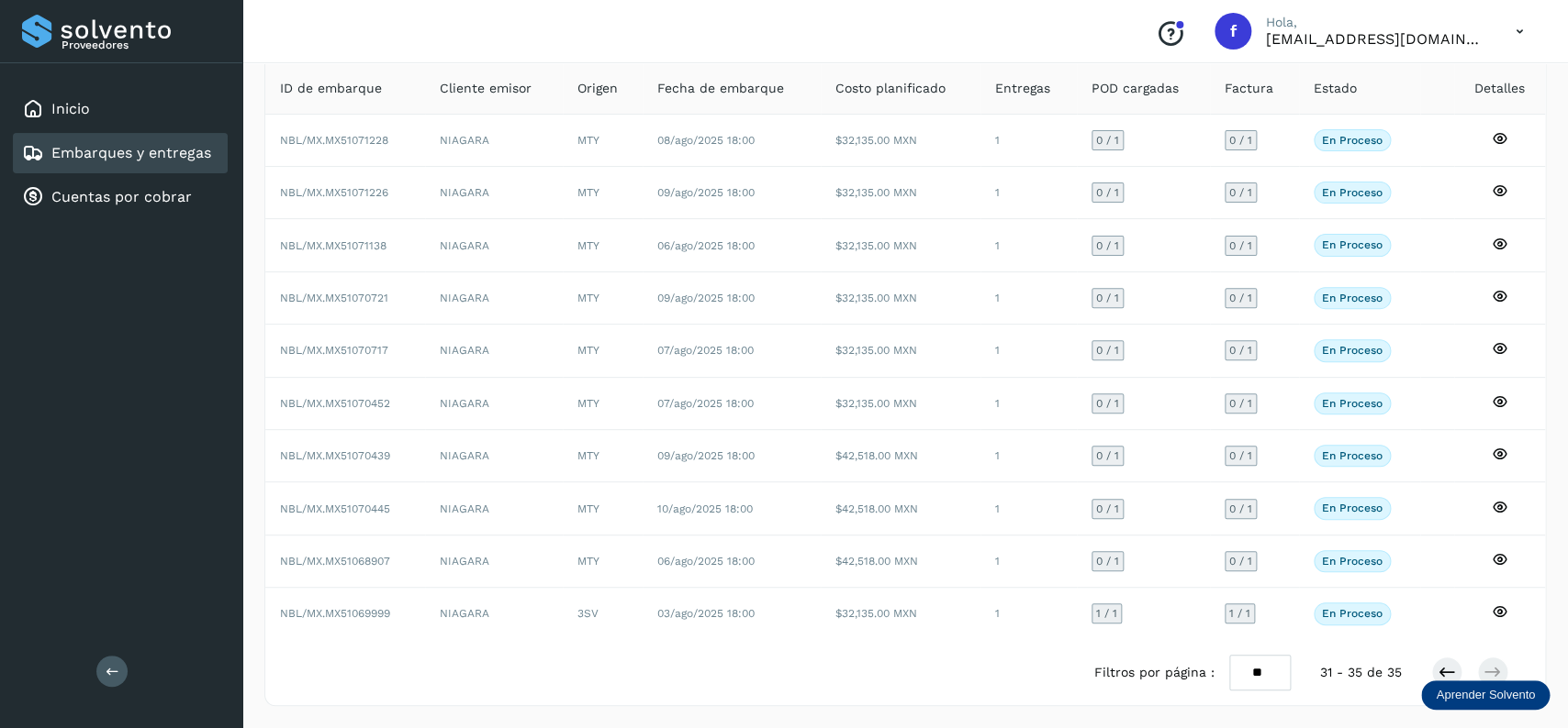
scroll to position [0, 0]
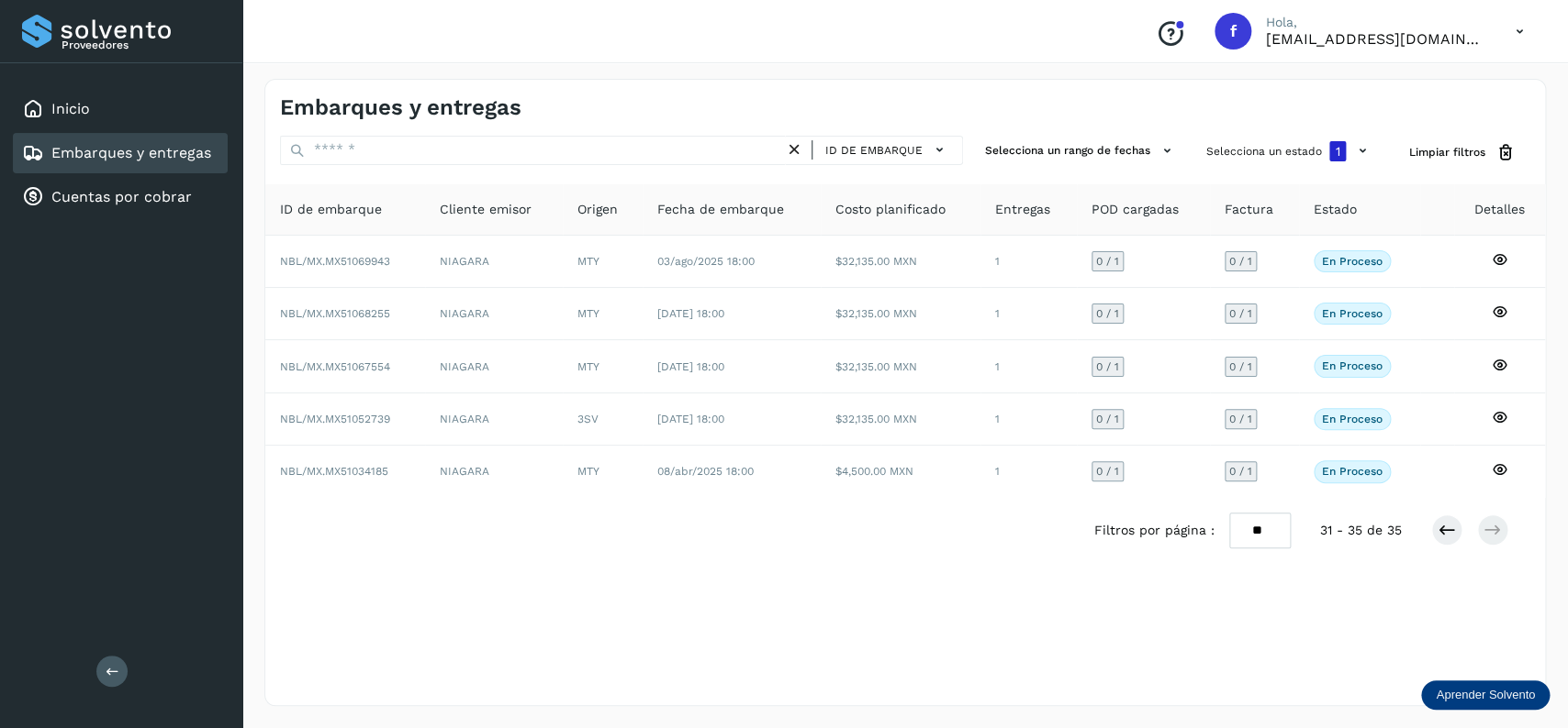
click at [1488, 670] on div "Embarques y entregas ID de embarque Selecciona un rango de fechas Selecciona un…" at bounding box center [905, 392] width 1281 height 627
click at [214, 142] on div "Embarques y entregas" at bounding box center [121, 152] width 215 height 40
click at [1229, 142] on button "Selecciona un estado 1" at bounding box center [1288, 150] width 180 height 31
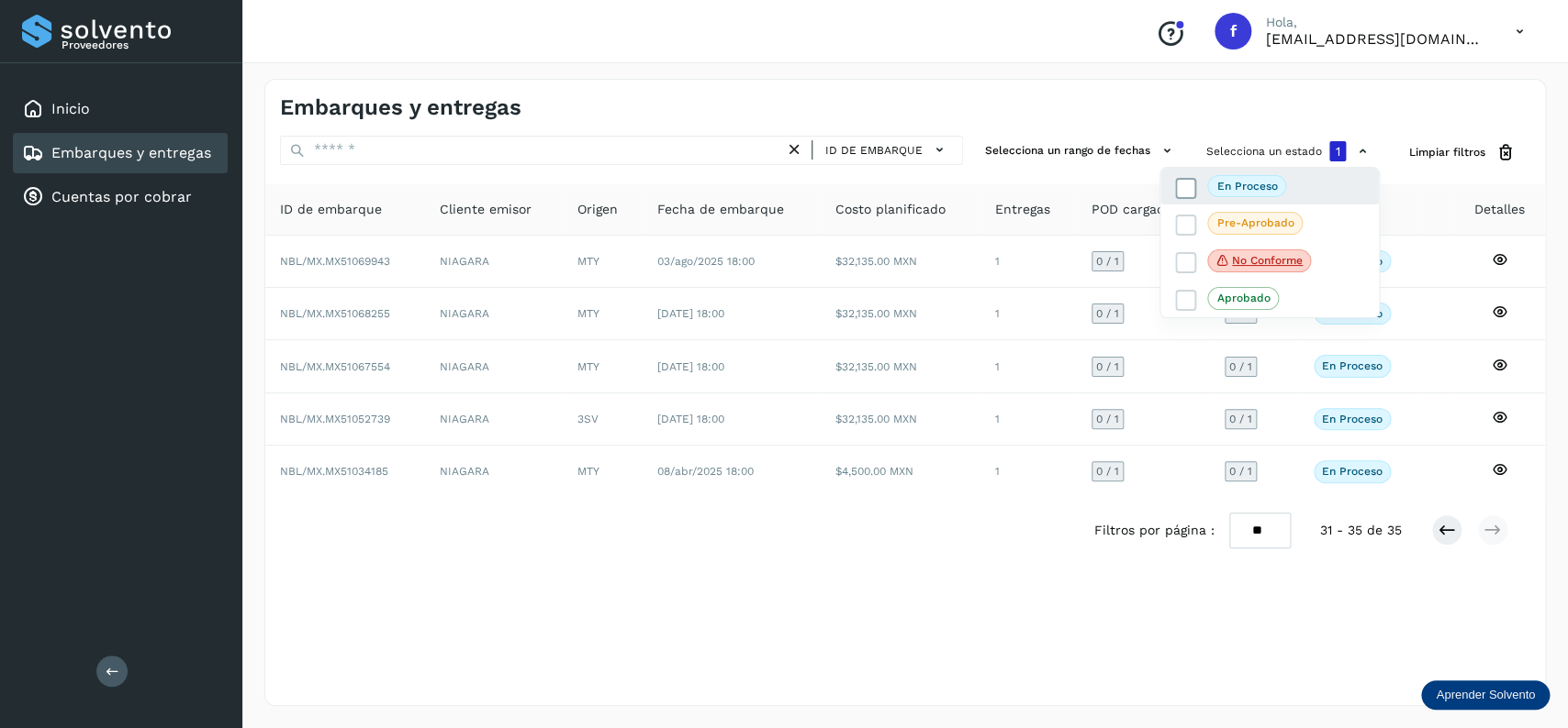
click at [1178, 178] on label "En proceso" at bounding box center [1230, 187] width 111 height 22
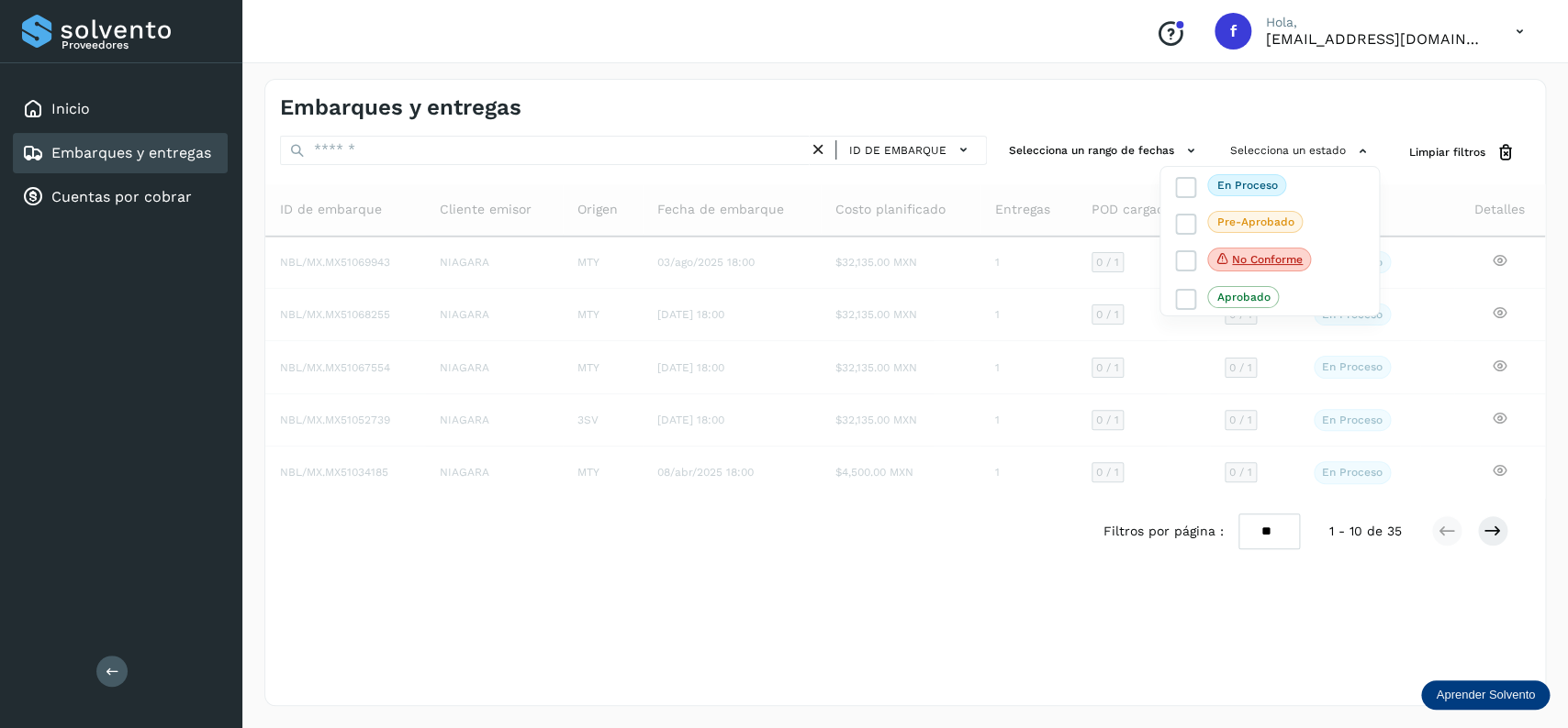
click at [148, 157] on link "Embarques y entregas" at bounding box center [131, 152] width 160 height 18
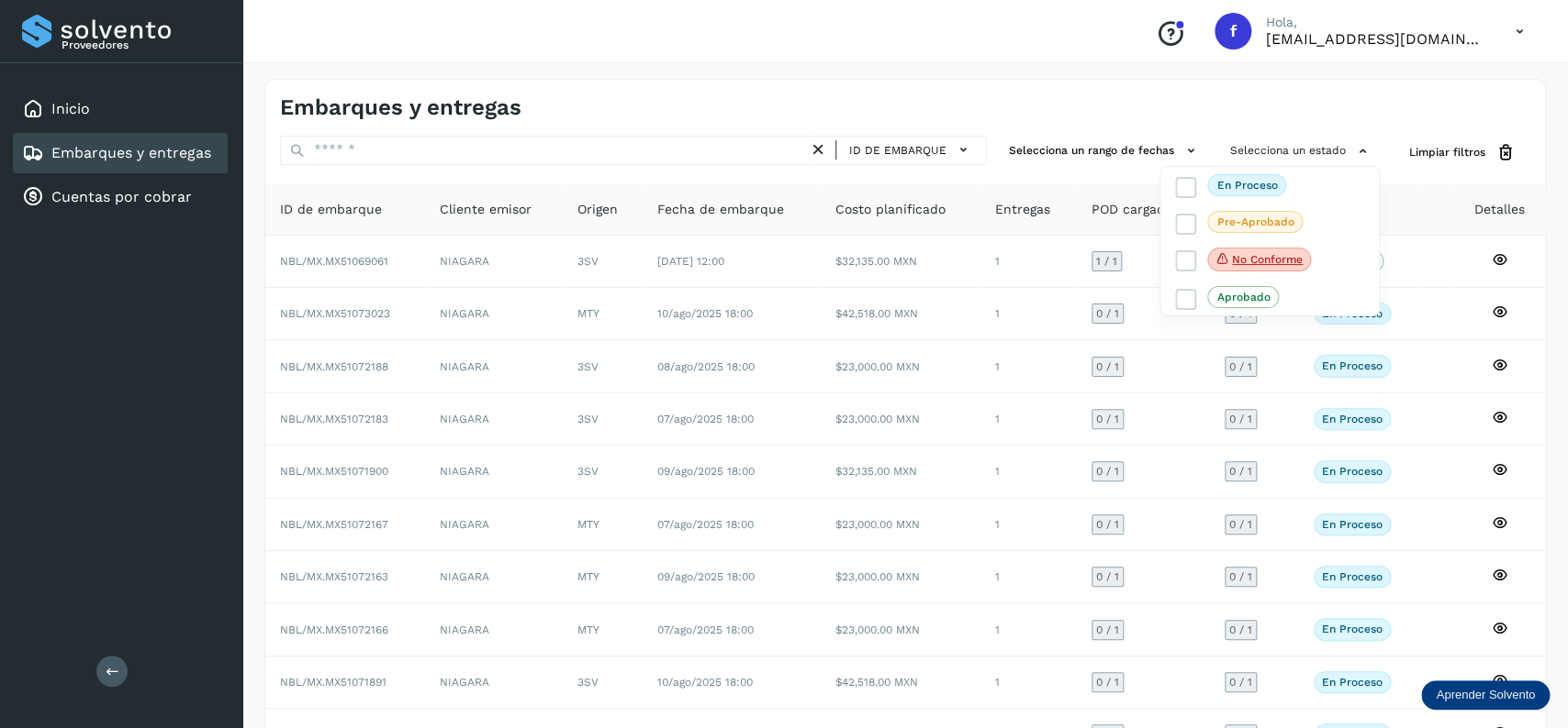
click at [931, 393] on div at bounding box center [784, 364] width 1568 height 728
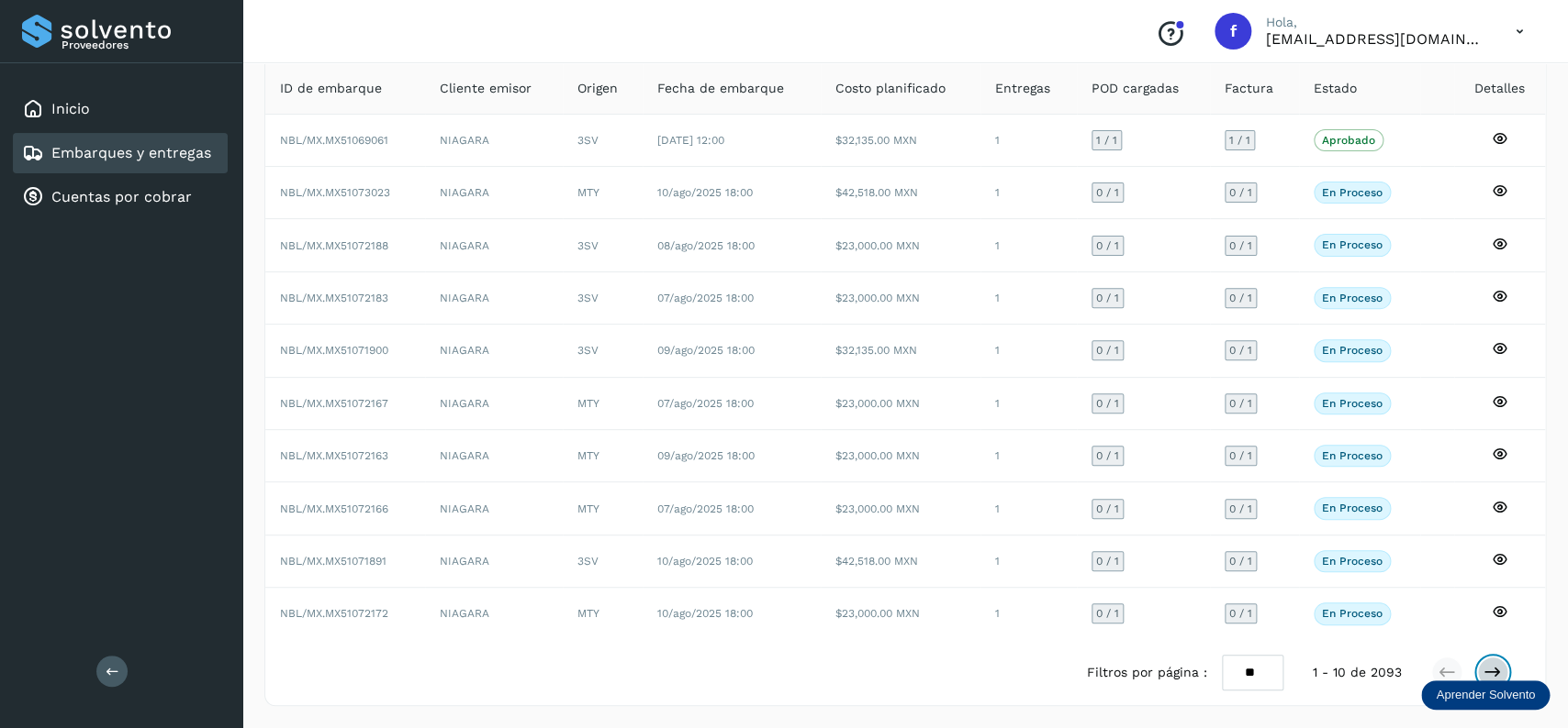
click at [1495, 671] on icon at bounding box center [1492, 673] width 19 height 19
click at [1448, 673] on icon at bounding box center [1446, 673] width 19 height 19
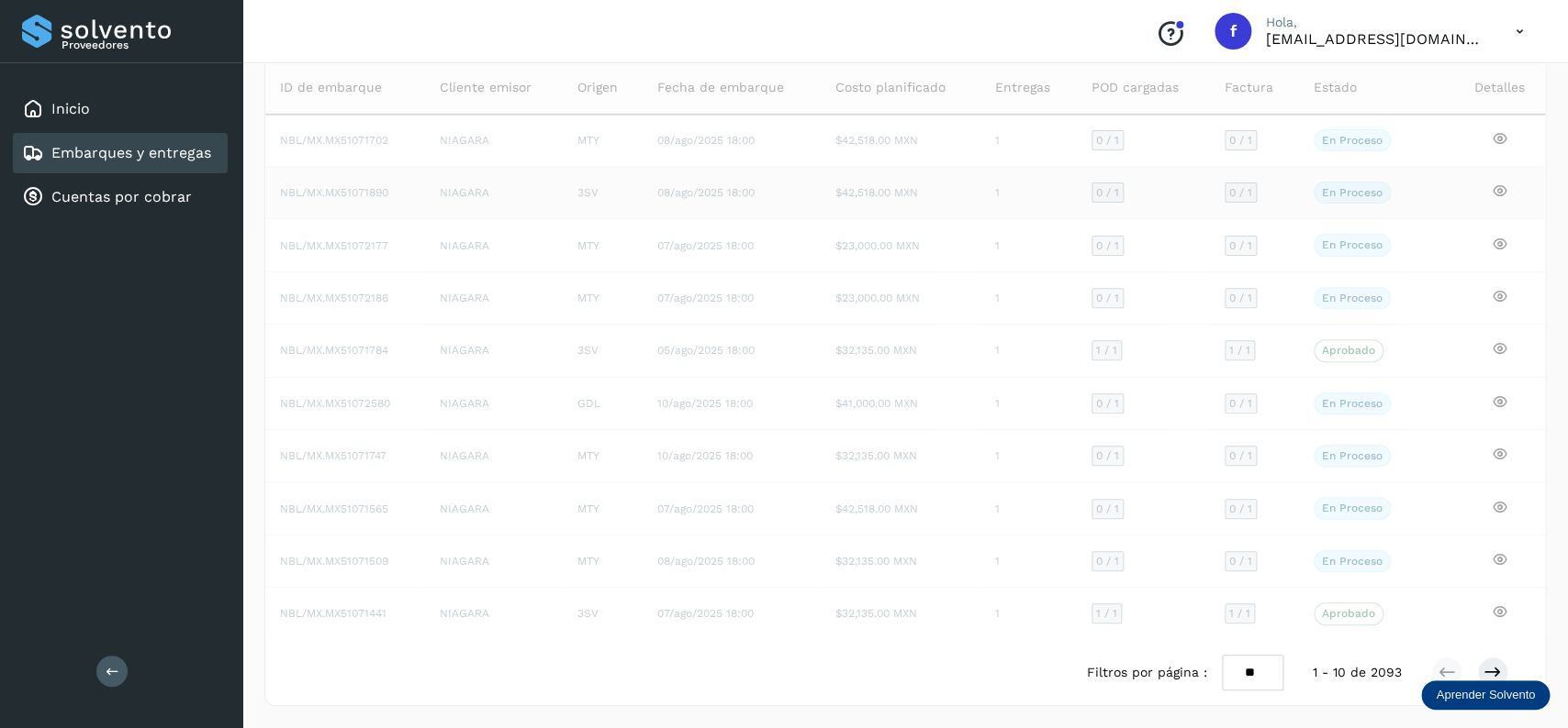
scroll to position [0, 0]
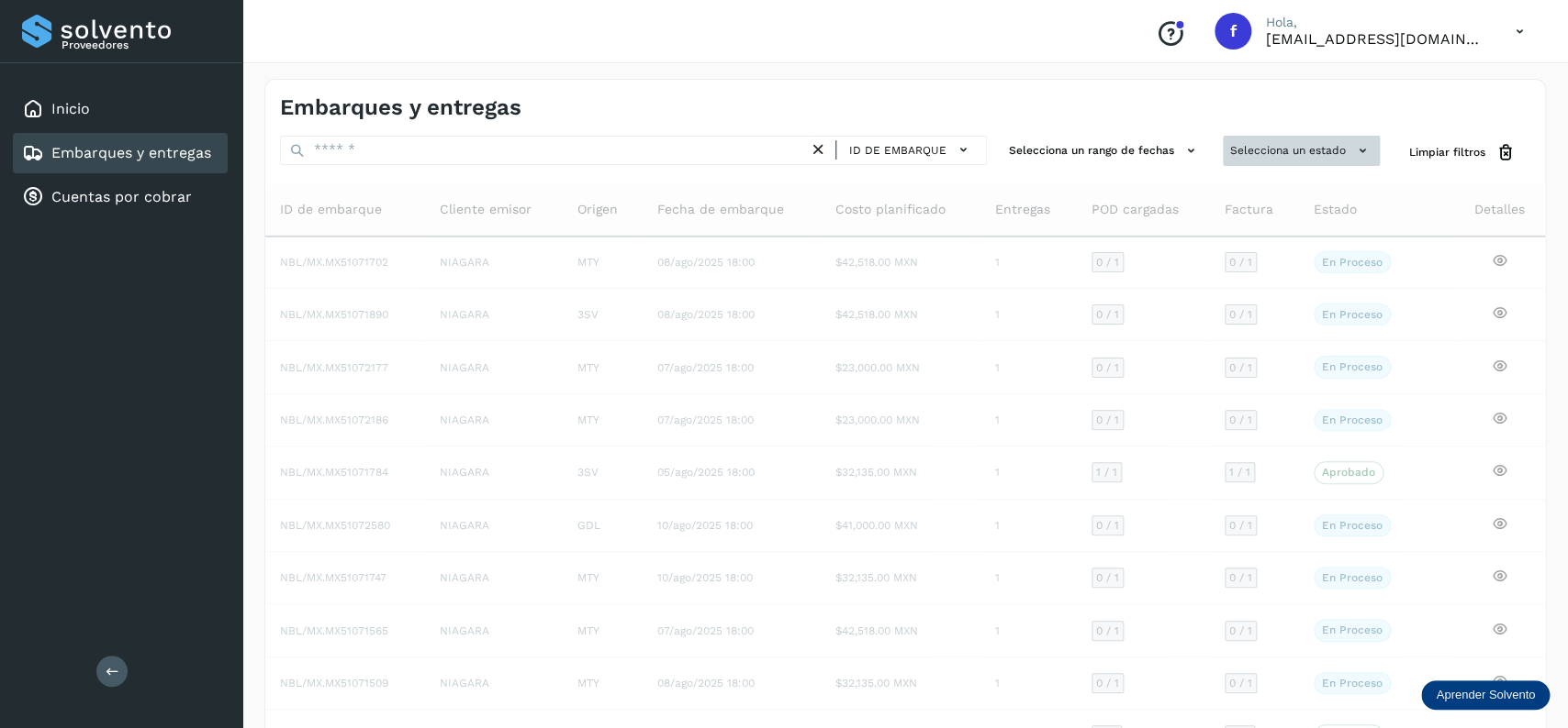
click at [1252, 157] on button "Selecciona un estado" at bounding box center [1302, 150] width 157 height 30
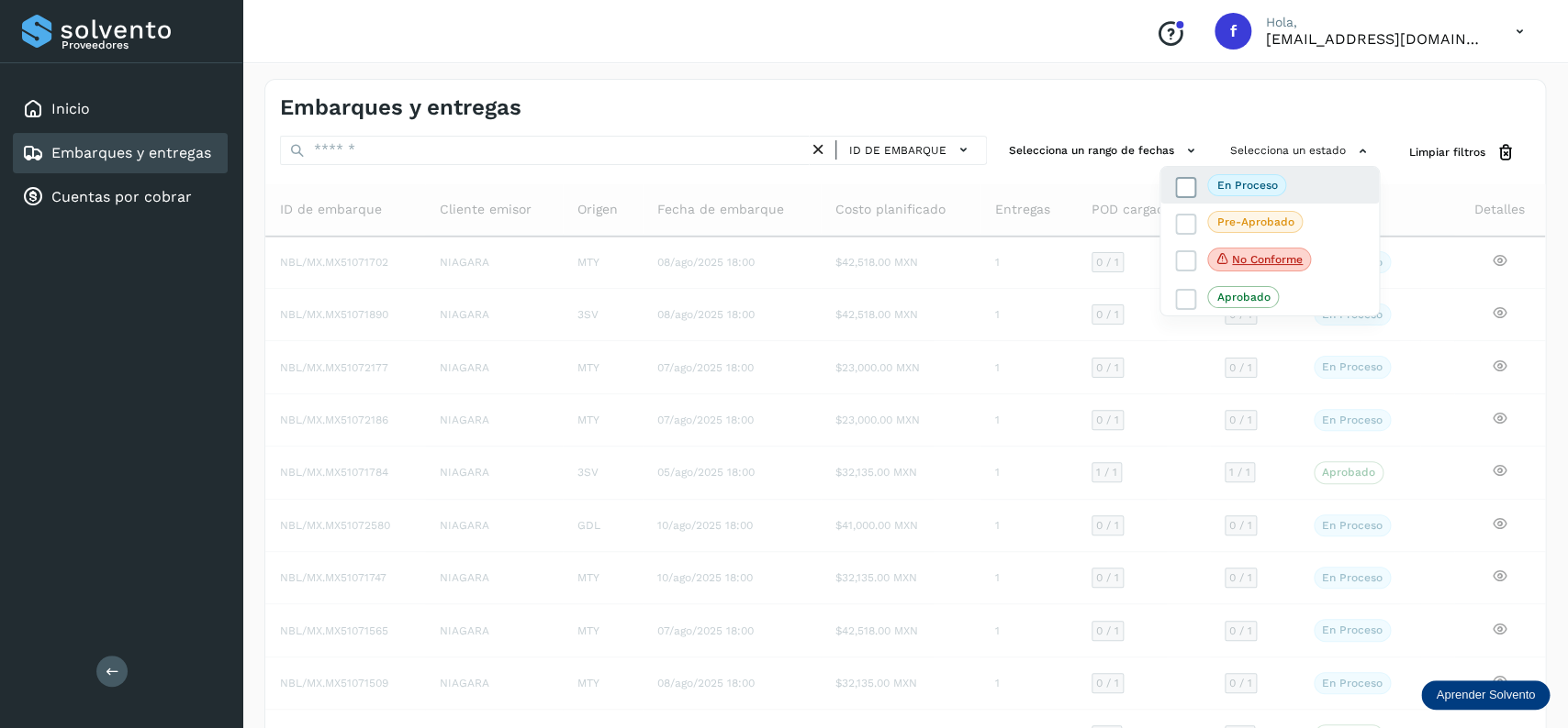
click at [1191, 181] on icon at bounding box center [1187, 187] width 19 height 19
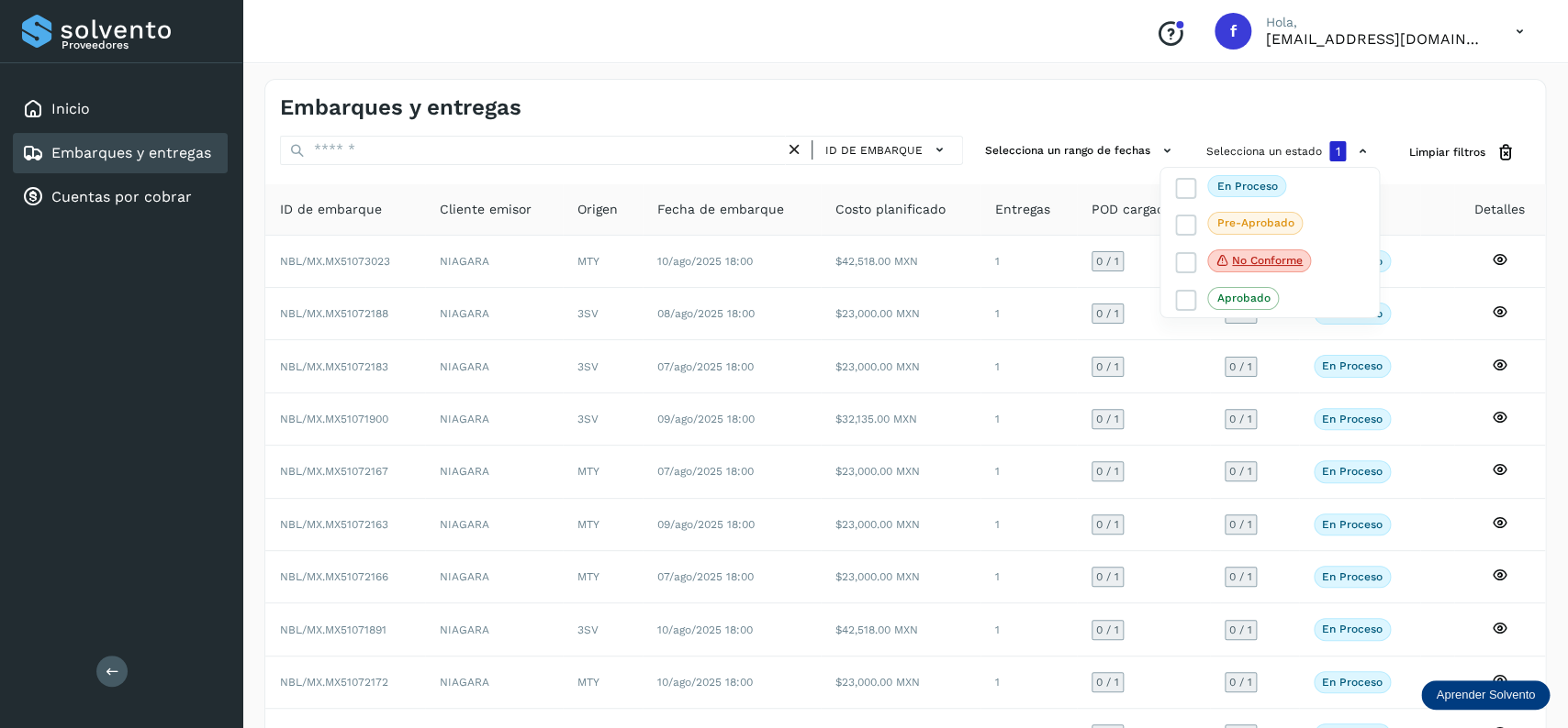
click at [982, 125] on div at bounding box center [784, 364] width 1568 height 728
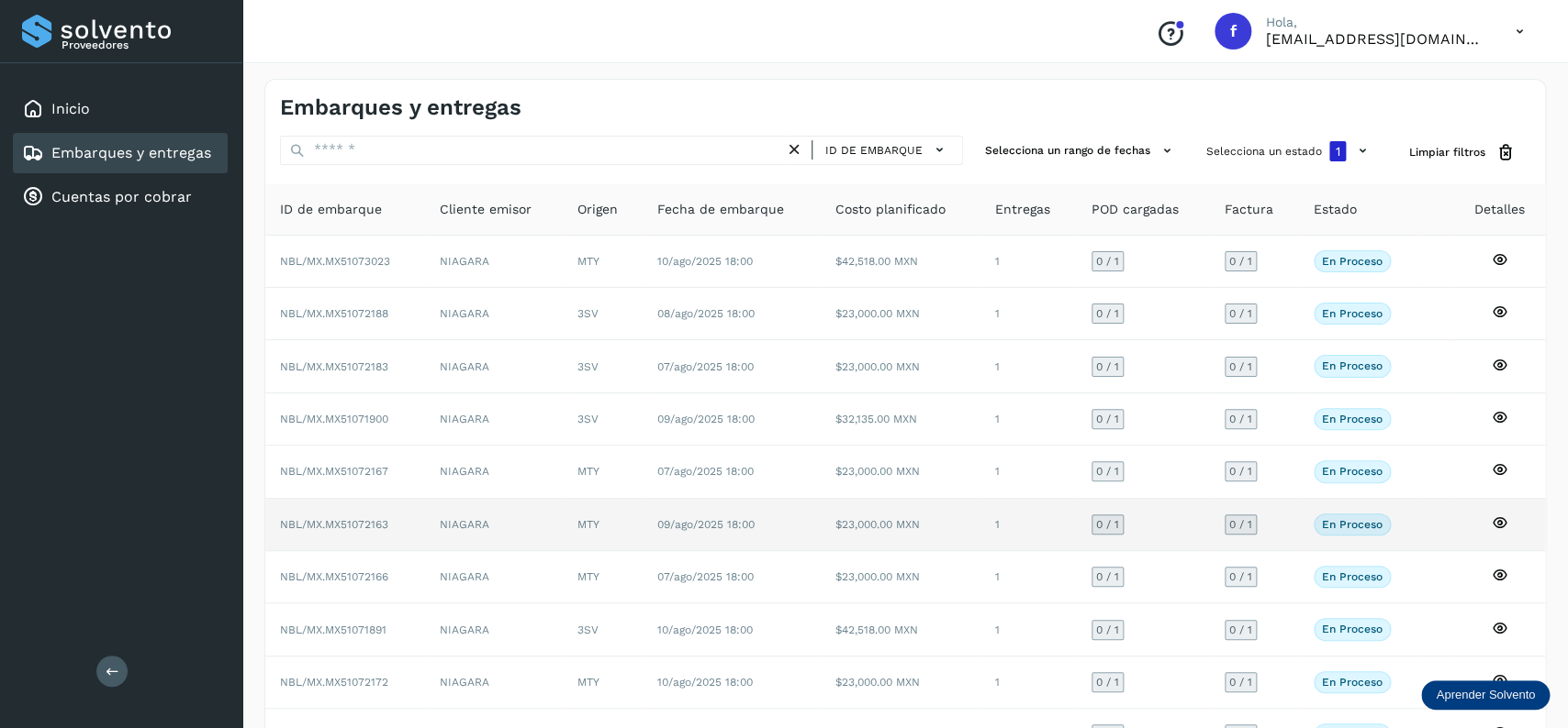
scroll to position [128, 0]
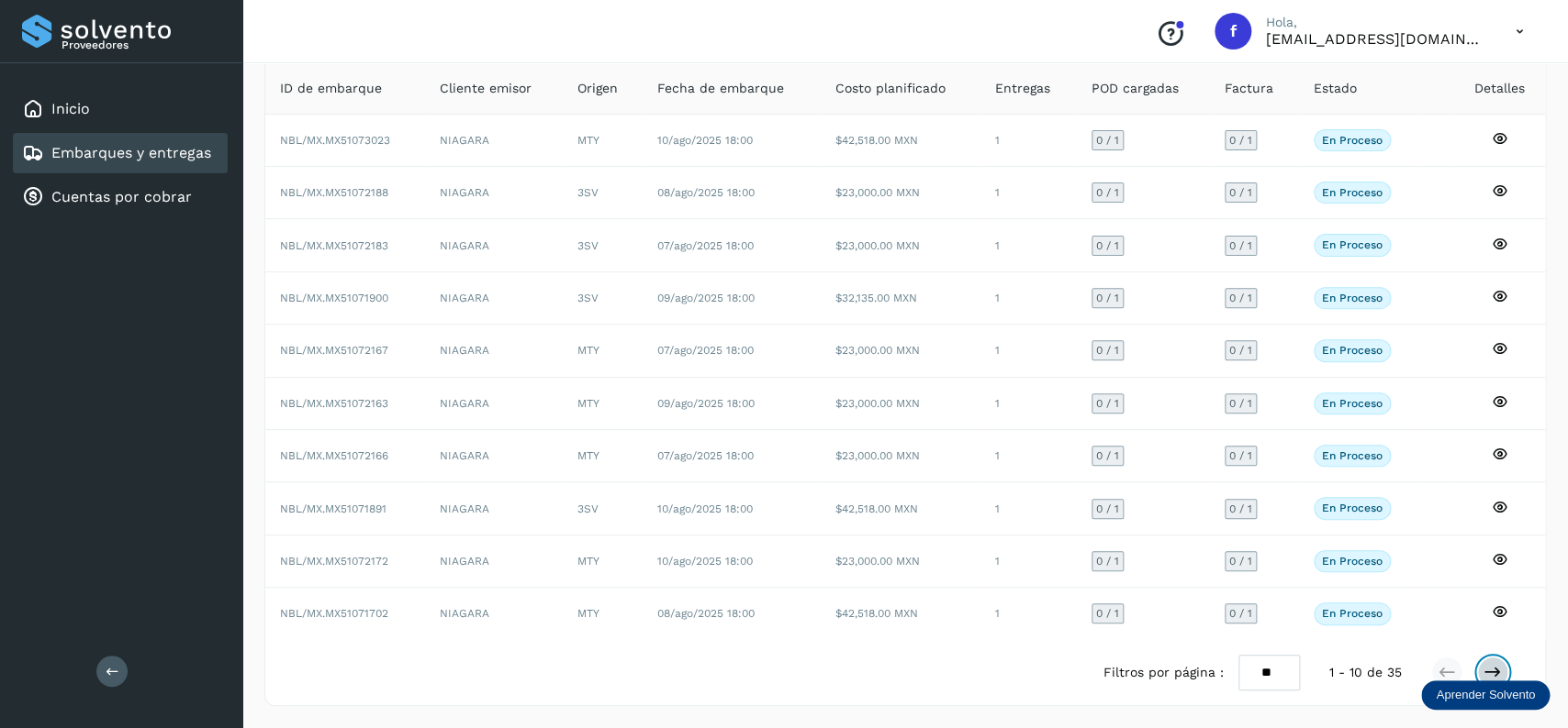
click at [1483, 669] on icon at bounding box center [1492, 673] width 19 height 19
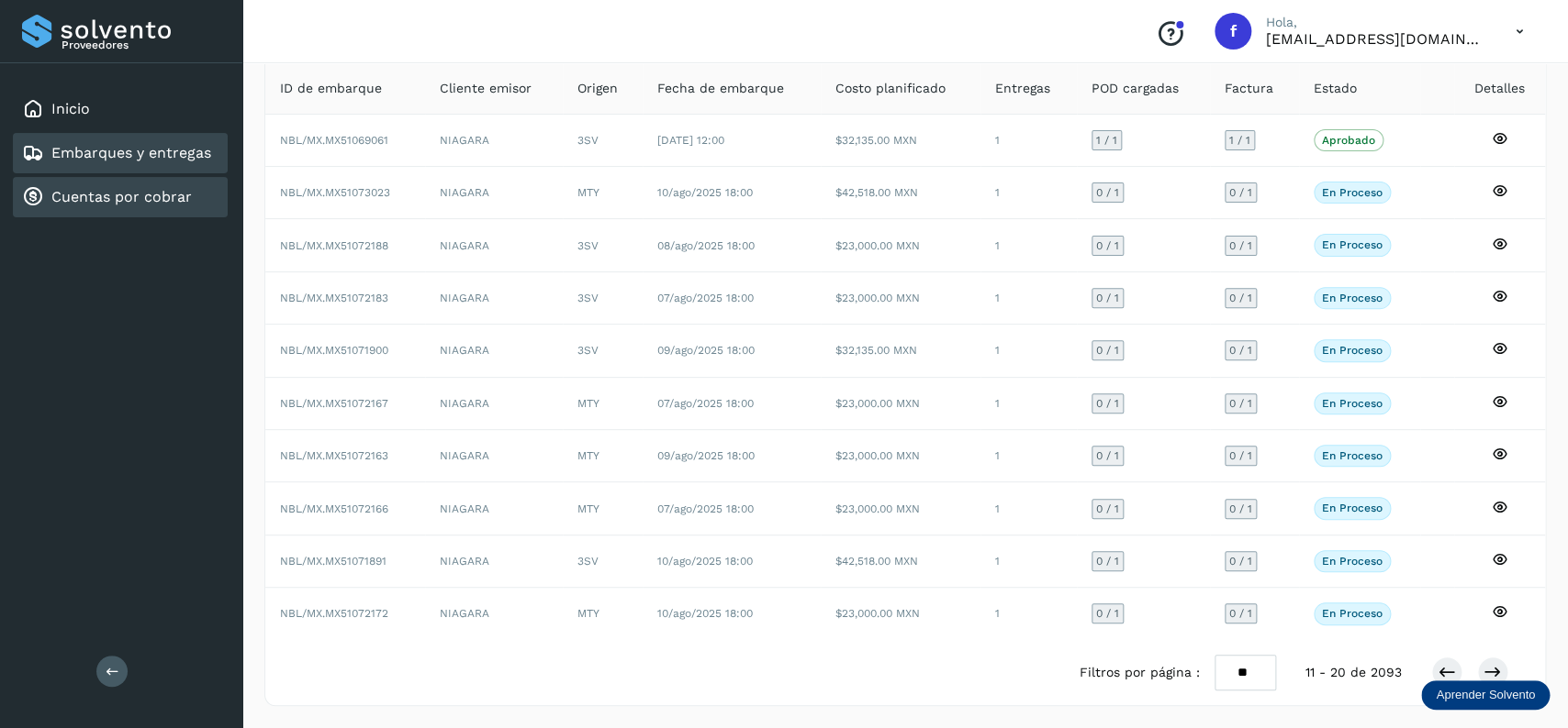
click at [156, 191] on link "Cuentas por cobrar" at bounding box center [122, 196] width 140 height 18
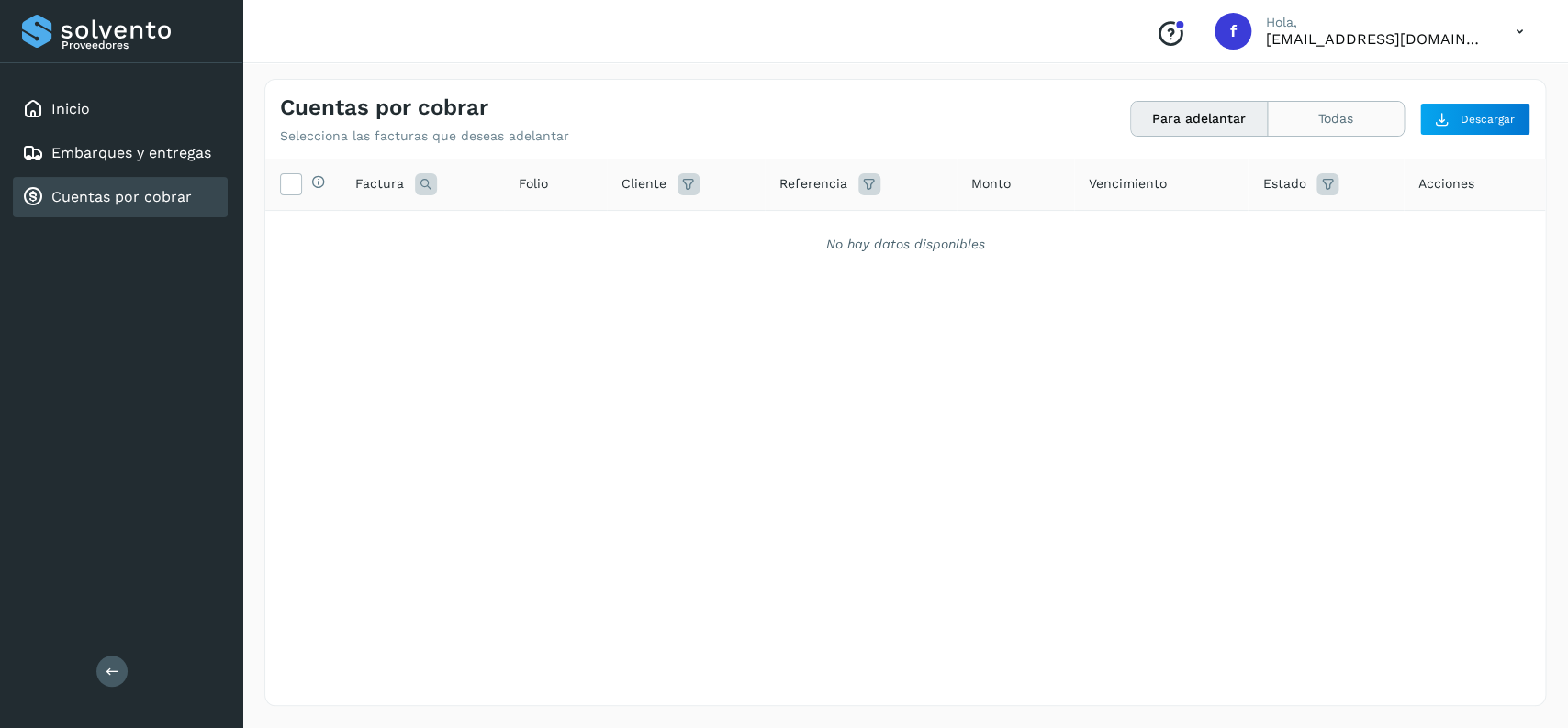
click at [1321, 122] on button "Todas" at bounding box center [1335, 119] width 136 height 34
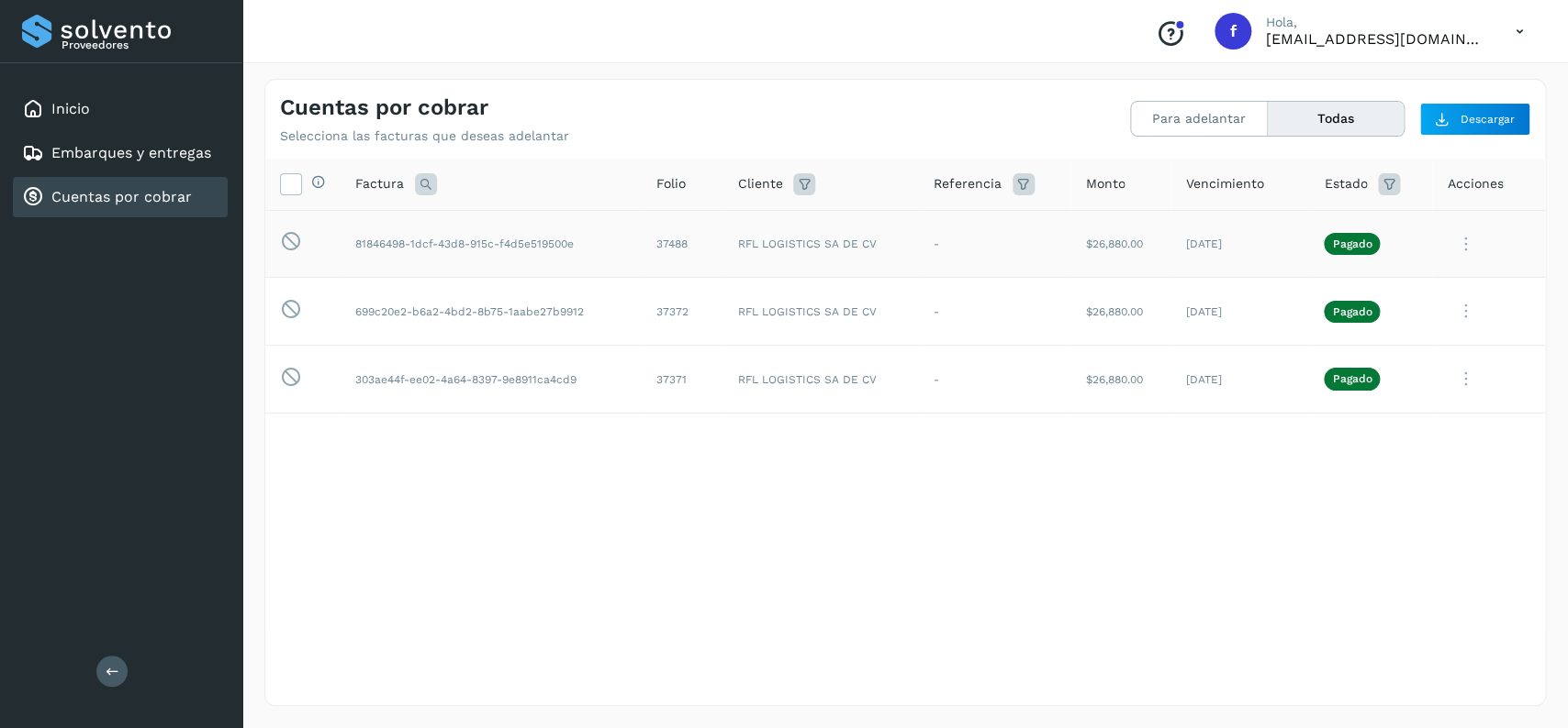
click at [1357, 238] on span "Pagado" at bounding box center [1352, 244] width 56 height 22
click at [1353, 241] on p "Pagado" at bounding box center [1351, 244] width 39 height 13
click at [1465, 229] on icon at bounding box center [1464, 244] width 36 height 37
click at [1426, 353] on button "C.Solvento" at bounding box center [1420, 360] width 219 height 36
click at [165, 164] on div "Embarques y entregas" at bounding box center [121, 152] width 215 height 40
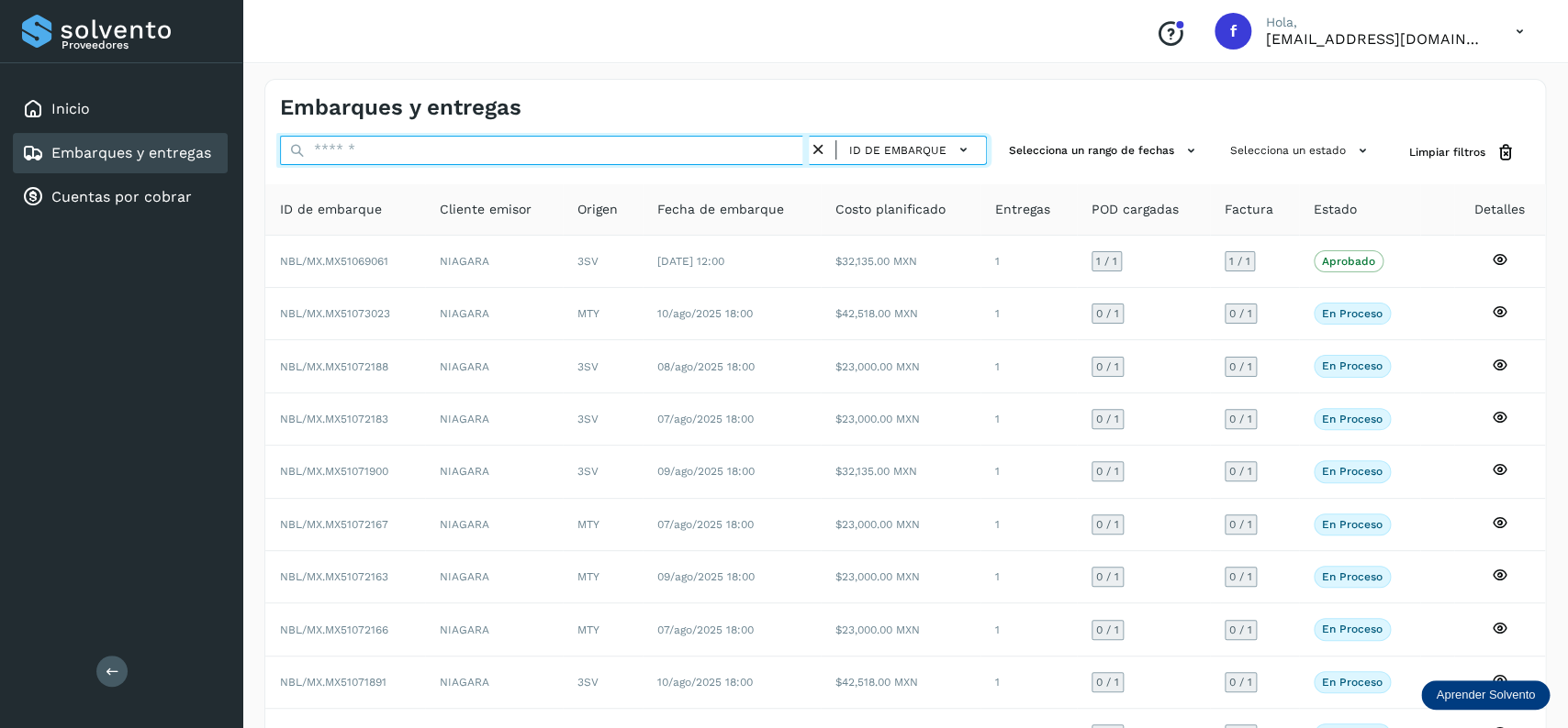
click at [540, 154] on input "text" at bounding box center [543, 150] width 528 height 29
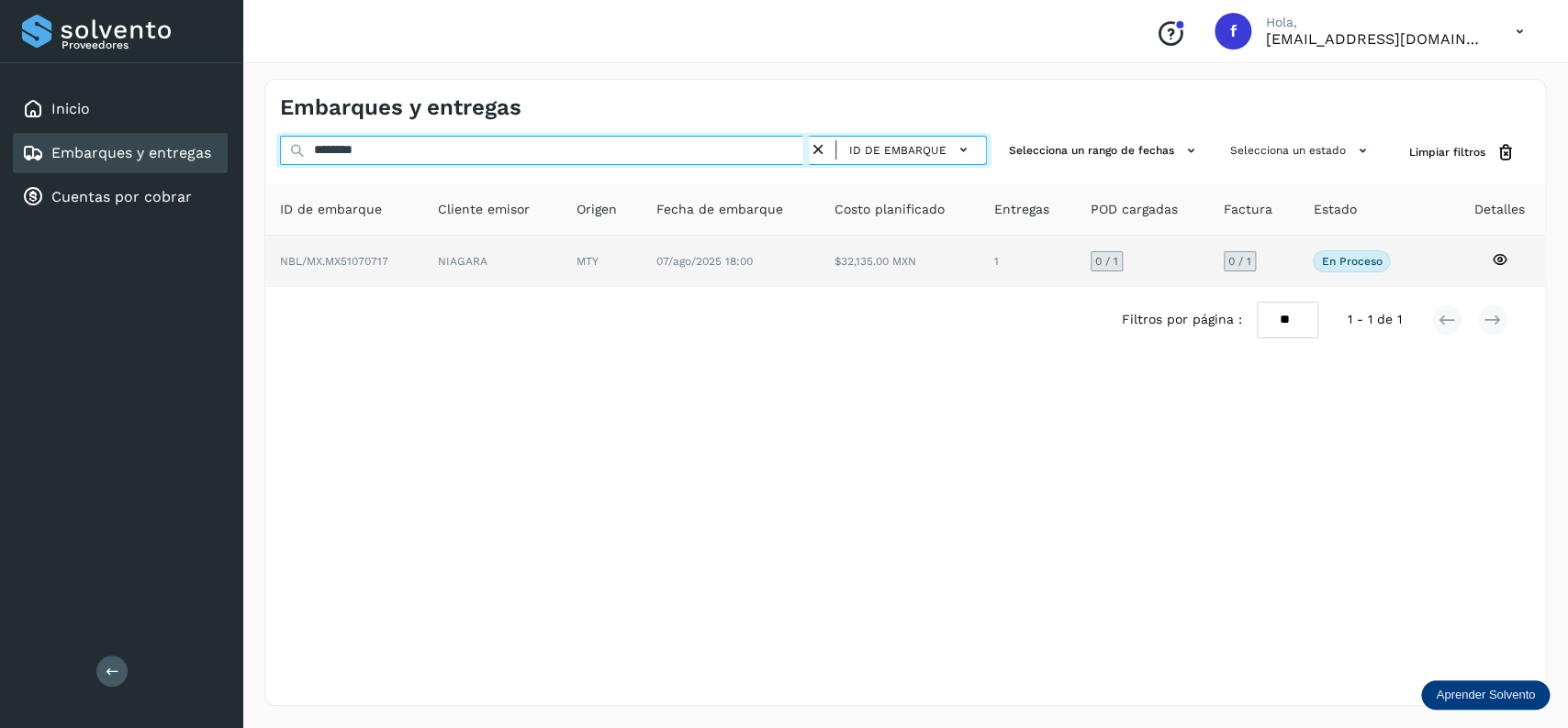
type input "********"
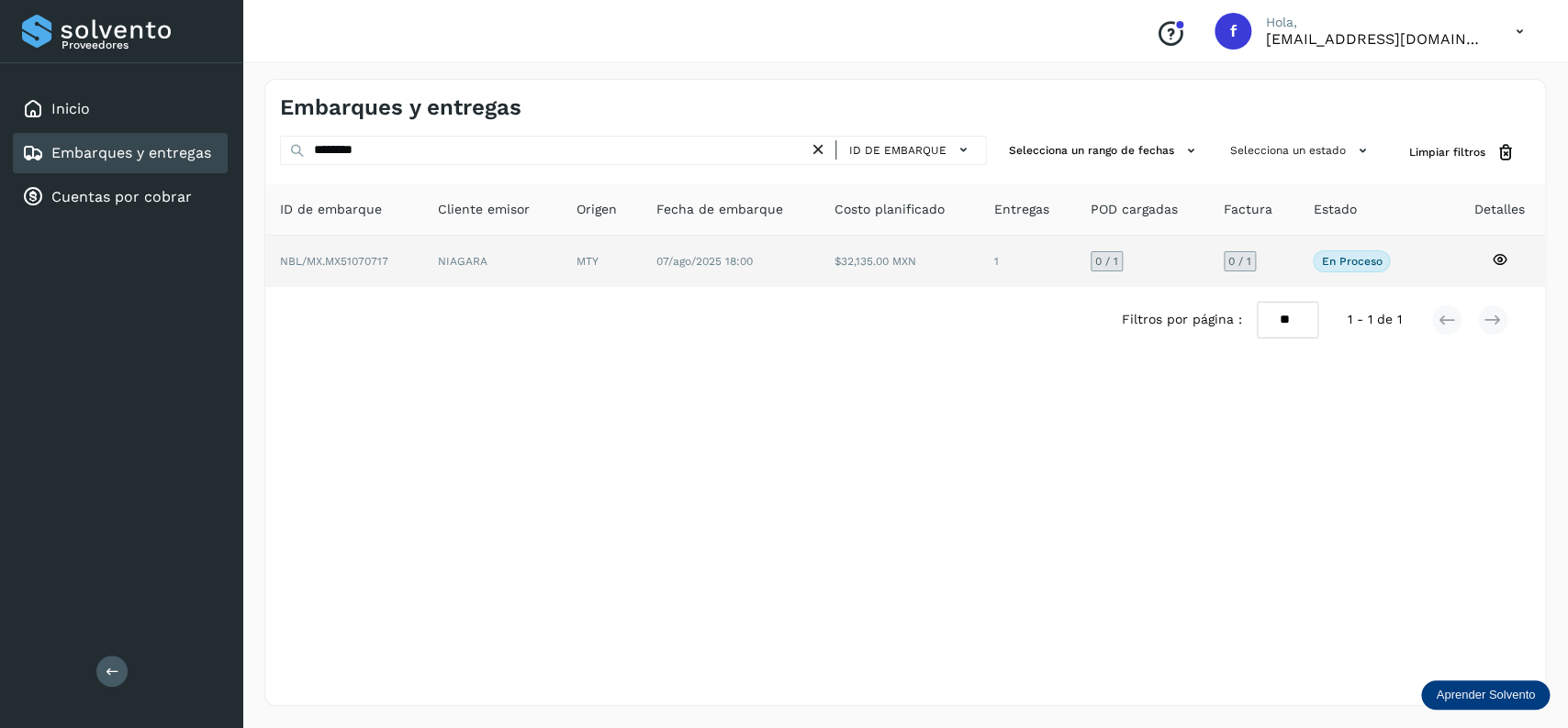
click at [979, 266] on td "$32,135.00 MXN" at bounding box center [1027, 261] width 96 height 51
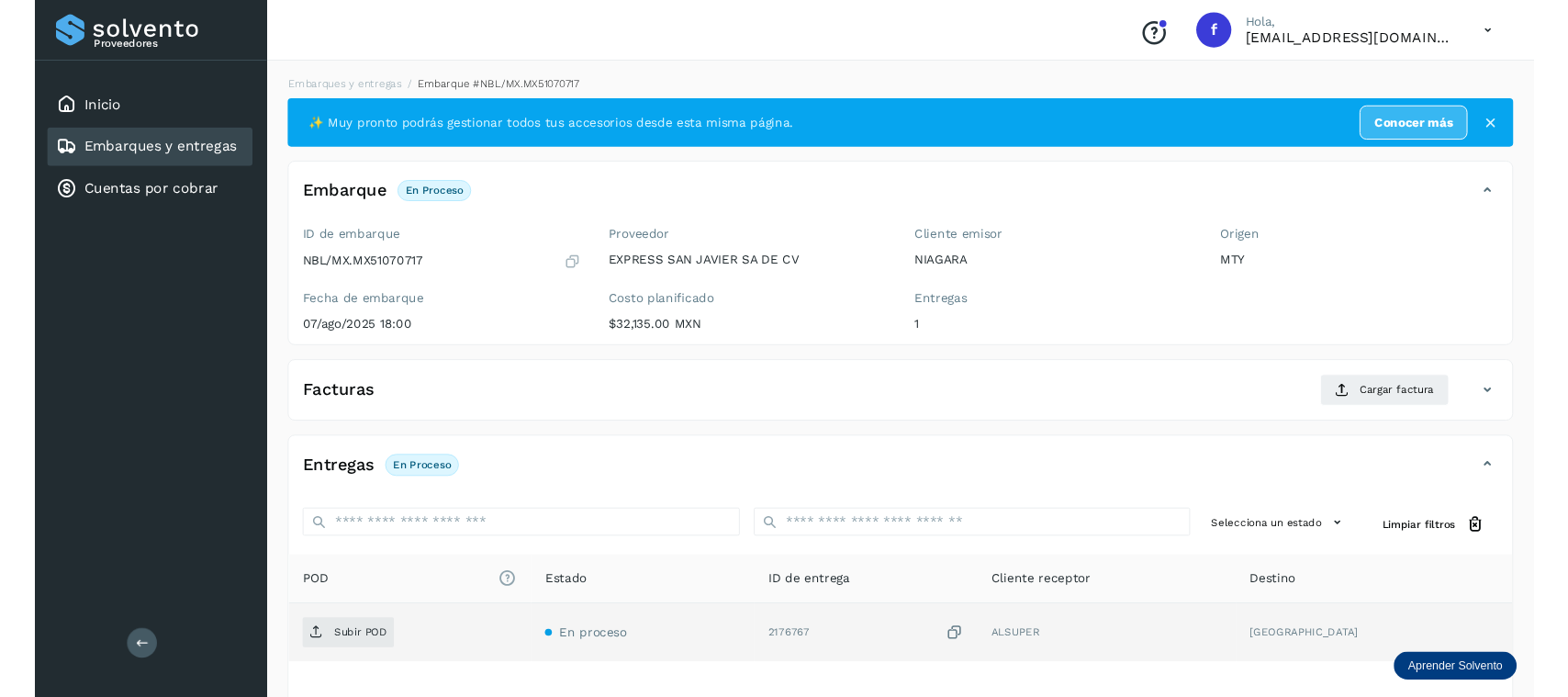
scroll to position [145, 0]
